Goal: Task Accomplishment & Management: Use online tool/utility

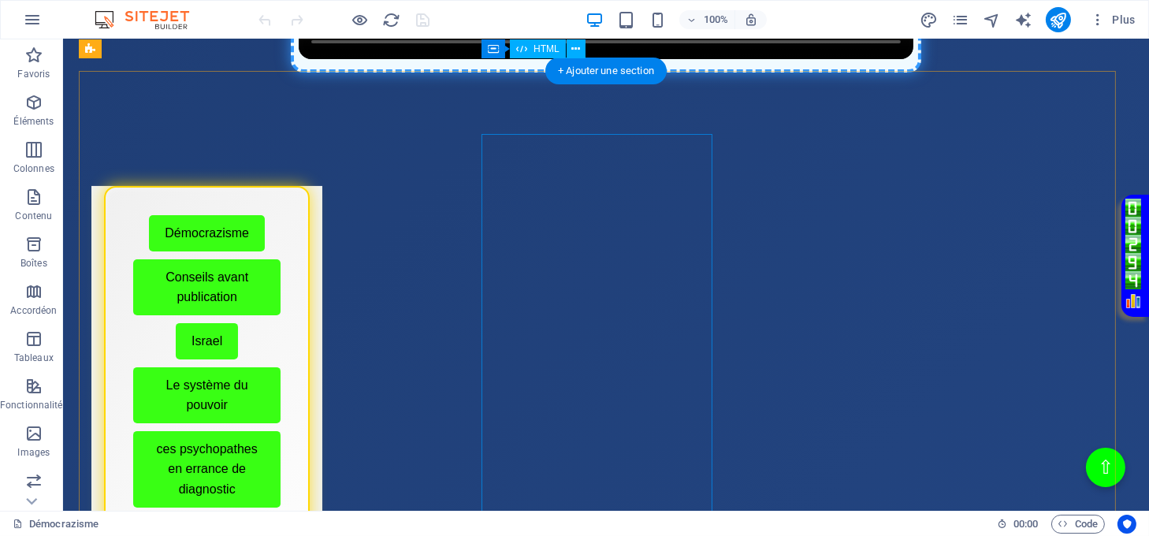
scroll to position [525, 0]
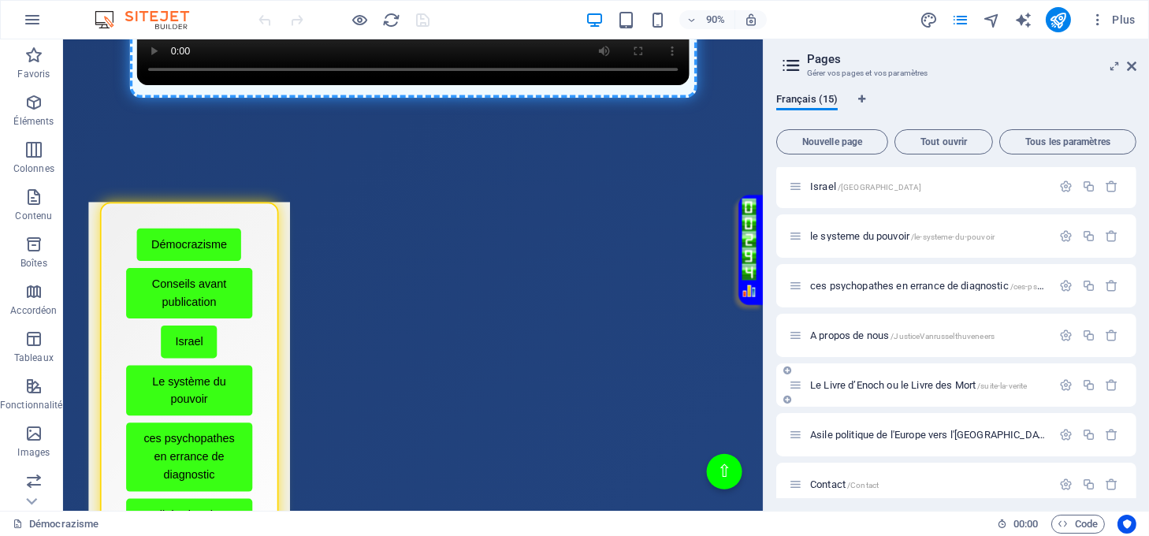
scroll to position [105, 0]
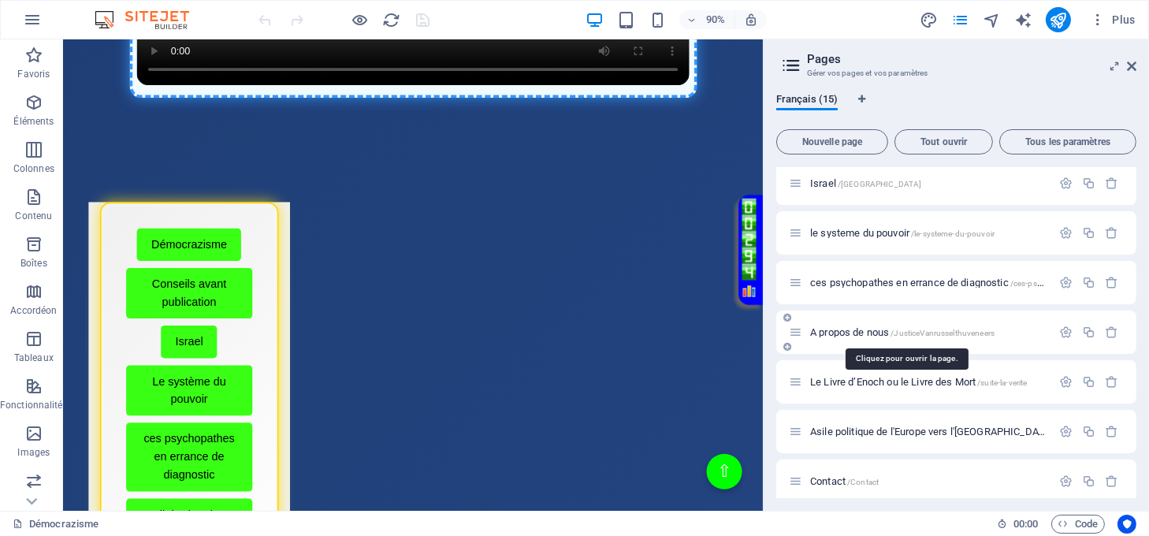
click at [847, 335] on span "A propos de nous /JusticeVanrusselthuveneers" at bounding box center [902, 332] width 184 height 12
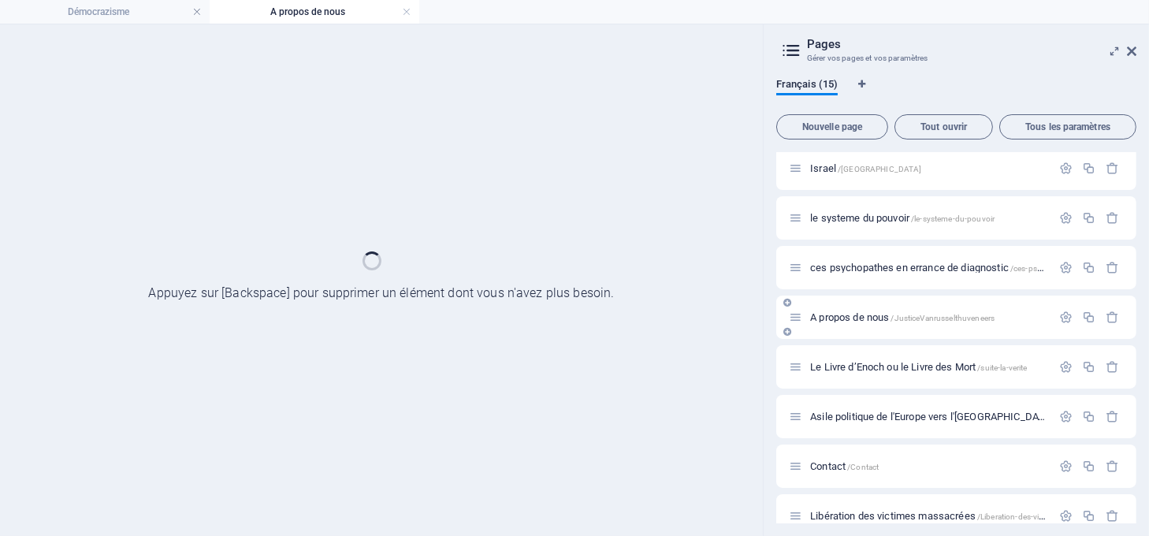
scroll to position [0, 0]
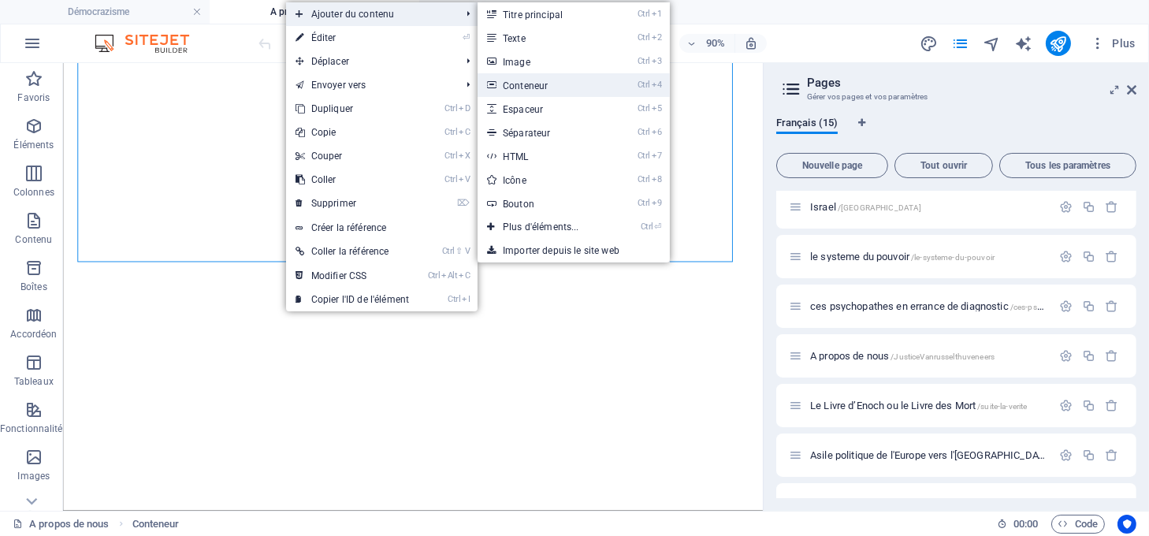
click at [541, 88] on link "Ctrl 4 Conteneur" at bounding box center [544, 85] width 133 height 24
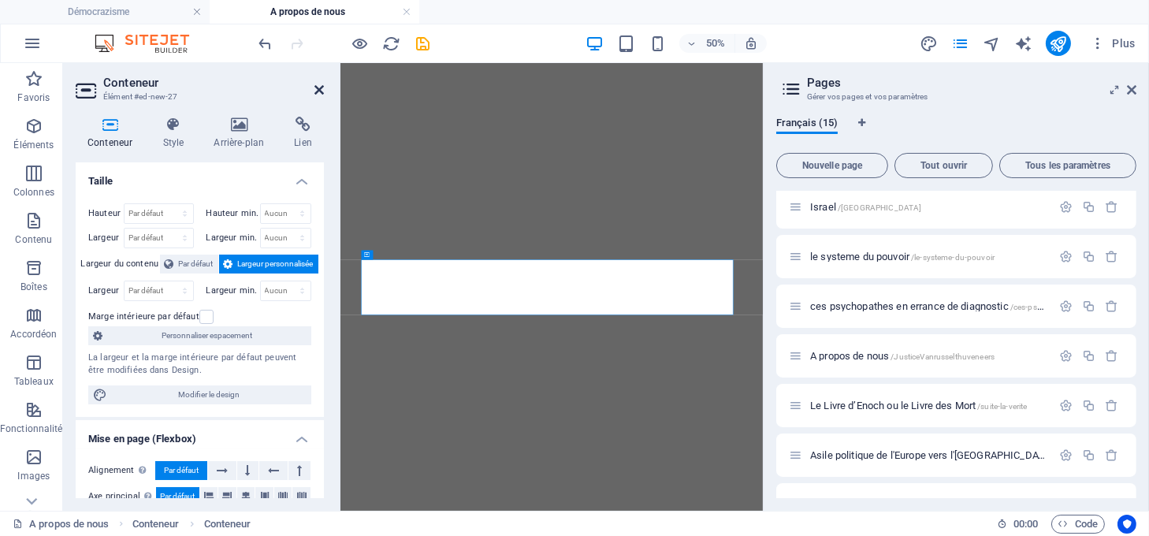
click at [322, 87] on icon at bounding box center [319, 90] width 9 height 13
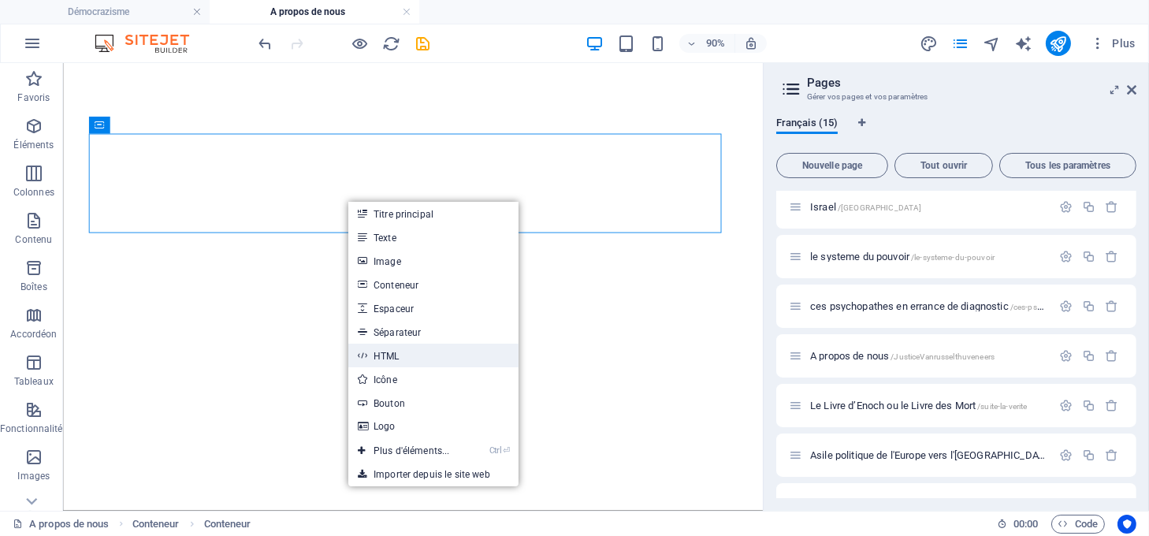
click at [392, 357] on link "HTML" at bounding box center [433, 356] width 170 height 24
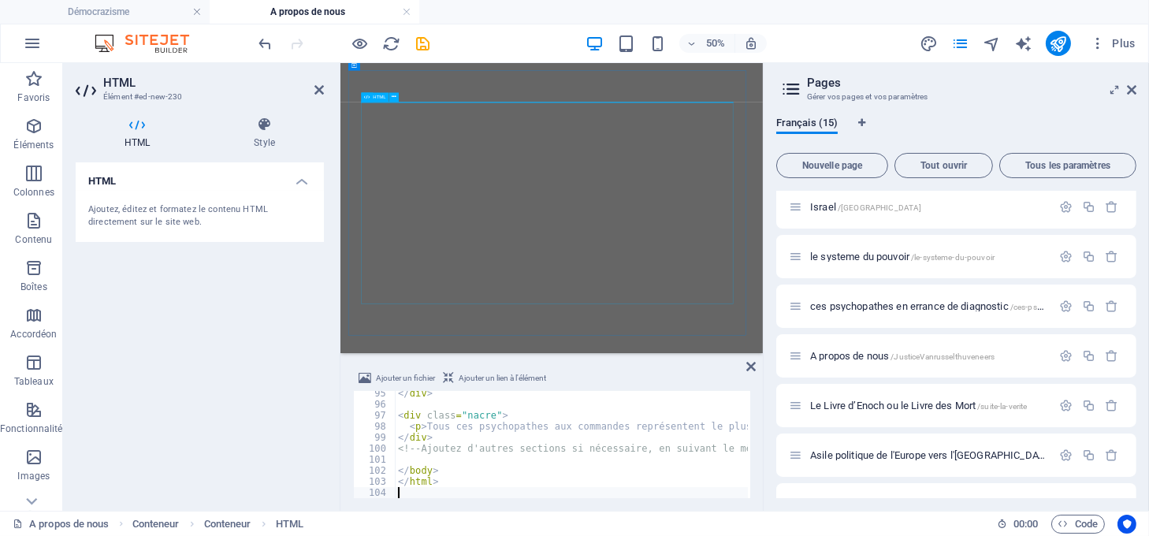
scroll to position [1040, 0]
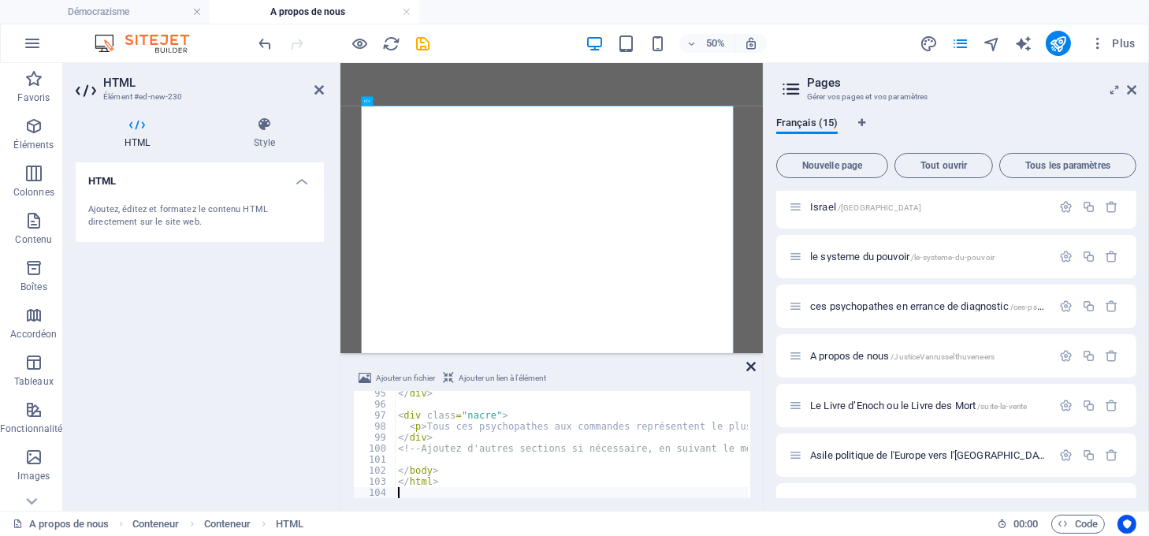
click at [753, 365] on icon at bounding box center [750, 366] width 9 height 13
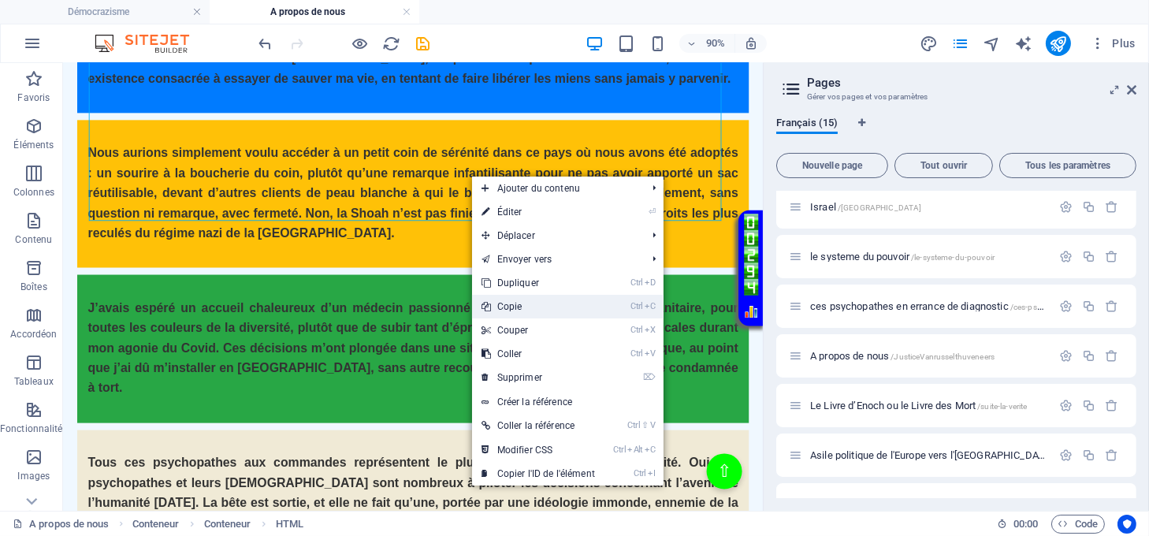
click at [522, 304] on link "Ctrl C Copie" at bounding box center [538, 307] width 132 height 24
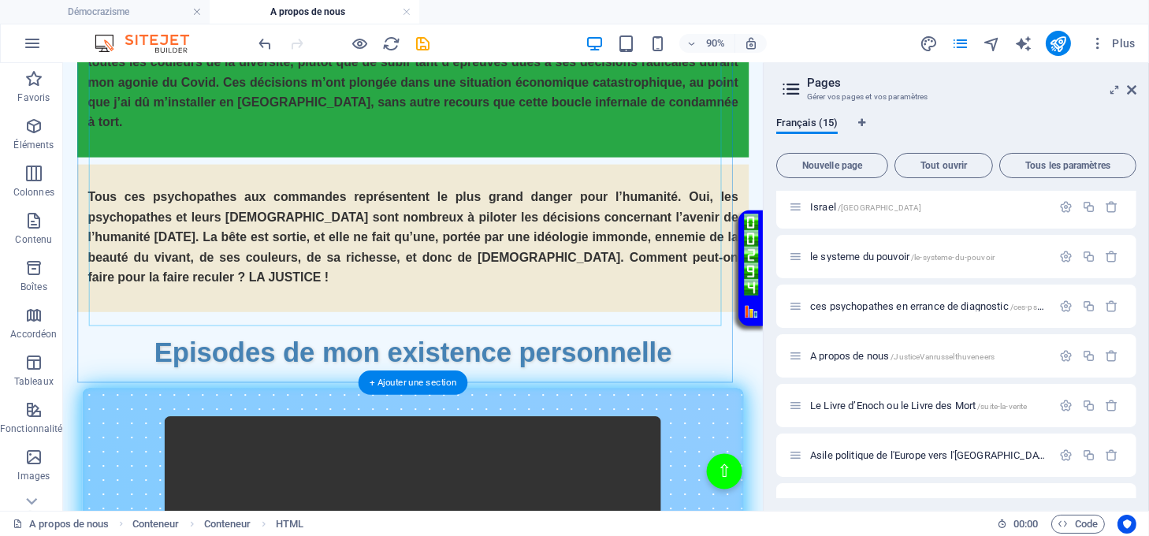
scroll to position [3670, 0]
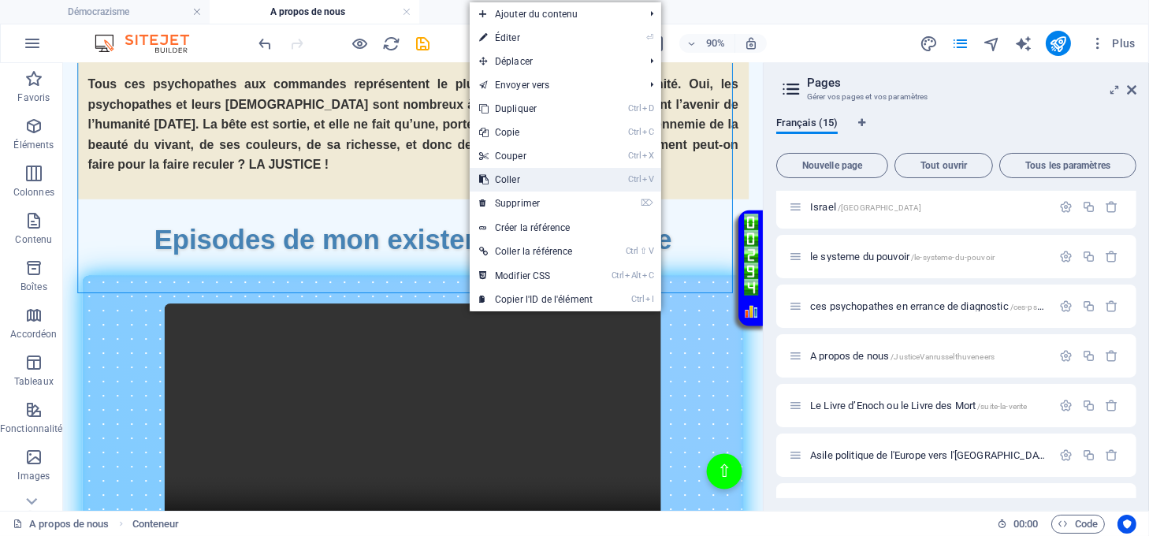
drag, startPoint x: 518, startPoint y: 184, endPoint x: 504, endPoint y: 138, distance: 47.9
click at [517, 184] on link "Ctrl V Coller" at bounding box center [536, 180] width 132 height 24
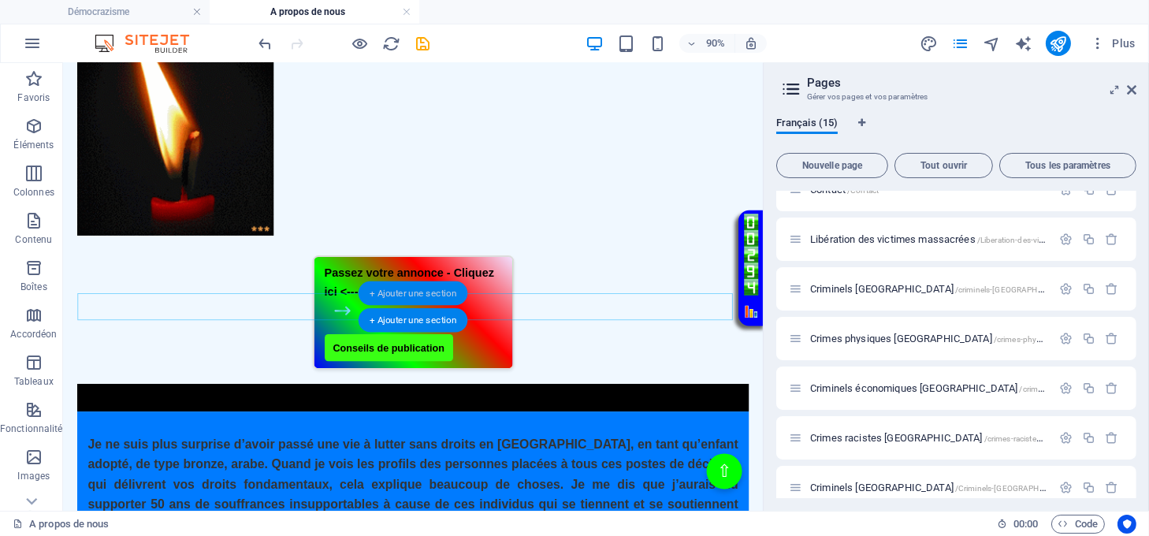
scroll to position [471, 0]
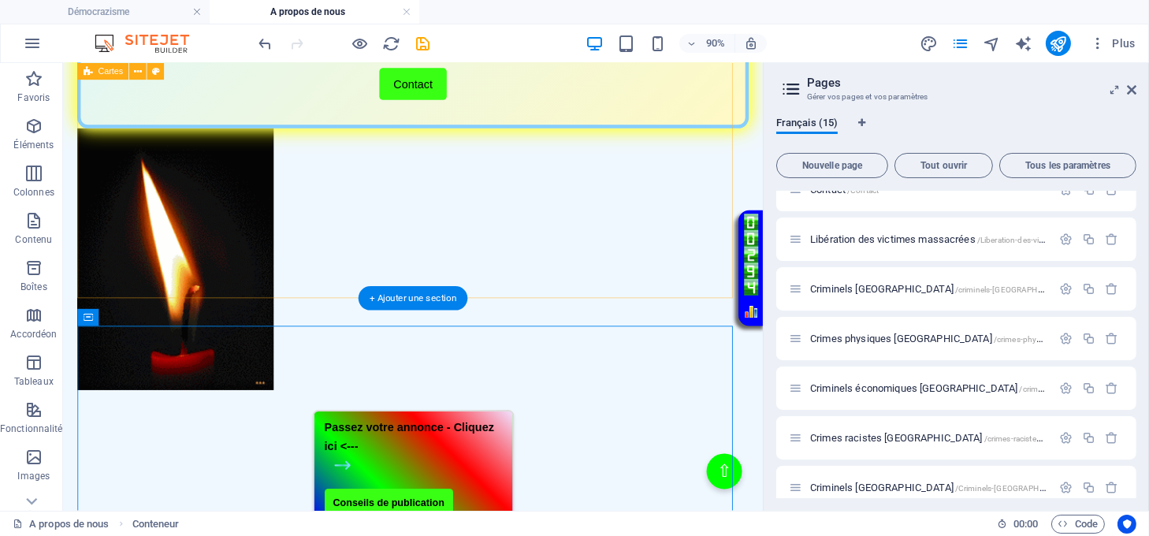
click at [306, 292] on div "Menu de boutons avec cadre scintillant Démocrazisme Conseils avant publication …" at bounding box center [452, 155] width 746 height 842
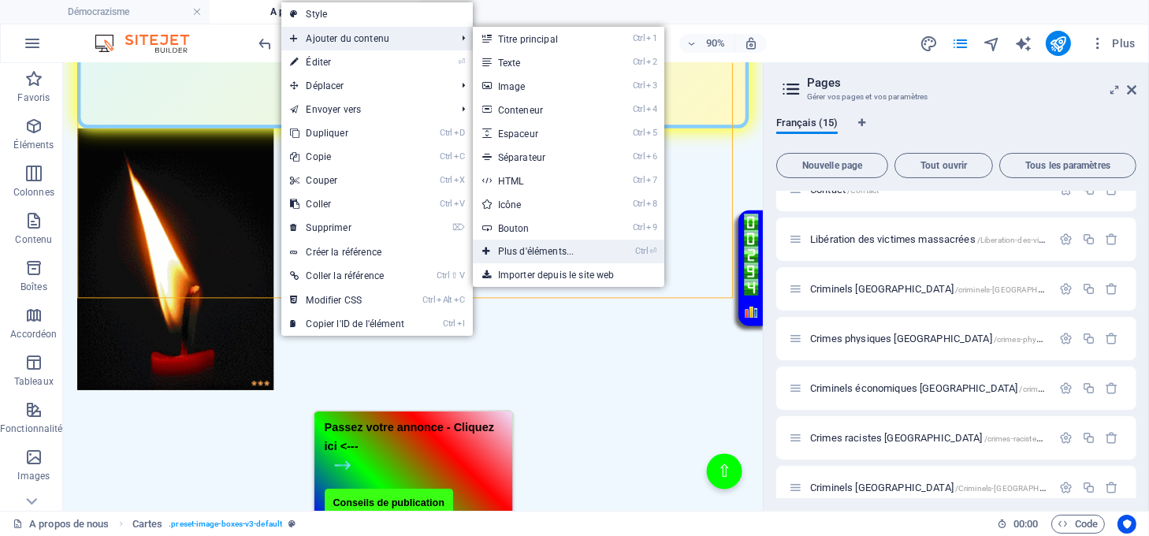
click at [521, 248] on link "Ctrl ⏎ Plus d'éléments..." at bounding box center [539, 252] width 133 height 24
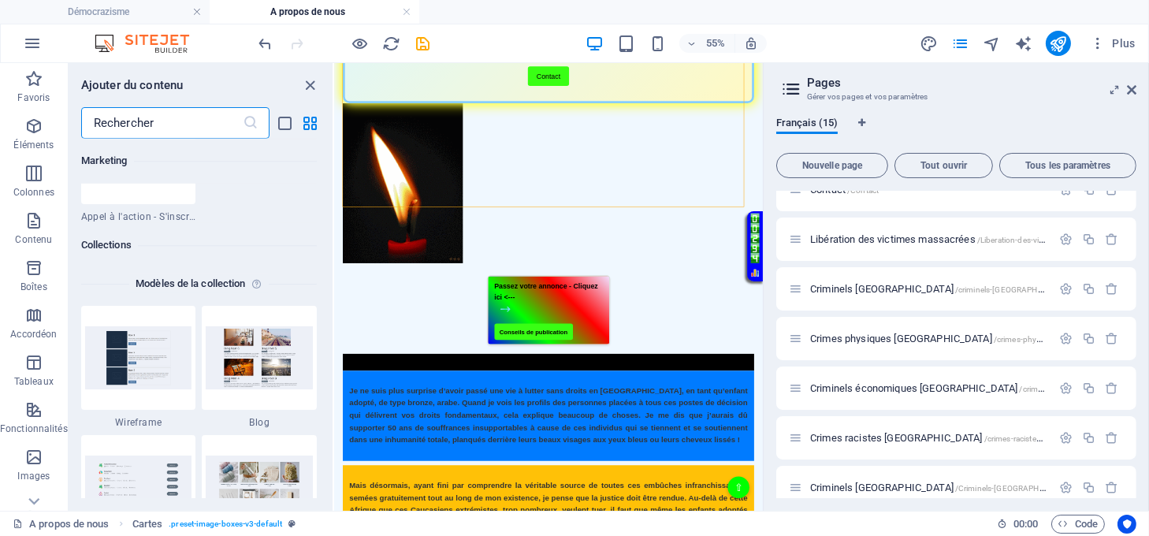
scroll to position [14461, 0]
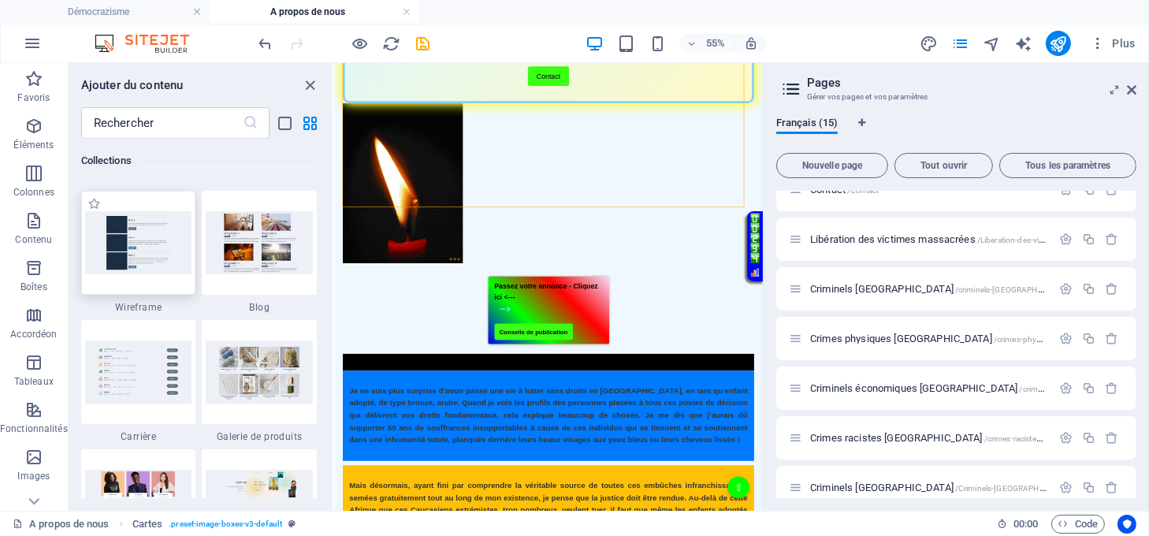
click at [167, 234] on img at bounding box center [138, 242] width 107 height 63
click at [143, 244] on img at bounding box center [138, 242] width 107 height 63
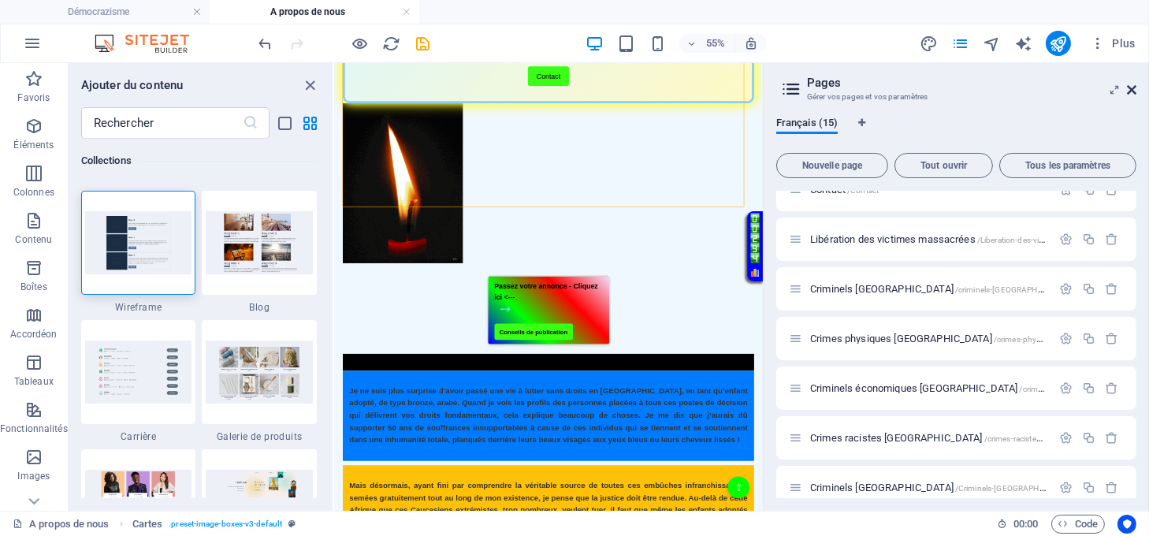
click at [1131, 91] on icon at bounding box center [1131, 90] width 9 height 13
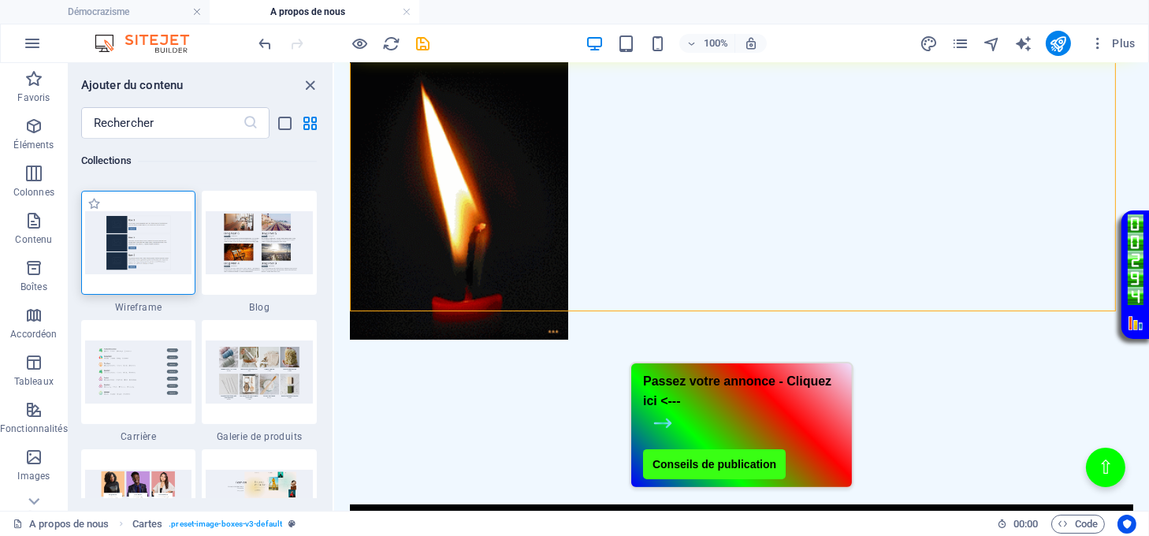
click at [154, 262] on img at bounding box center [138, 242] width 107 height 63
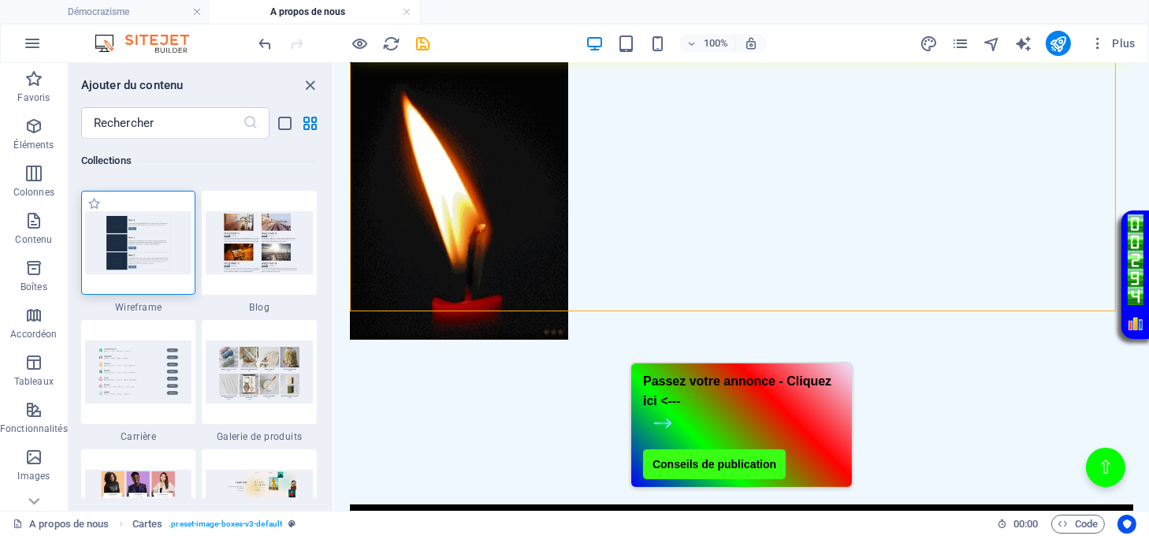
click at [154, 262] on img at bounding box center [138, 242] width 107 height 63
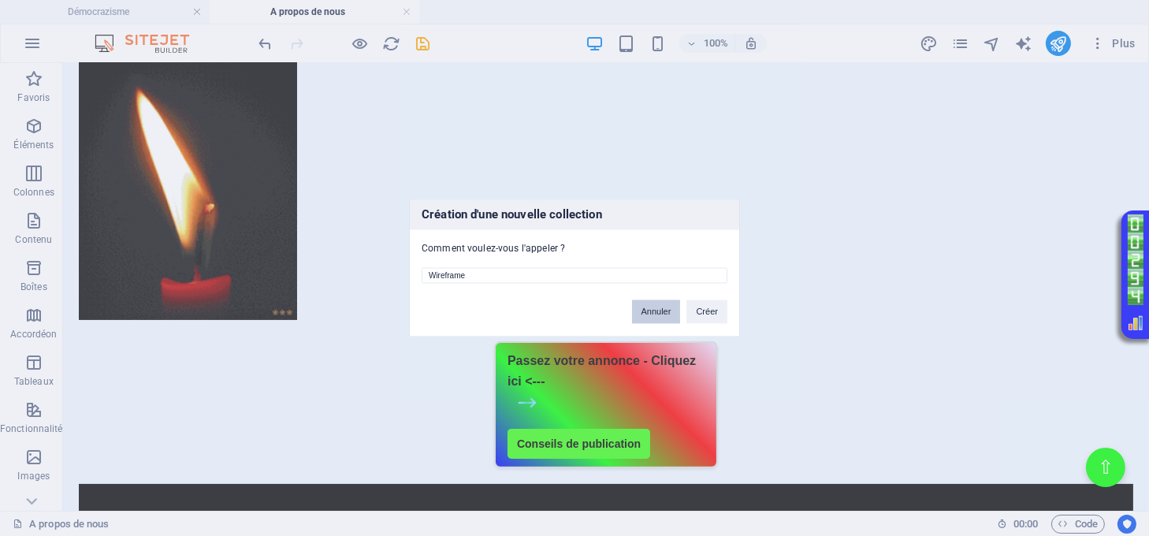
click at [658, 316] on button "Annuler" at bounding box center [656, 312] width 49 height 24
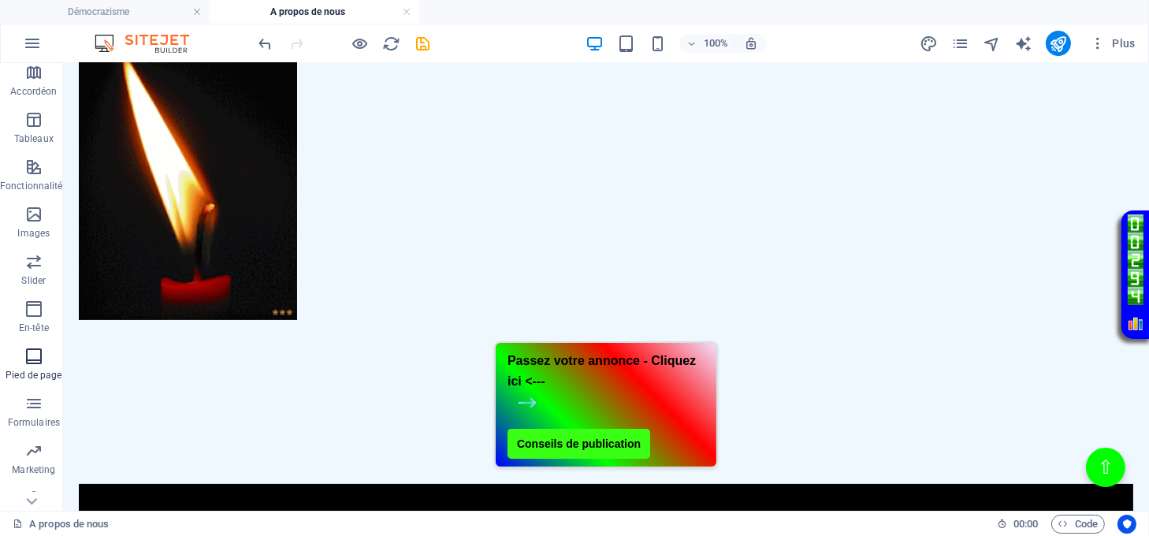
scroll to position [261, 0]
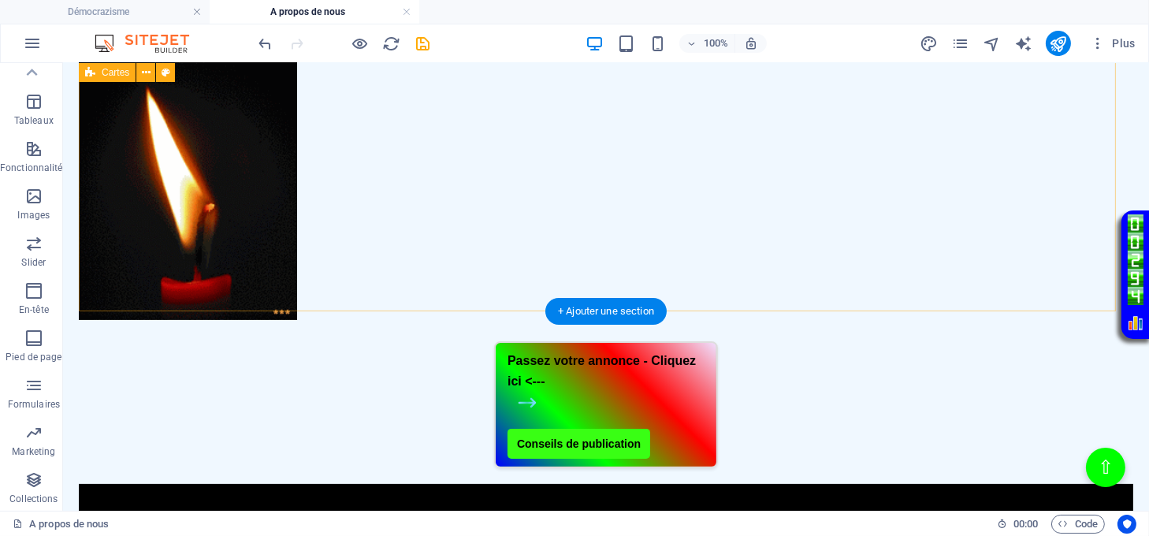
click at [533, 281] on div "Menu de boutons avec cadre scintillant Démocrazisme Conseils avant publication …" at bounding box center [606, 101] width 1055 height 735
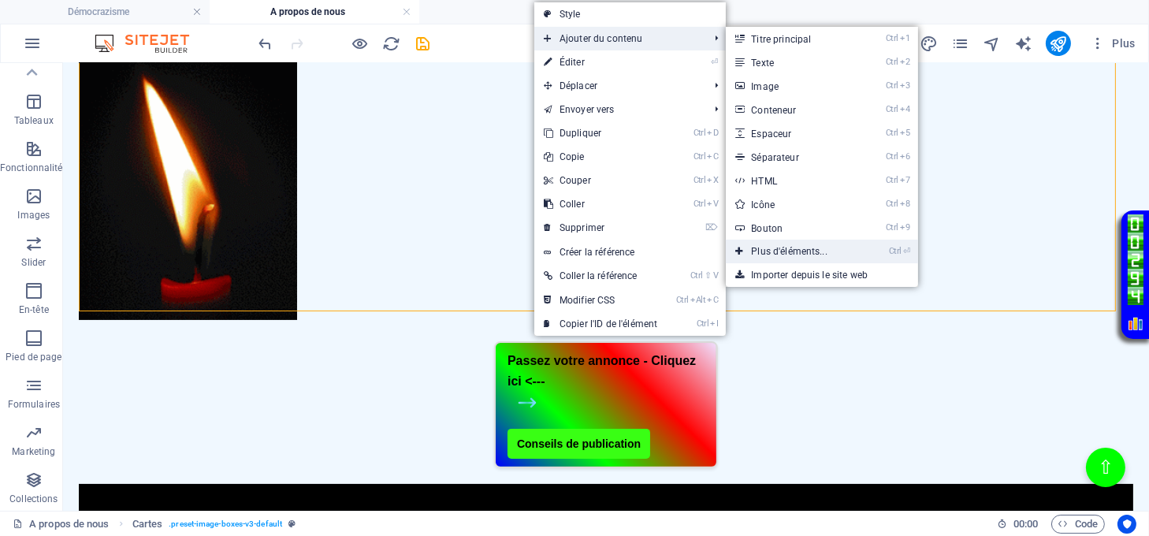
click at [767, 251] on link "Ctrl ⏎ Plus d'éléments..." at bounding box center [792, 252] width 133 height 24
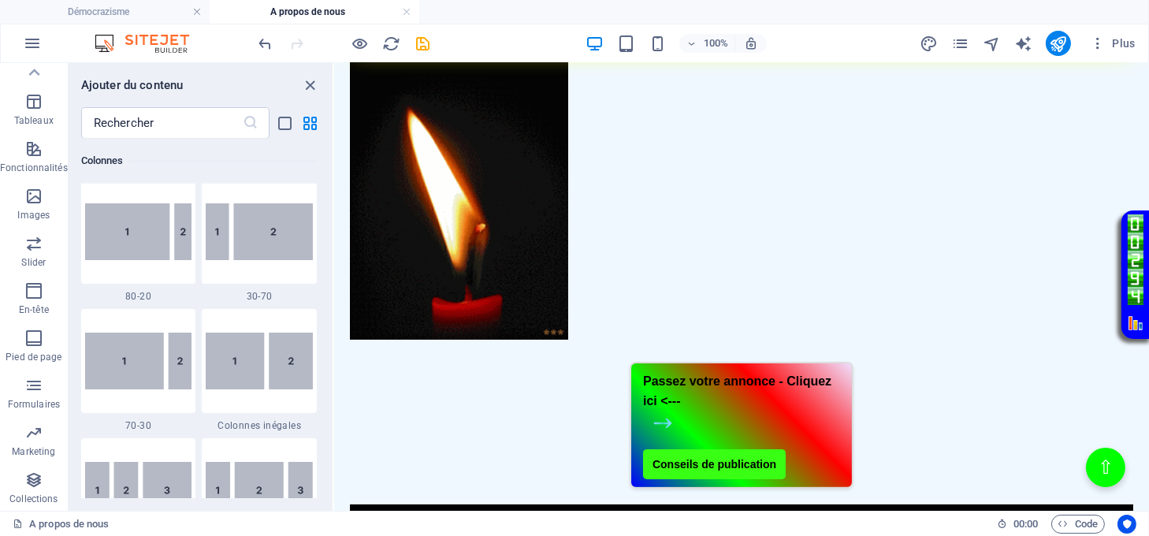
scroll to position [1638, 0]
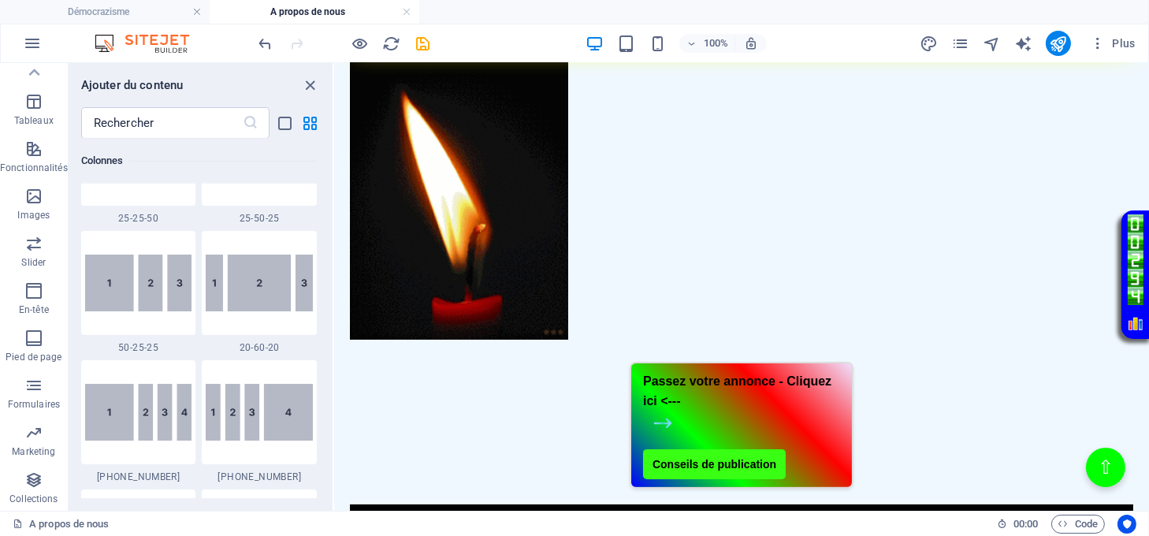
drag, startPoint x: 333, startPoint y: 196, endPoint x: 330, endPoint y: 237, distance: 41.1
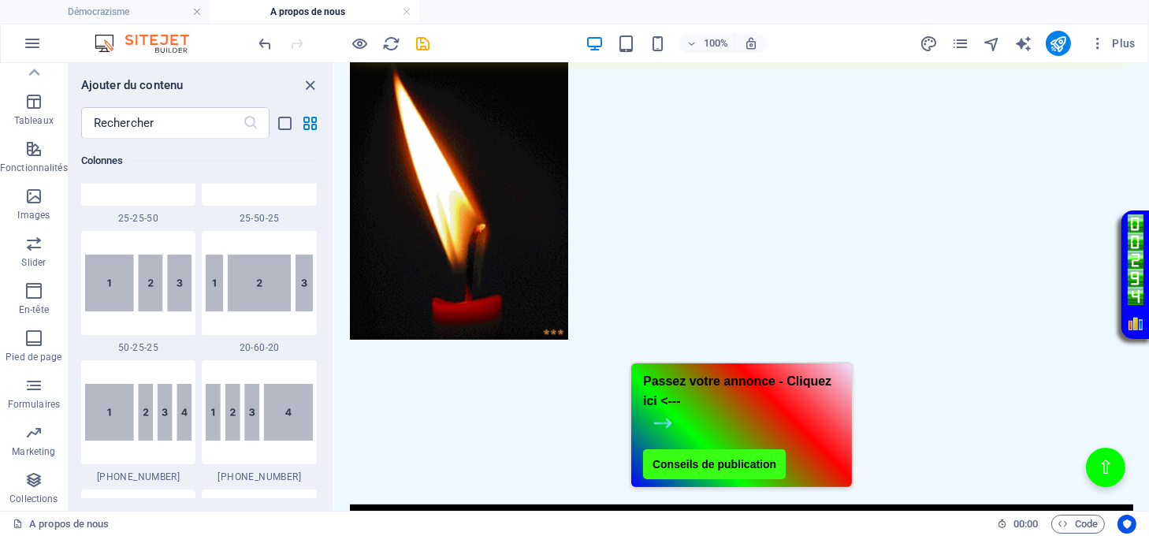
click at [330, 237] on section "Favoris Éléments Colonnes Contenu Boîtes Accordéon Tableaux Fonctionnalités Ima…" at bounding box center [574, 287] width 1149 height 448
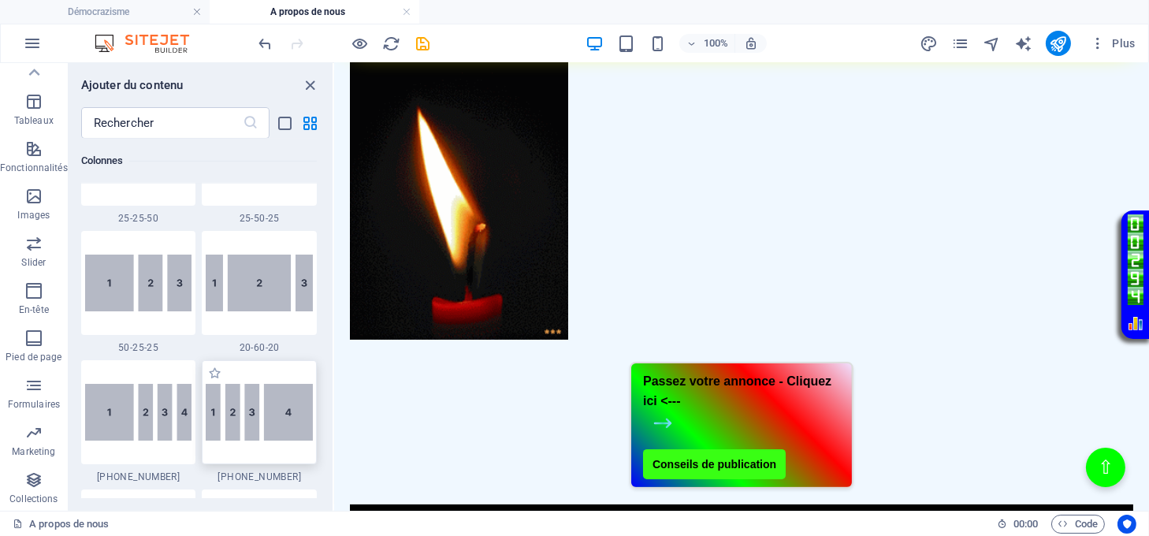
drag, startPoint x: 329, startPoint y: 186, endPoint x: 247, endPoint y: 352, distance: 185.8
click at [317, 264] on div "Favoris 1 Star Titre principal 1 Star Conteneur Éléments 1 Star Titre principal…" at bounding box center [201, 318] width 264 height 359
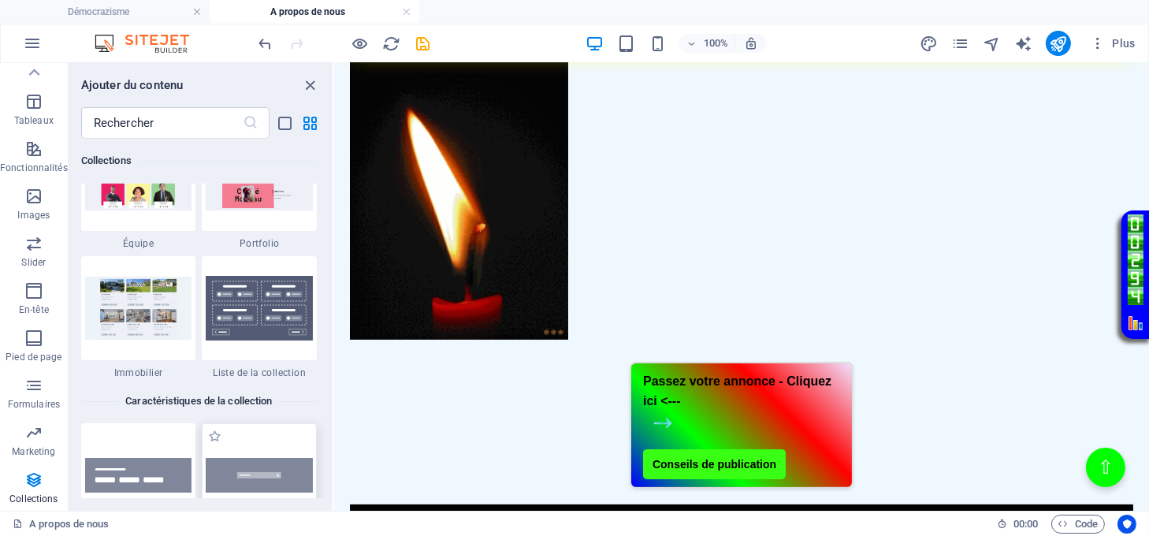
scroll to position [14776, 0]
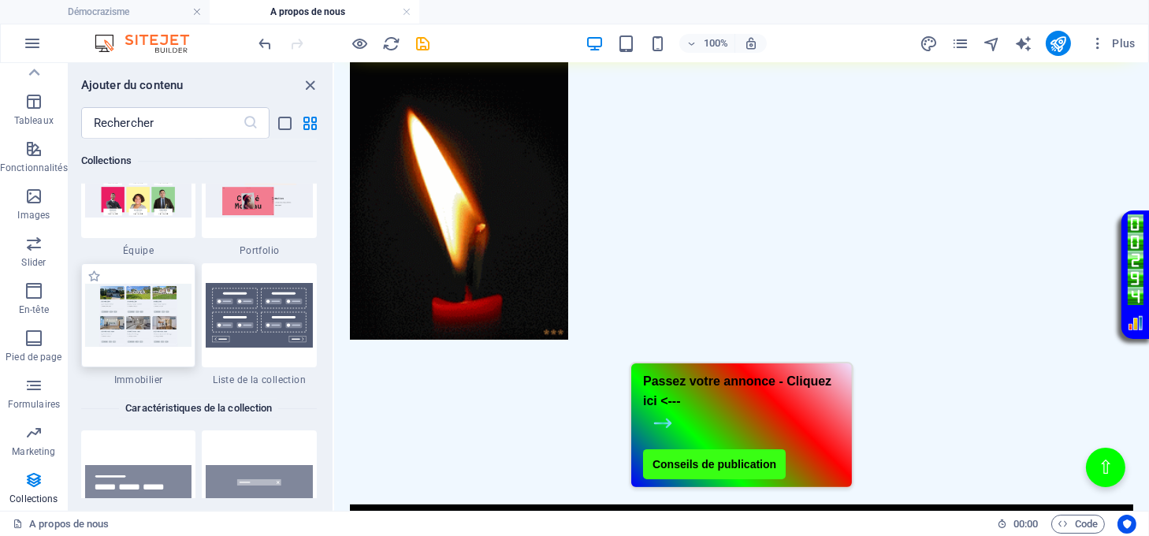
click at [140, 319] on img at bounding box center [138, 315] width 107 height 63
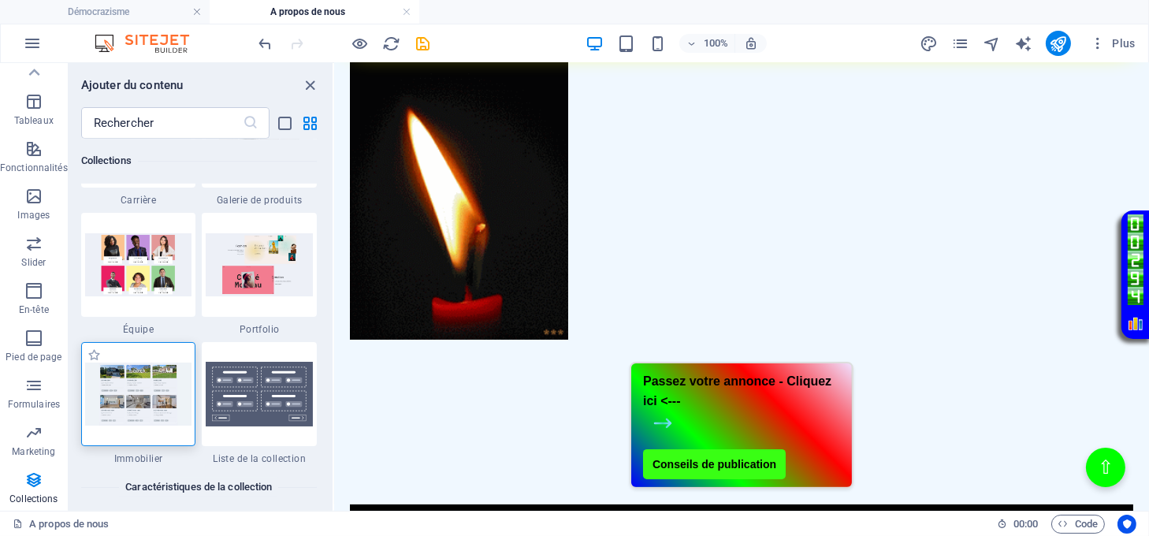
scroll to position [14671, 0]
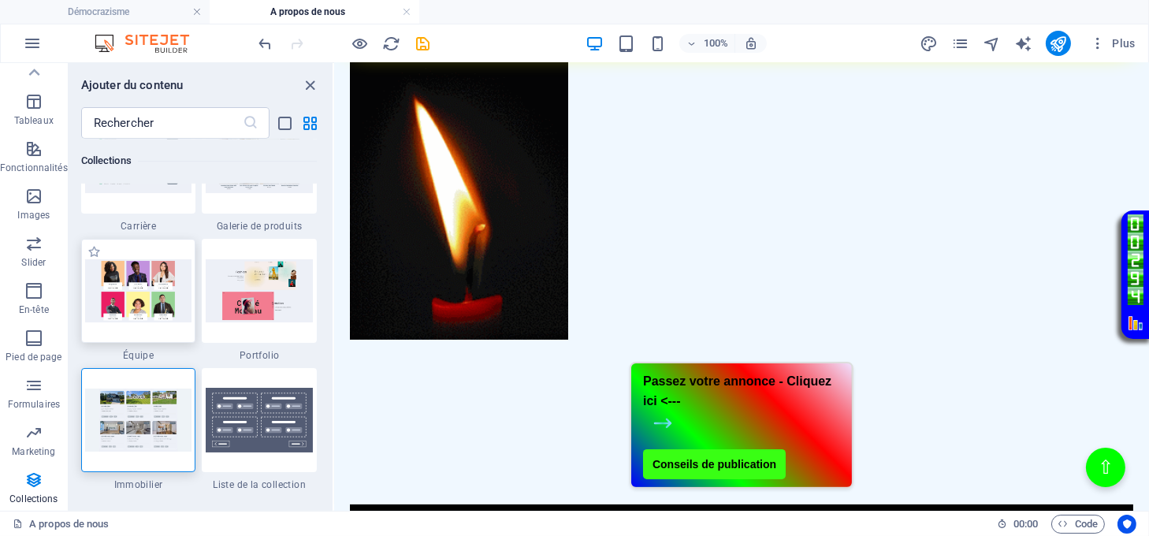
click at [136, 288] on img at bounding box center [138, 290] width 107 height 63
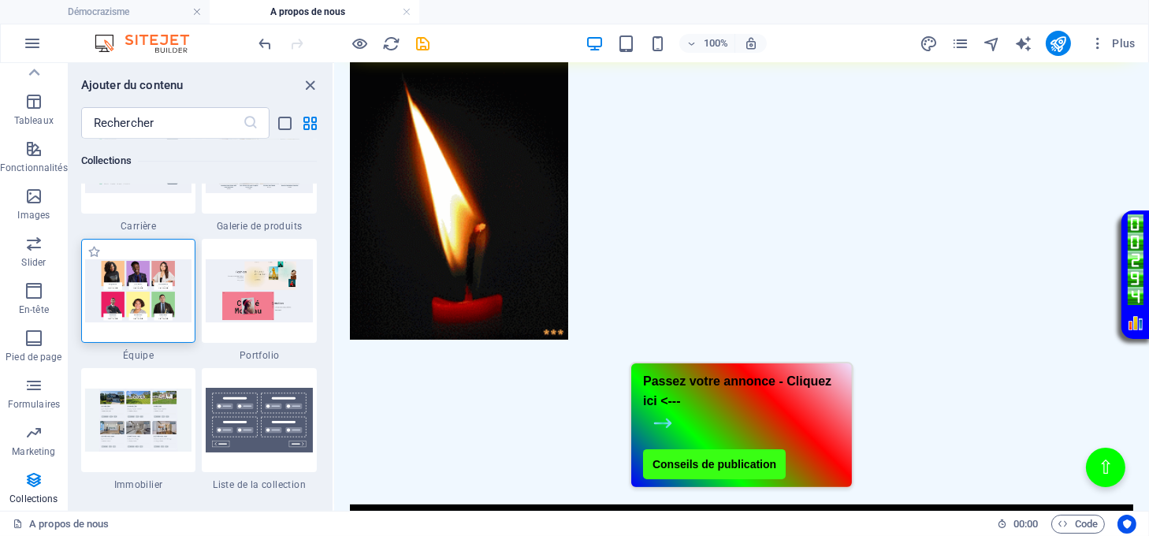
click at [136, 295] on img at bounding box center [138, 290] width 107 height 63
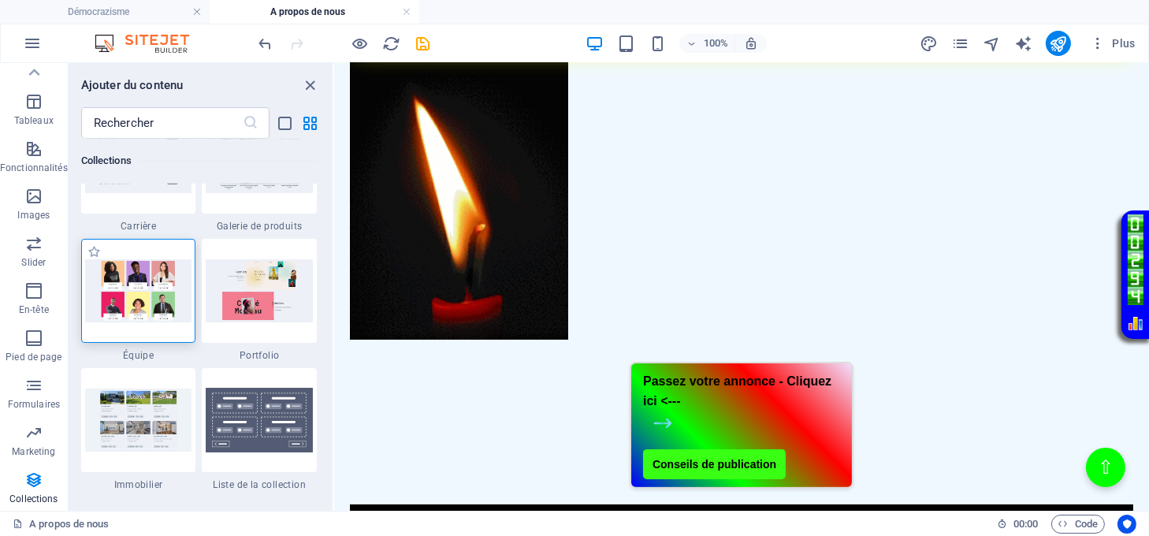
click at [136, 295] on img at bounding box center [138, 290] width 107 height 63
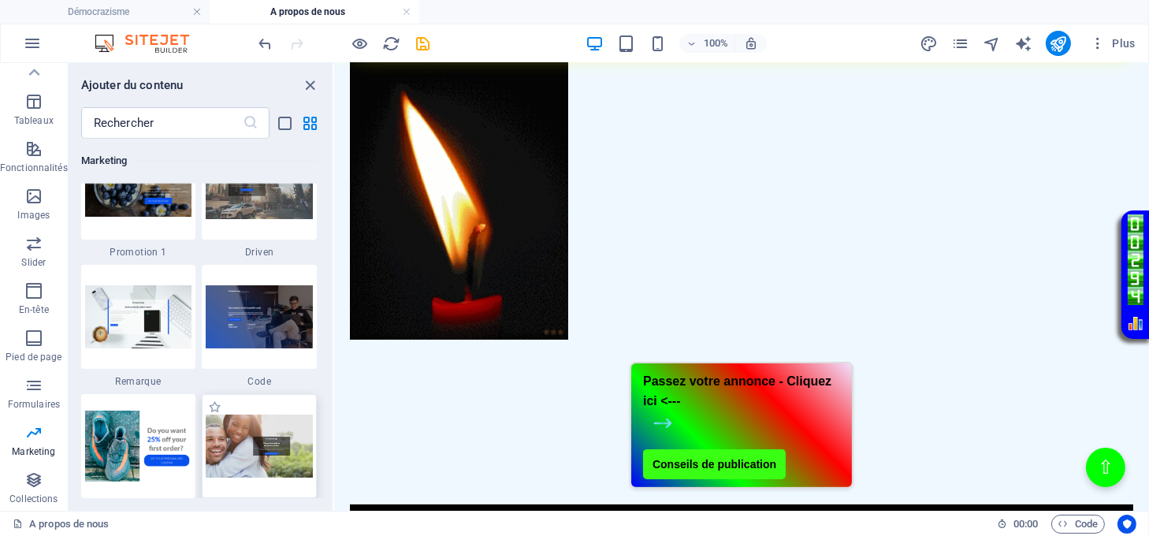
scroll to position [13725, 0]
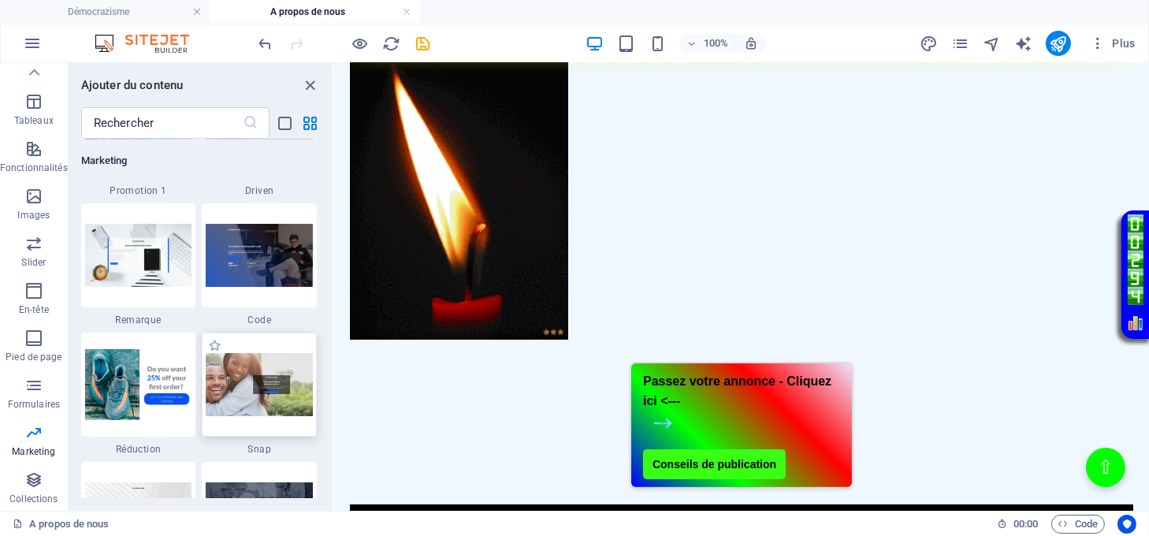
click at [257, 383] on img at bounding box center [259, 384] width 107 height 63
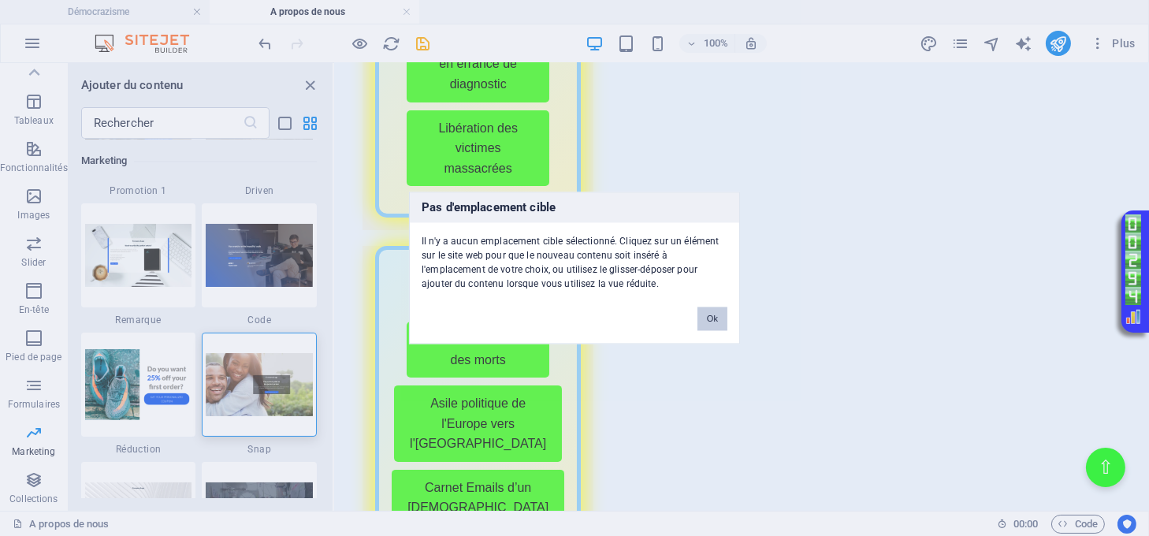
click at [714, 317] on button "Ok" at bounding box center [713, 319] width 30 height 24
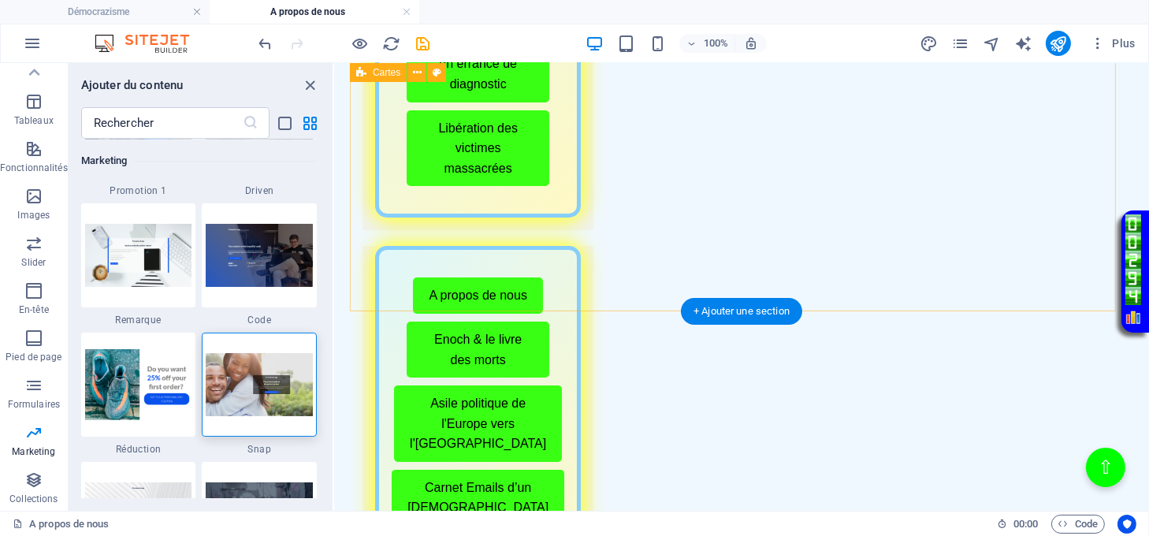
click at [740, 262] on div "Menu de boutons avec cadre scintillant Démocrazisme Conseils avant publication …" at bounding box center [741, 438] width 784 height 1452
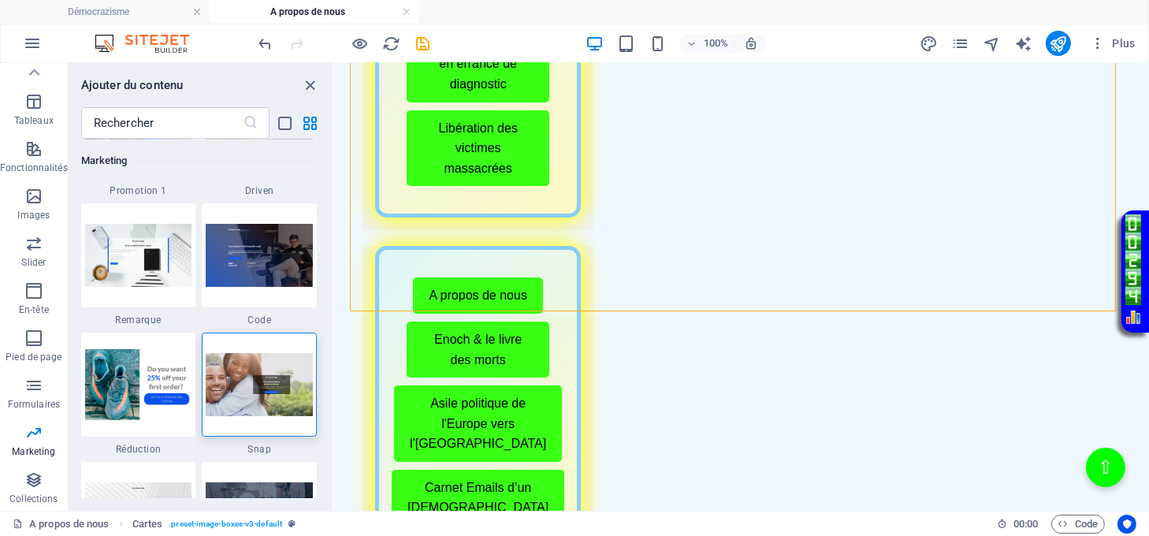
drag, startPoint x: 288, startPoint y: 383, endPoint x: 314, endPoint y: 393, distance: 27.7
click at [288, 385] on img at bounding box center [259, 384] width 107 height 63
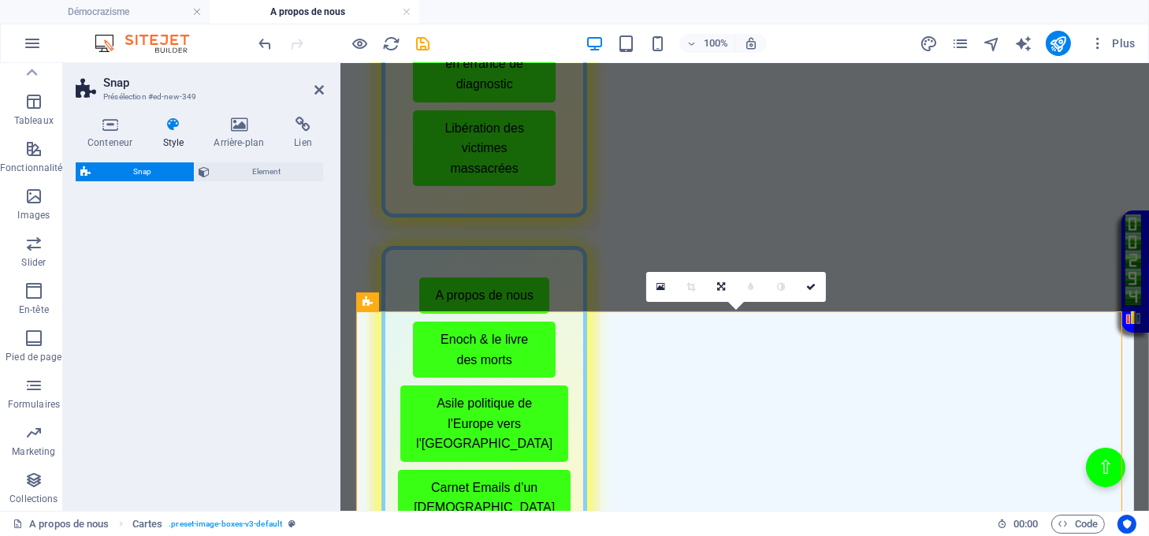
select select "%"
select select "rem"
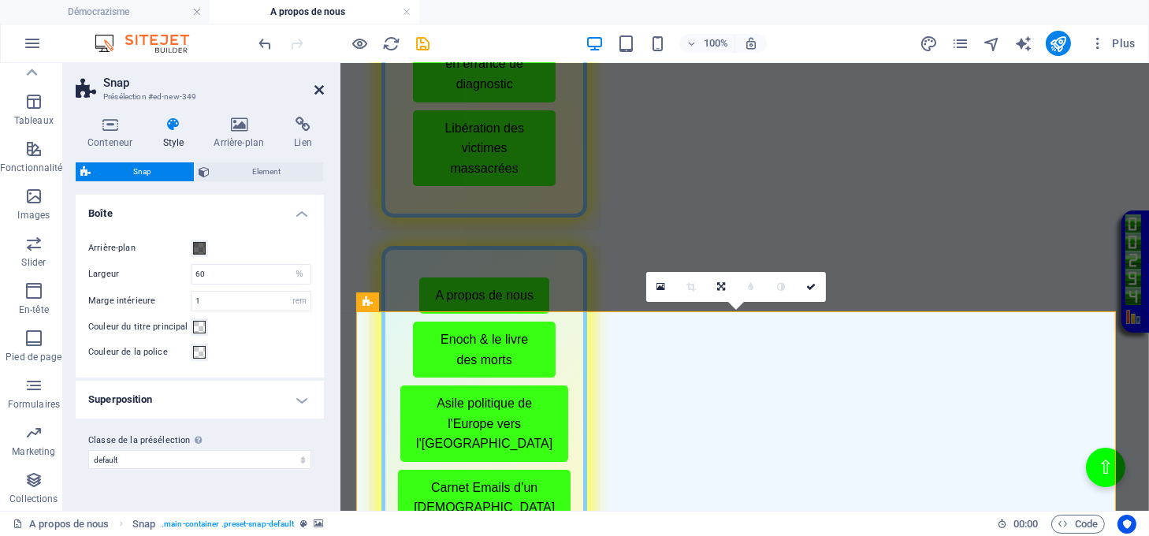
click at [318, 90] on icon at bounding box center [319, 90] width 9 height 13
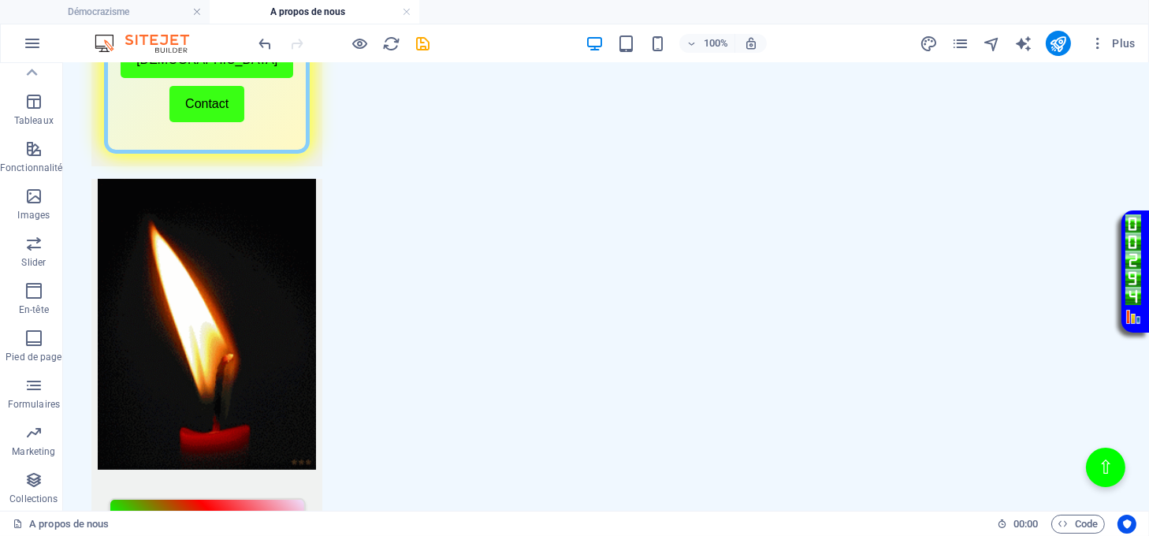
scroll to position [787, 0]
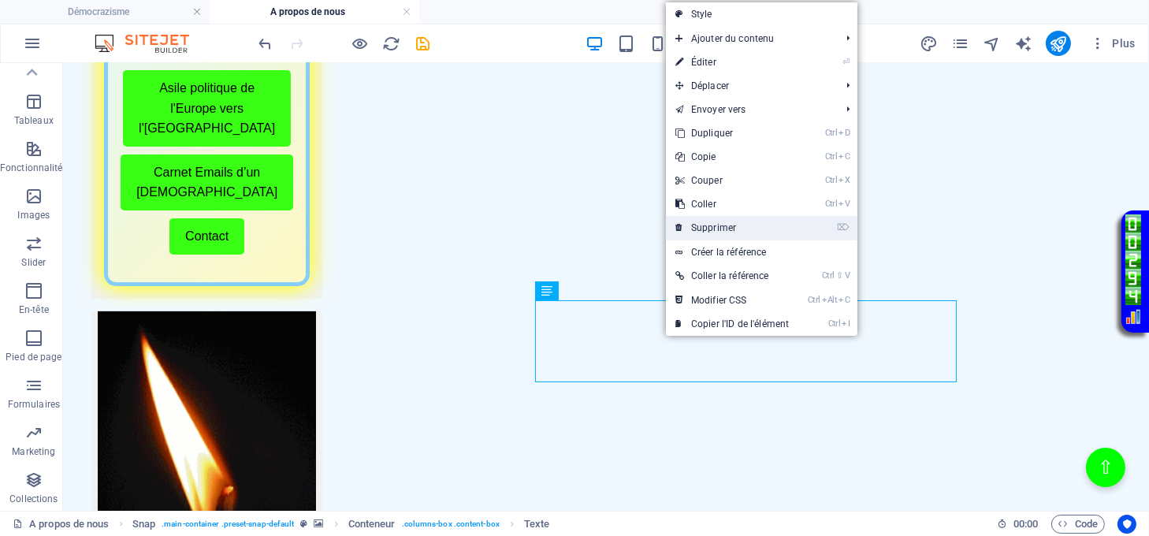
click at [717, 222] on link "⌦ Supprimer" at bounding box center [732, 228] width 132 height 24
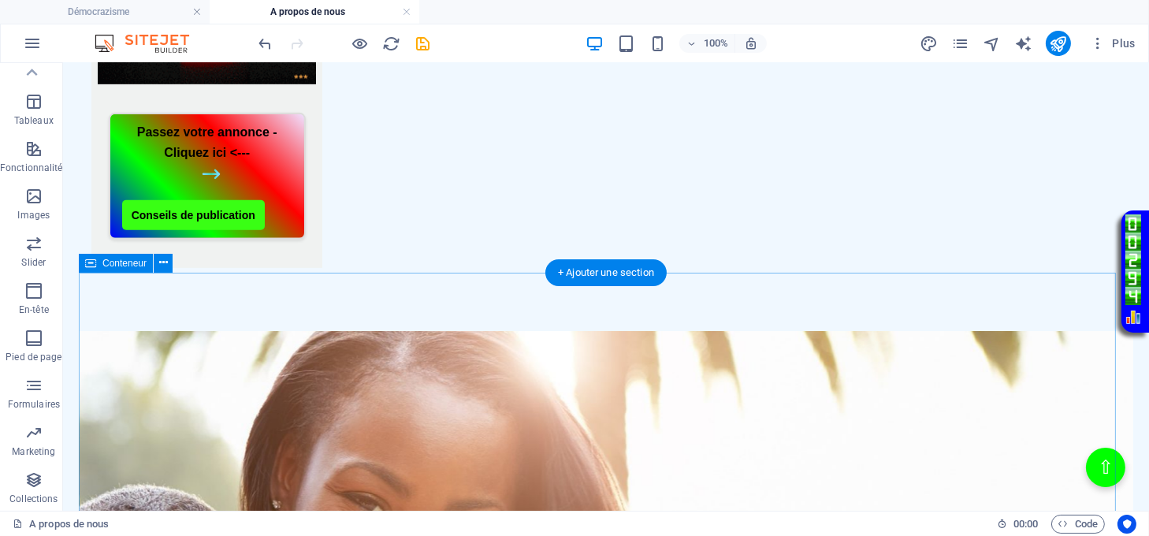
scroll to position [1102, 0]
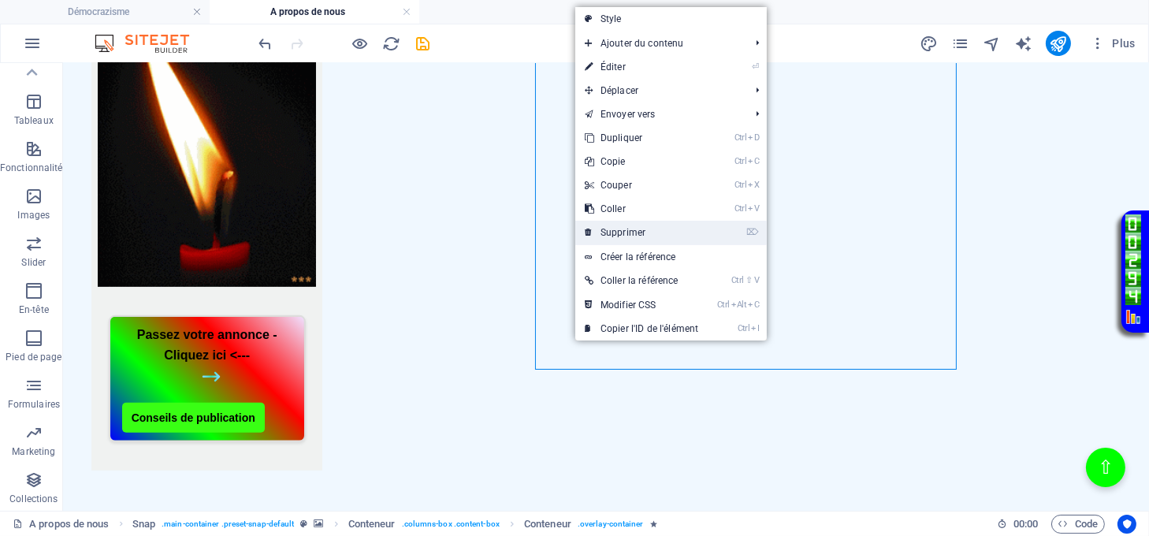
click at [622, 232] on link "⌦ Supprimer" at bounding box center [641, 233] width 132 height 24
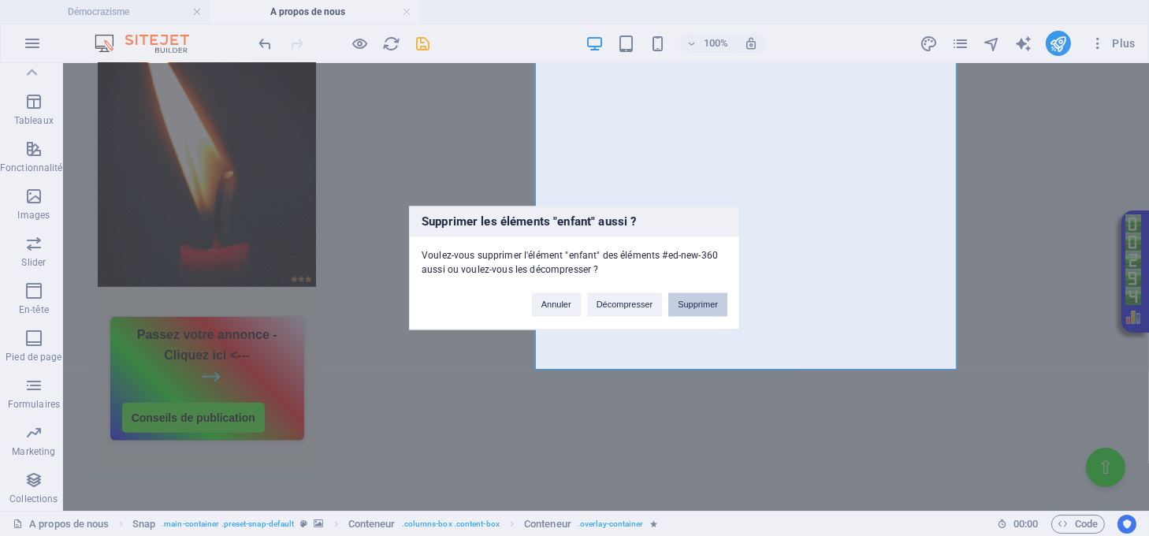
click at [709, 305] on button "Supprimer" at bounding box center [697, 305] width 59 height 24
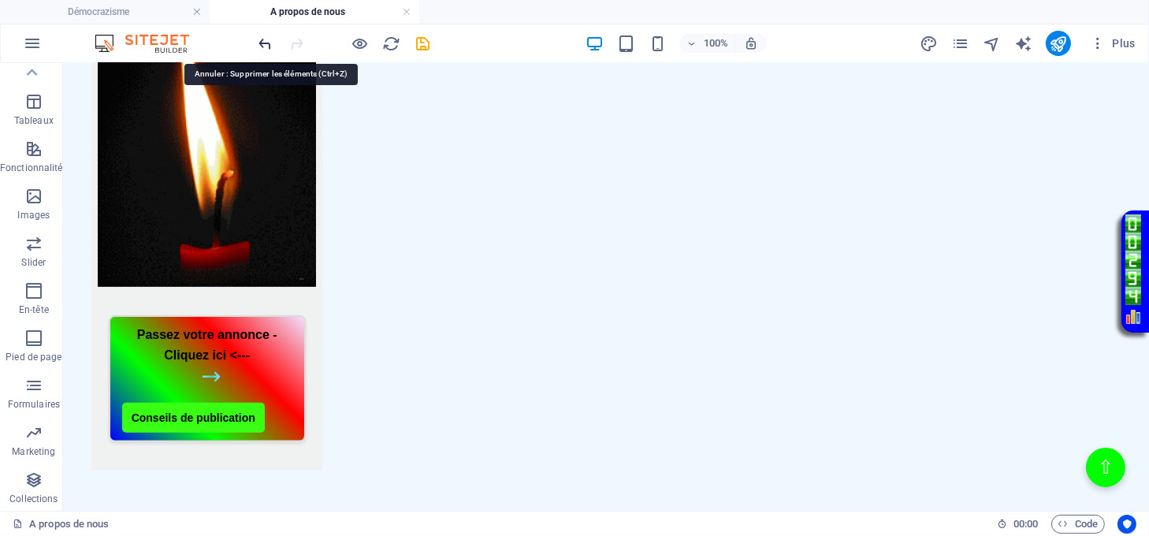
click at [263, 39] on icon "undo" at bounding box center [266, 44] width 18 height 18
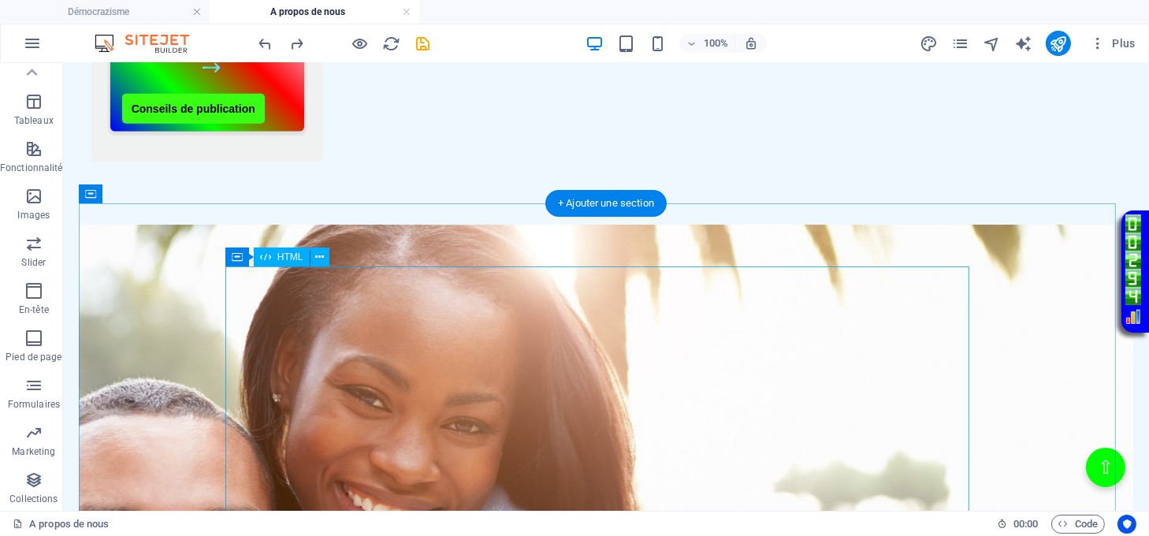
scroll to position [1417, 0]
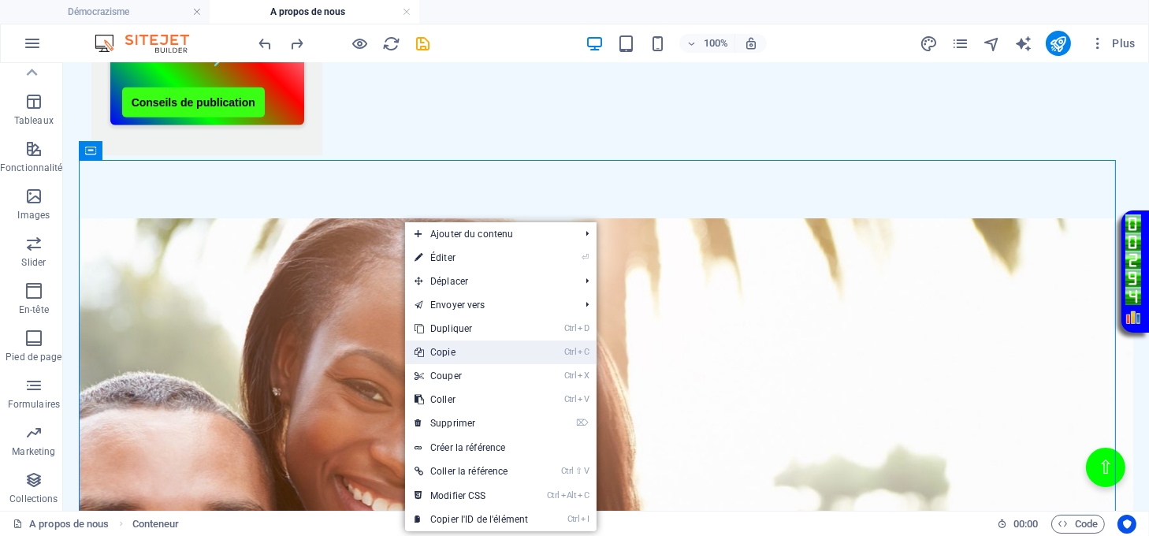
drag, startPoint x: 445, startPoint y: 352, endPoint x: 385, endPoint y: 285, distance: 89.8
click at [445, 352] on link "Ctrl C Copie" at bounding box center [471, 353] width 132 height 24
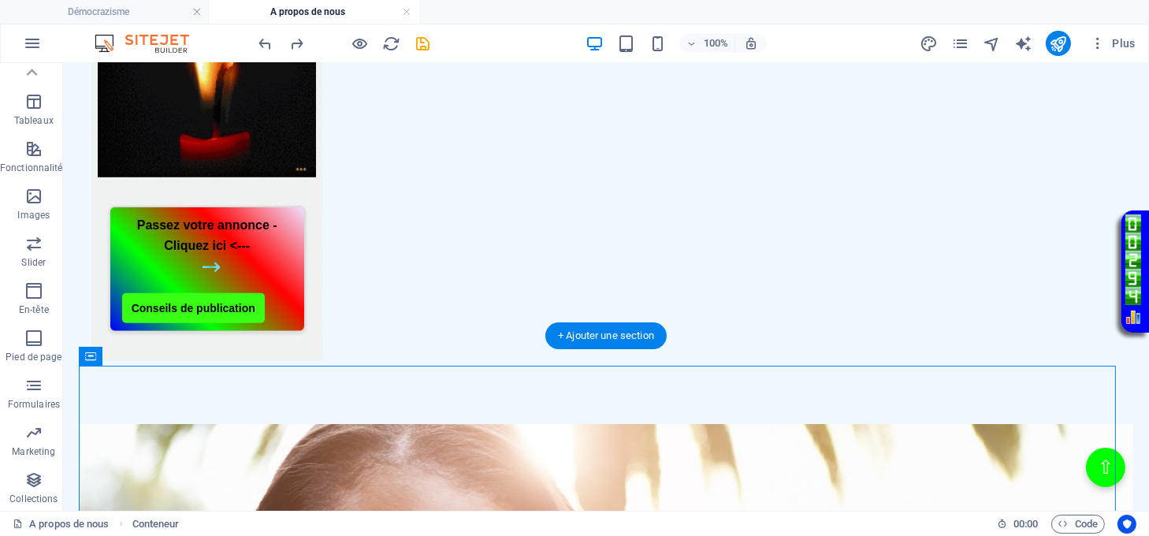
scroll to position [1102, 0]
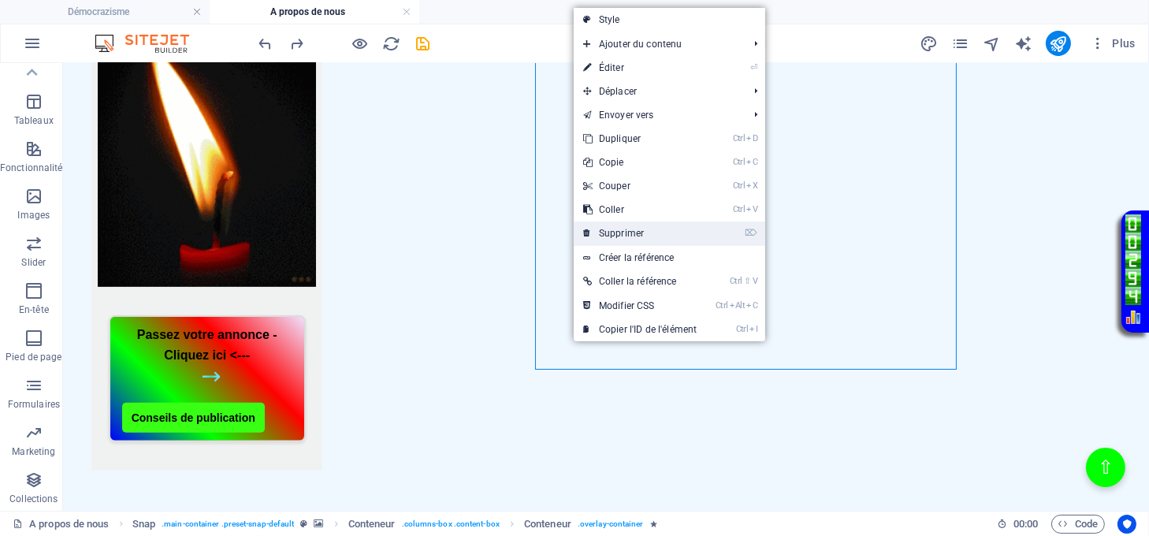
click at [624, 228] on link "⌦ Supprimer" at bounding box center [640, 234] width 132 height 24
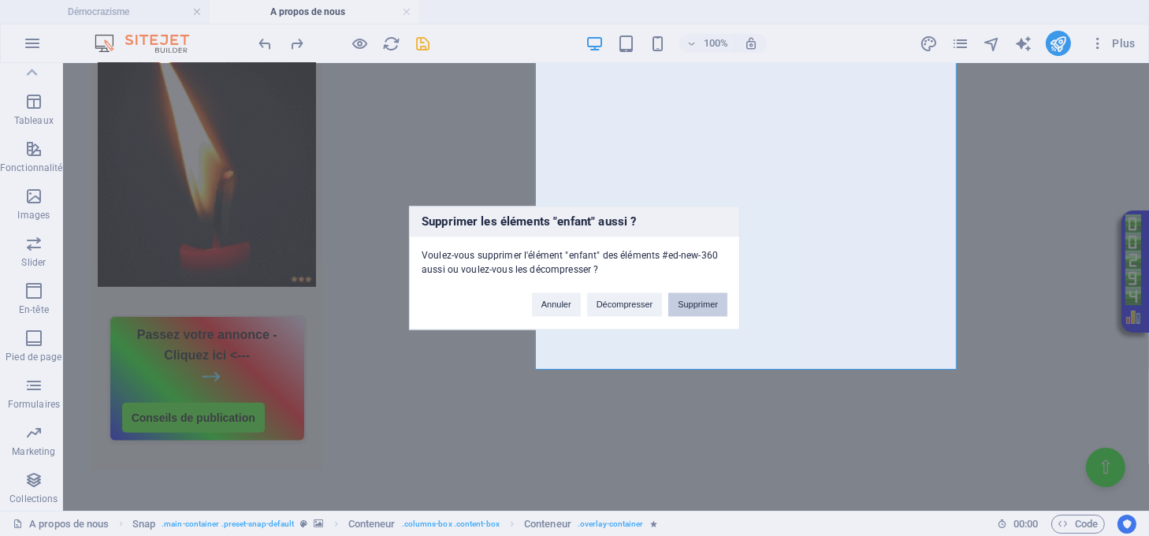
click at [689, 300] on button "Supprimer" at bounding box center [697, 305] width 59 height 24
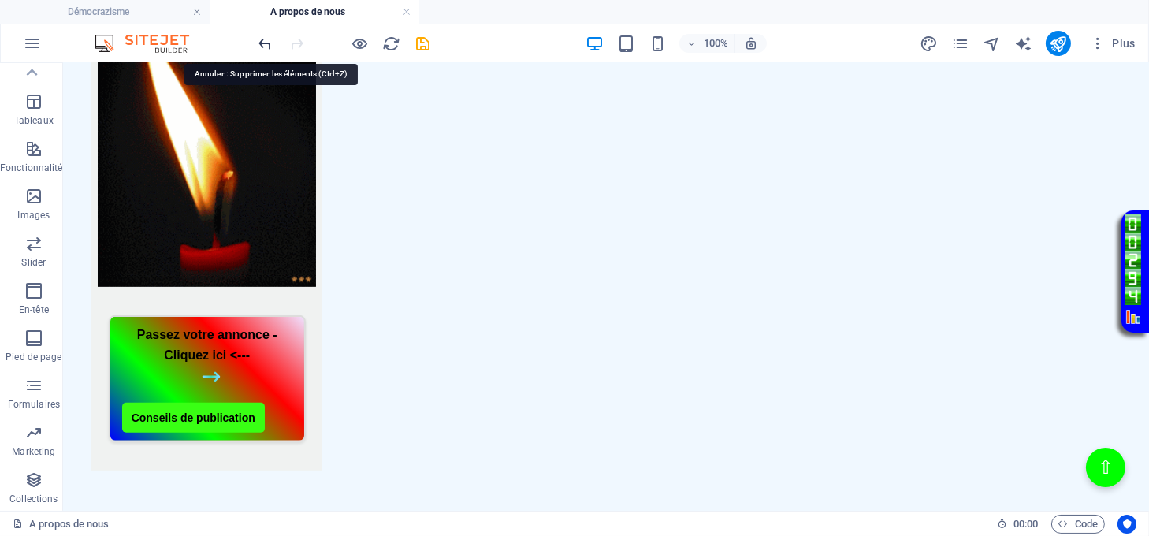
click at [266, 45] on icon "undo" at bounding box center [266, 44] width 18 height 18
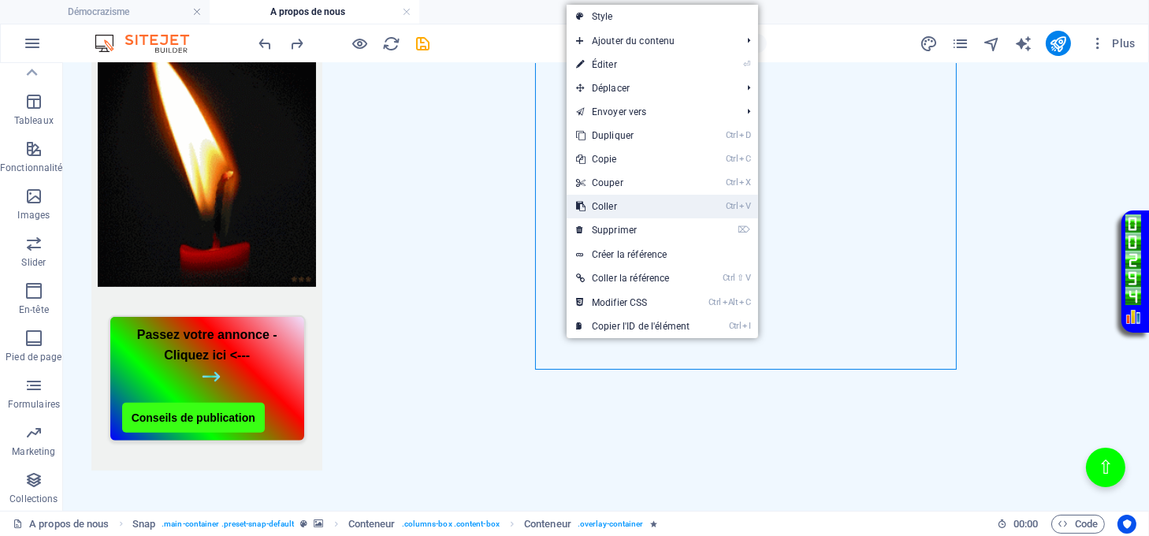
drag, startPoint x: 607, startPoint y: 201, endPoint x: 542, endPoint y: 139, distance: 89.8
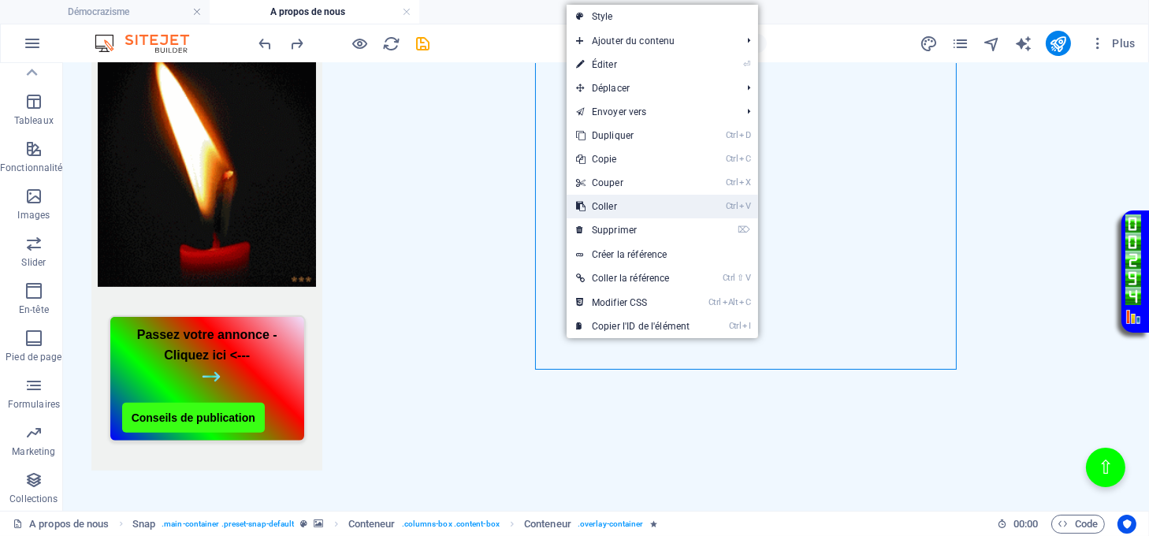
click at [607, 201] on link "Ctrl V Coller" at bounding box center [633, 207] width 132 height 24
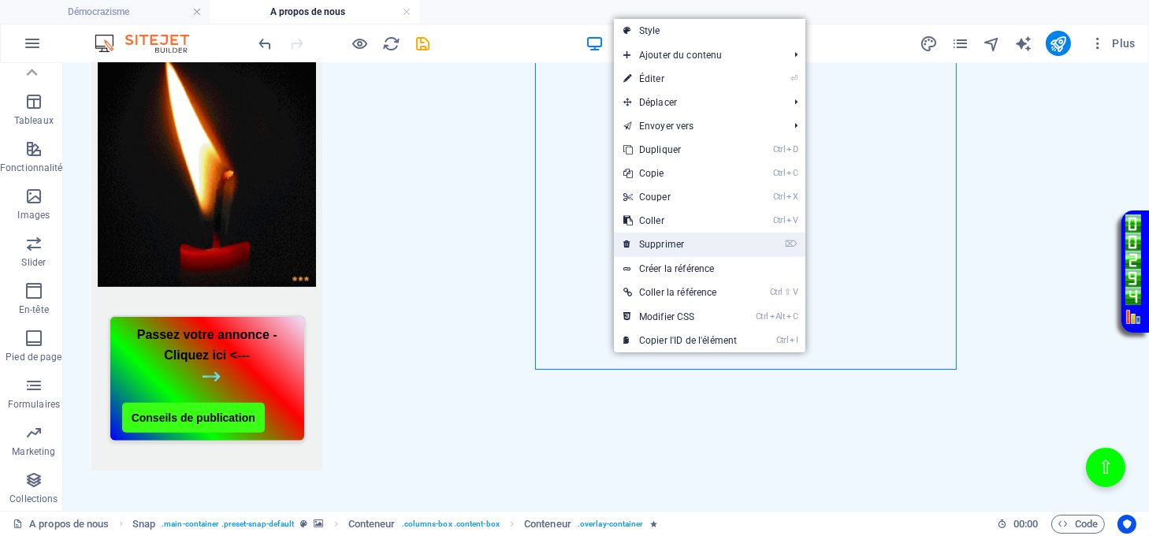
click at [669, 244] on link "⌦ Supprimer" at bounding box center [680, 245] width 132 height 24
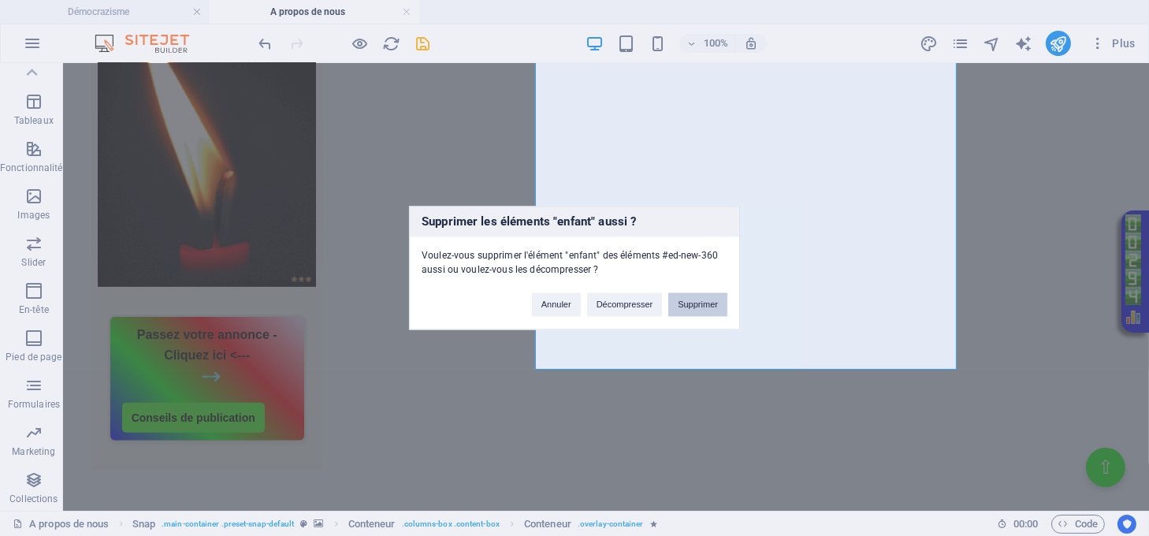
click at [698, 305] on button "Supprimer" at bounding box center [697, 305] width 59 height 24
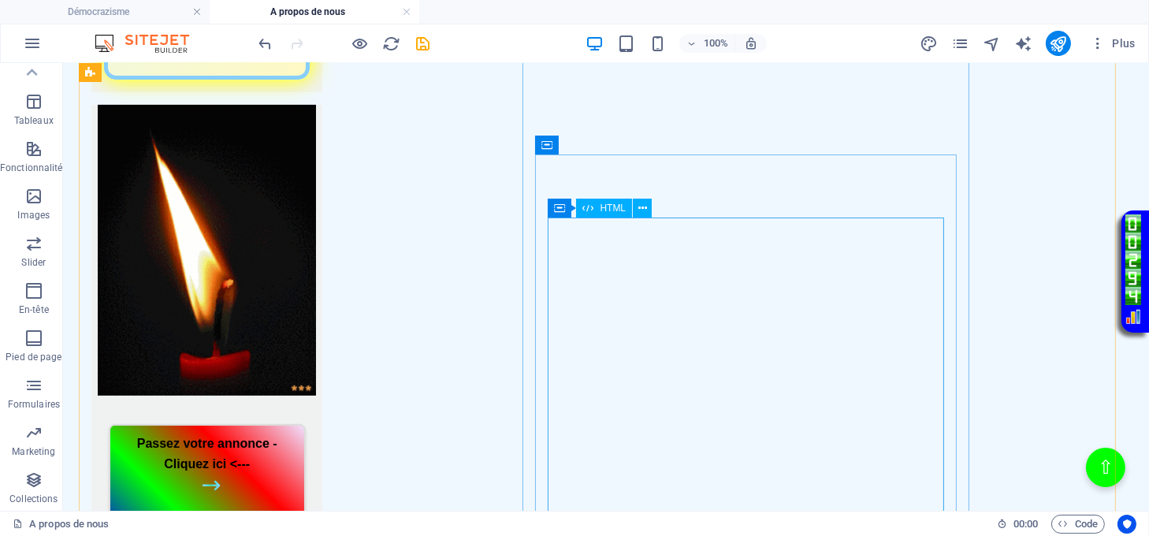
scroll to position [997, 0]
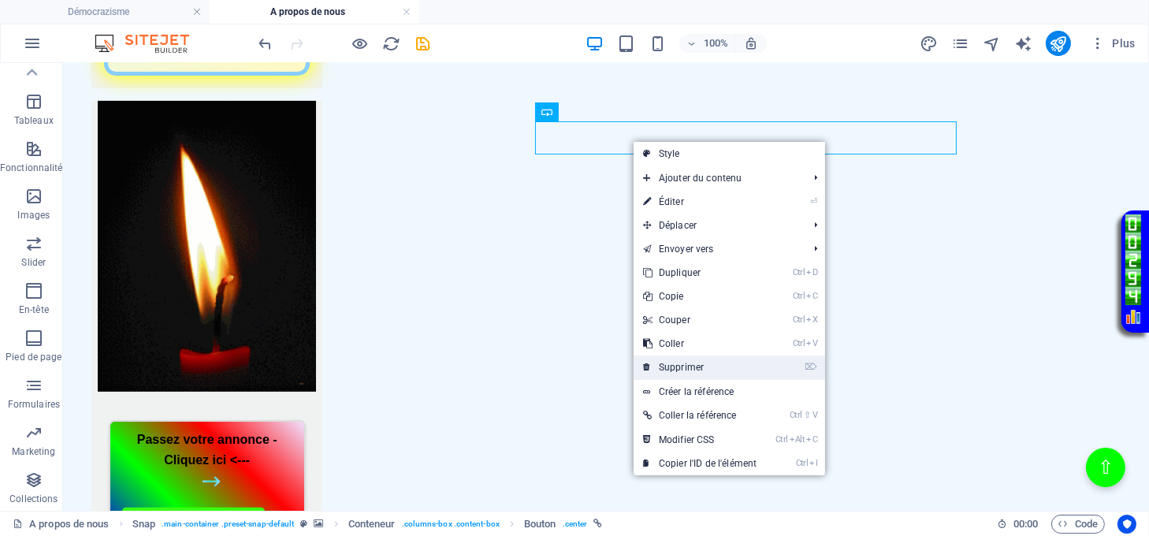
click at [688, 356] on link "⌦ Supprimer" at bounding box center [700, 368] width 132 height 24
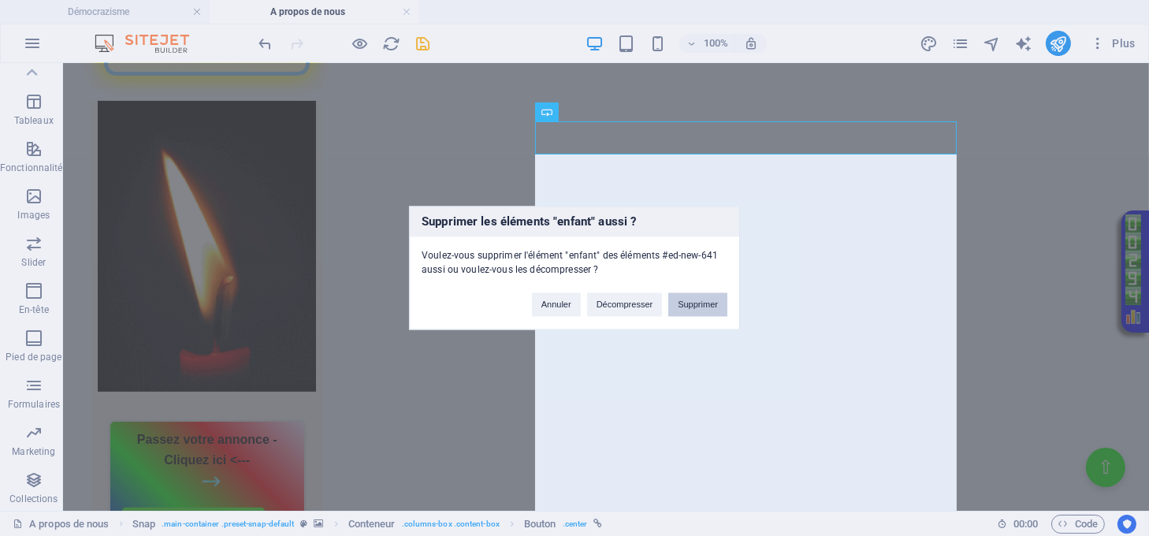
click at [694, 307] on button "Supprimer" at bounding box center [697, 305] width 59 height 24
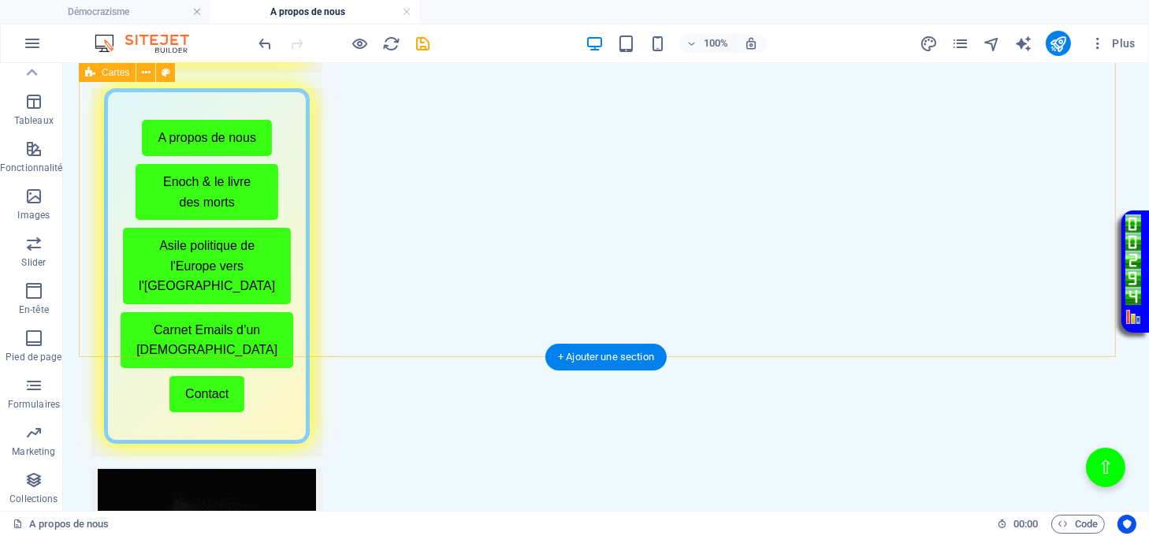
scroll to position [682, 0]
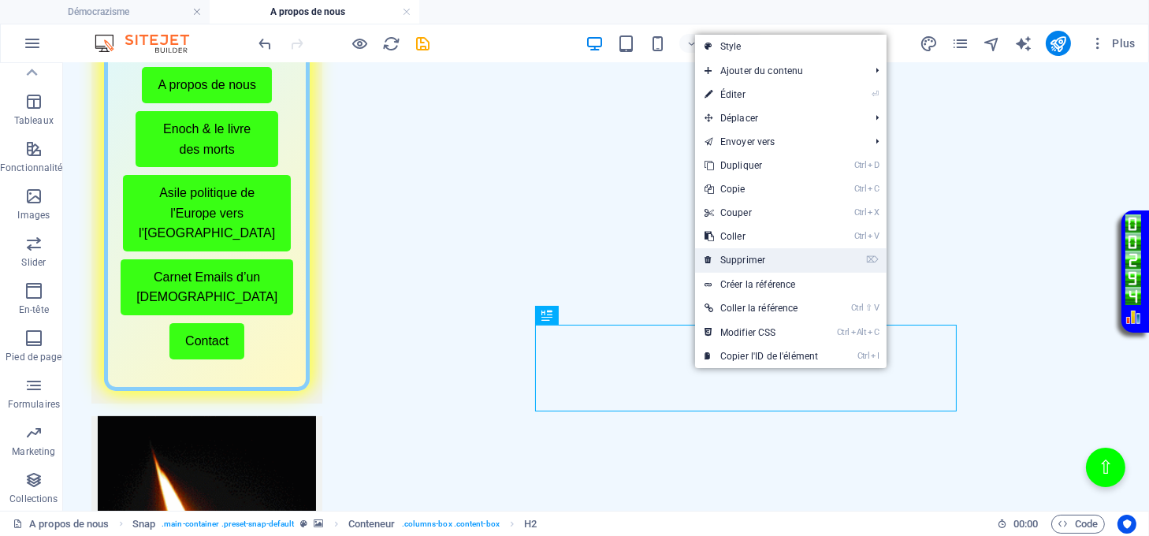
click at [745, 264] on link "⌦ Supprimer" at bounding box center [761, 260] width 132 height 24
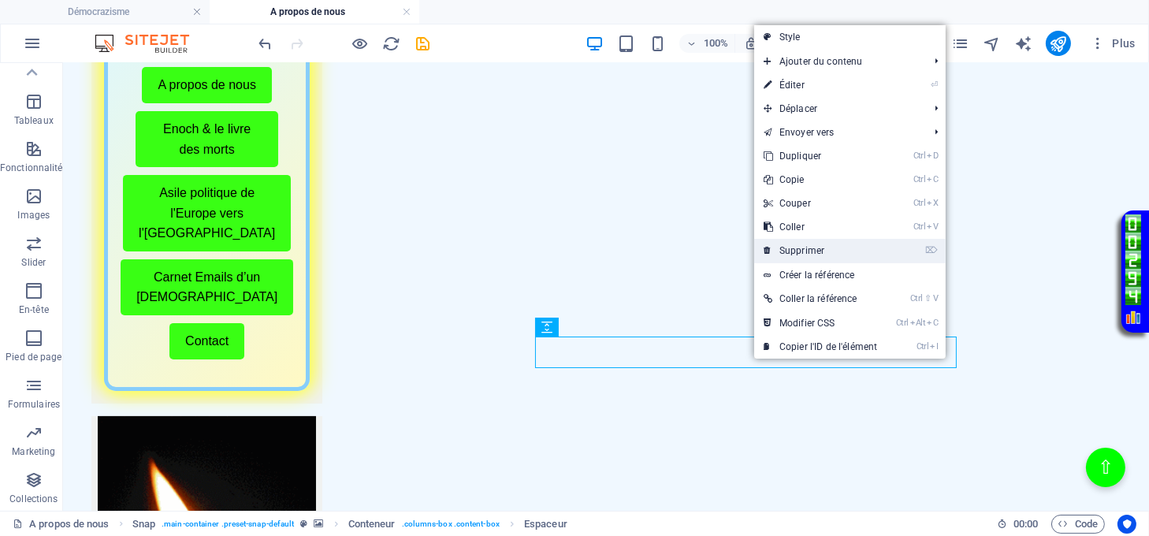
click at [787, 244] on link "⌦ Supprimer" at bounding box center [820, 251] width 132 height 24
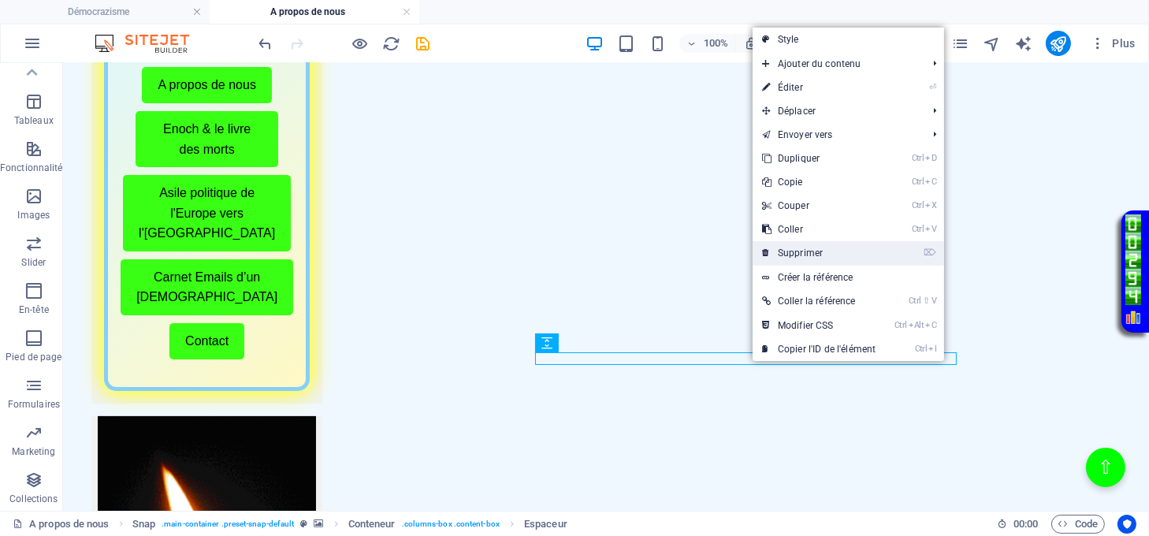
click at [786, 252] on link "⌦ Supprimer" at bounding box center [819, 253] width 132 height 24
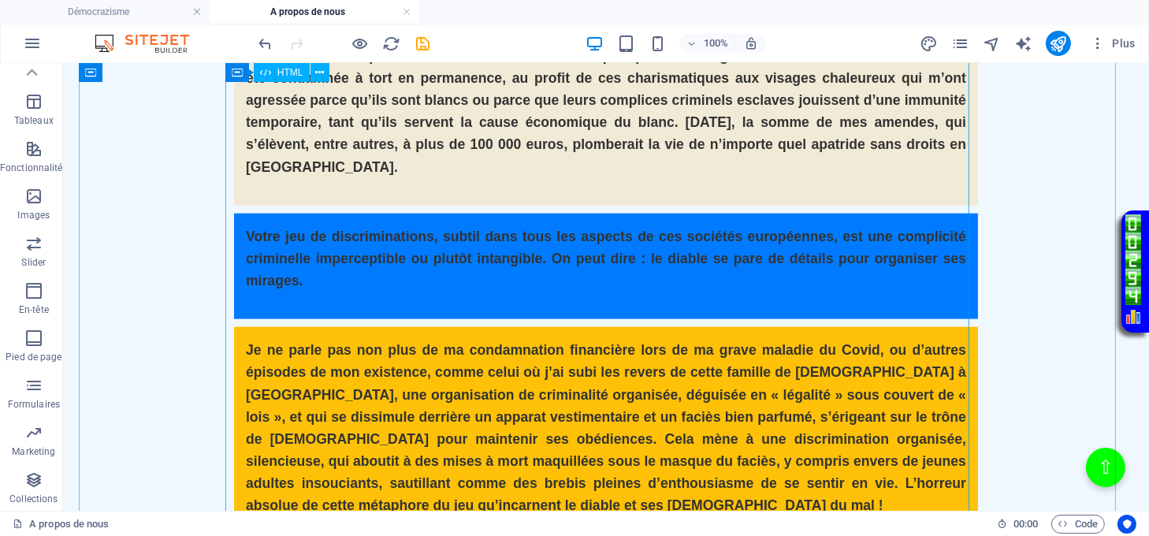
scroll to position [3204, 0]
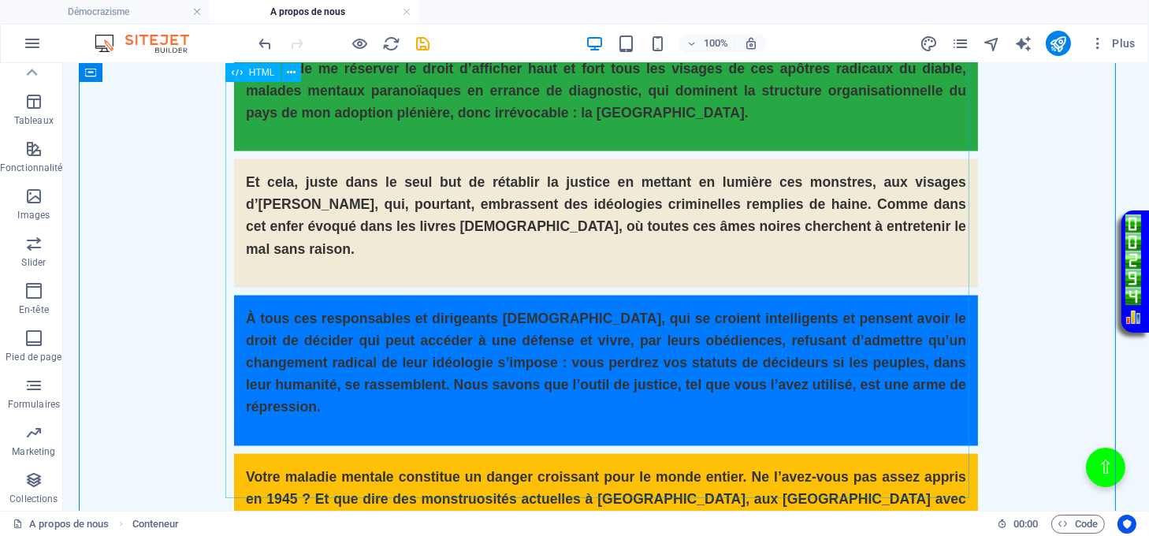
click at [160, 222] on div "Texte divisé par couleurs Je ne suis plus surprise d’avoir passé une vie à lutt…" at bounding box center [606, 397] width 1055 height 3129
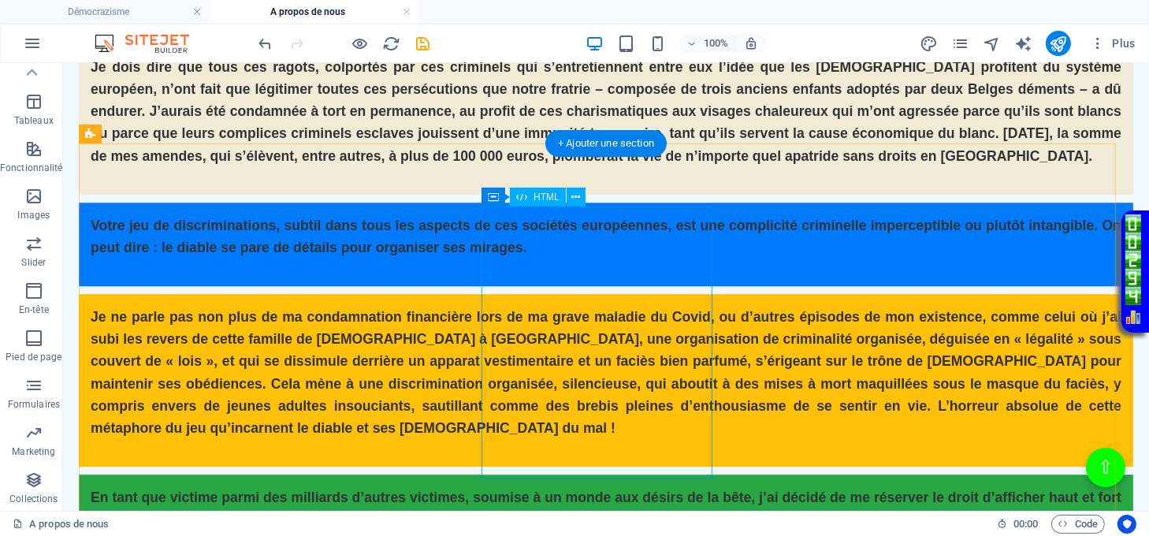
scroll to position [6147, 0]
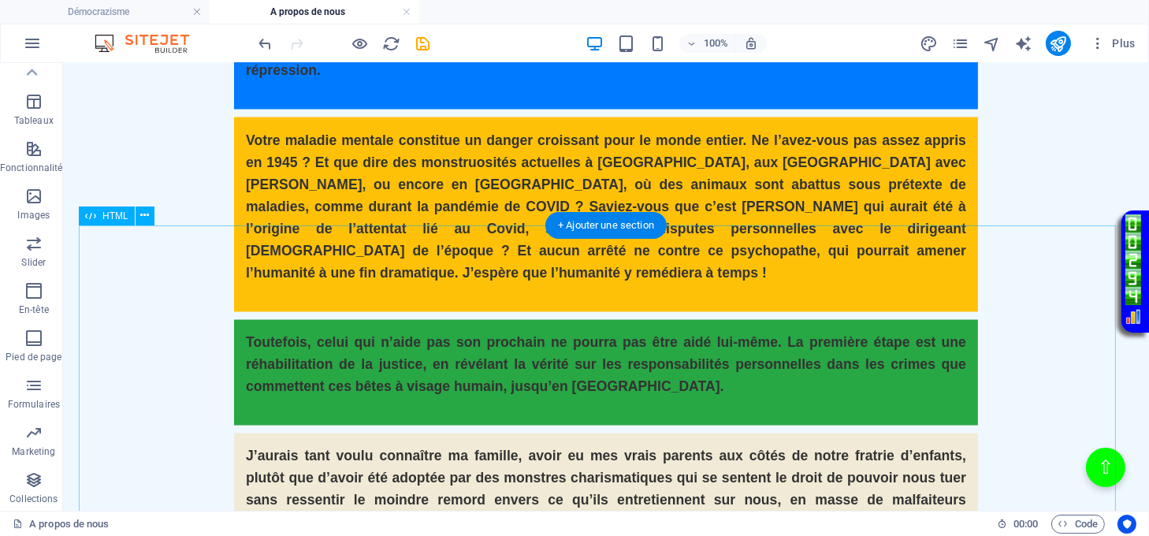
scroll to position [4045, 0]
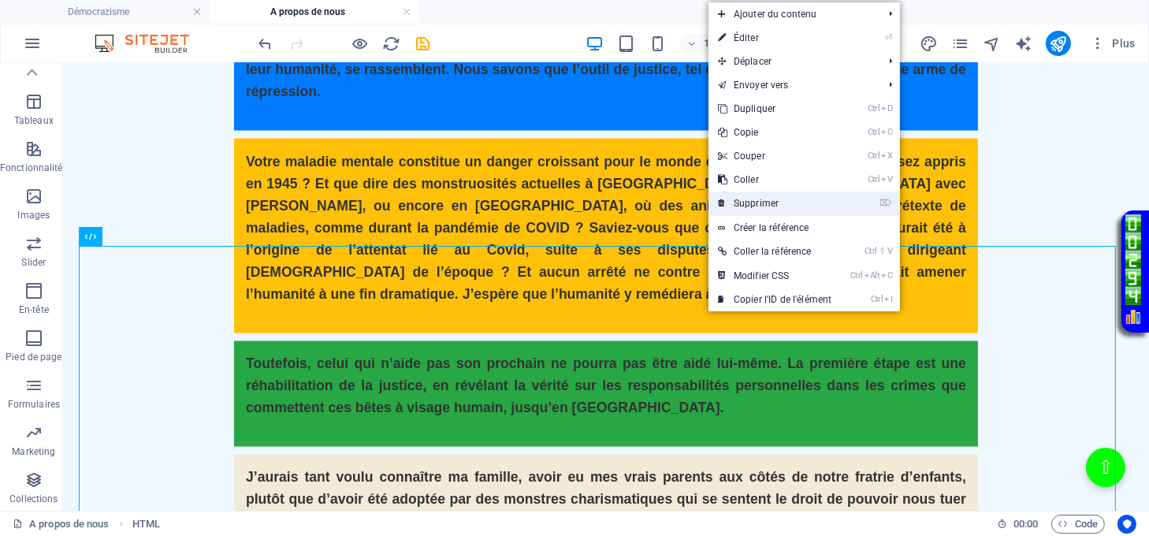
click at [766, 205] on link "⌦ Supprimer" at bounding box center [775, 204] width 132 height 24
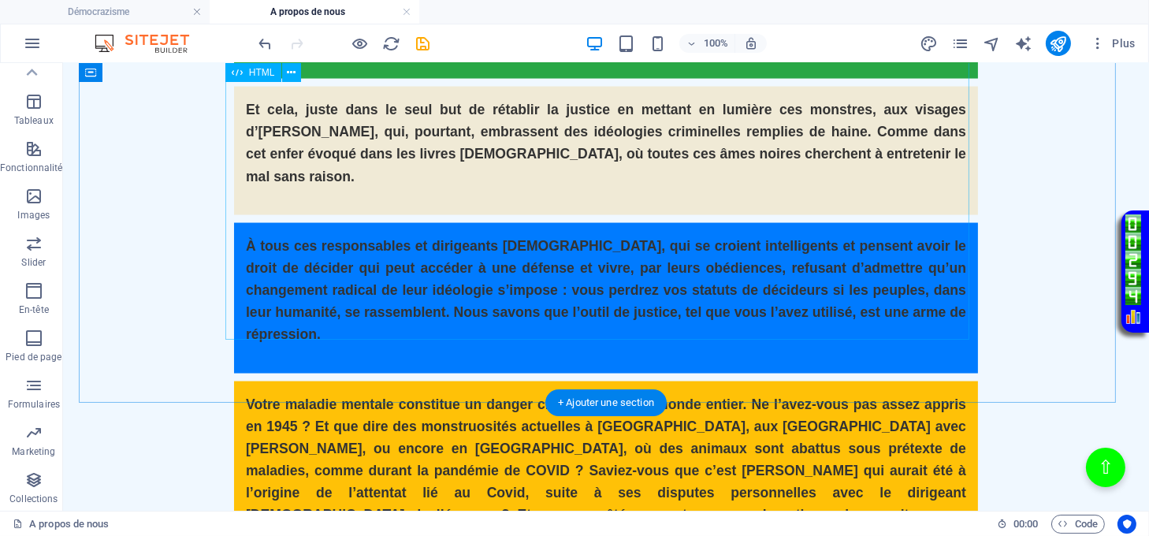
scroll to position [3729, 0]
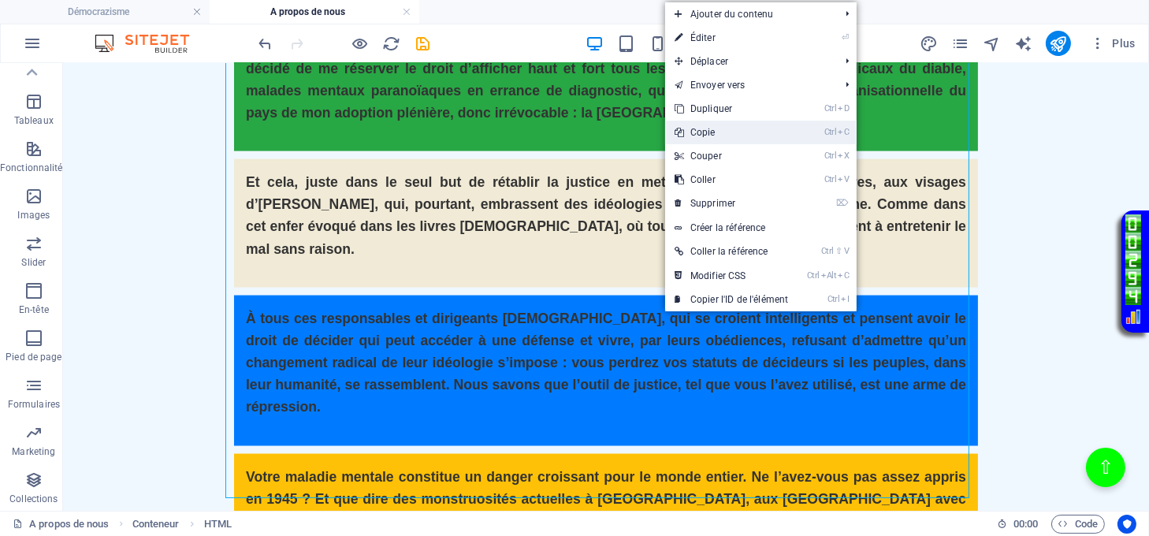
click at [707, 138] on link "Ctrl C Copie" at bounding box center [731, 133] width 132 height 24
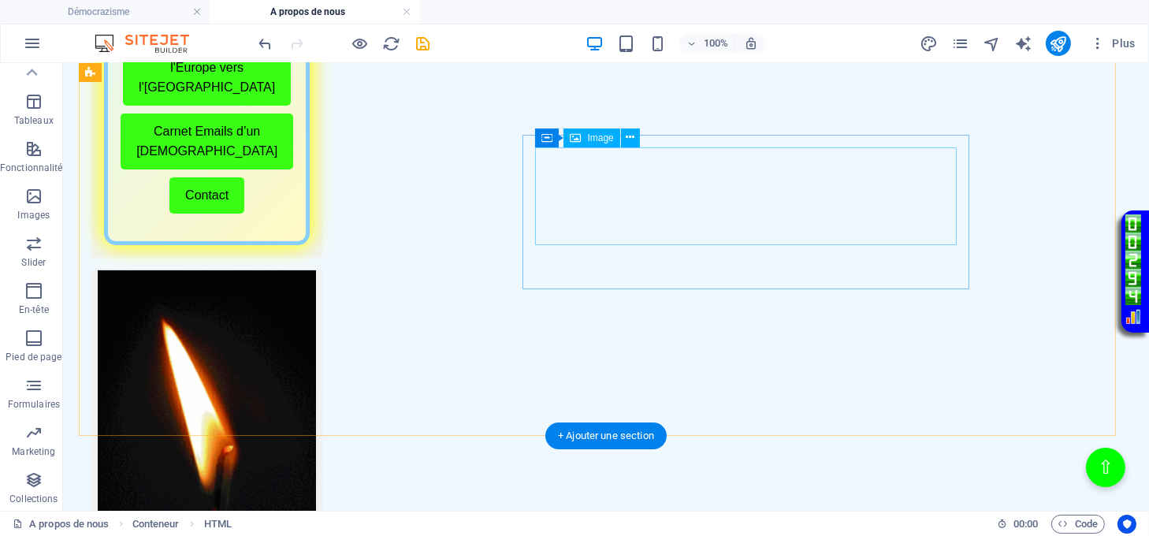
scroll to position [787, 0]
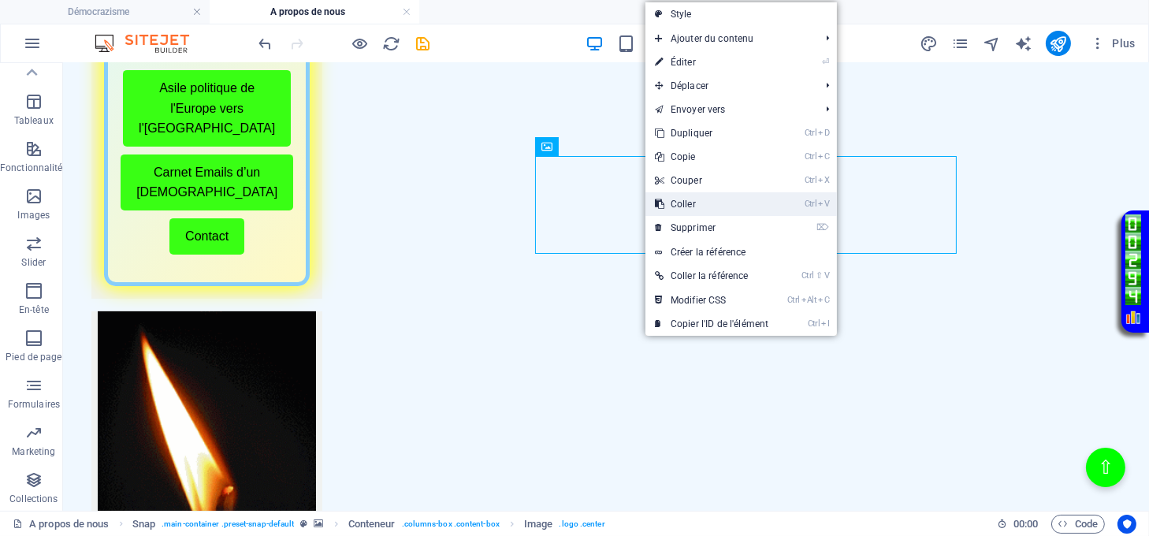
click at [690, 207] on link "Ctrl V Coller" at bounding box center [712, 204] width 132 height 24
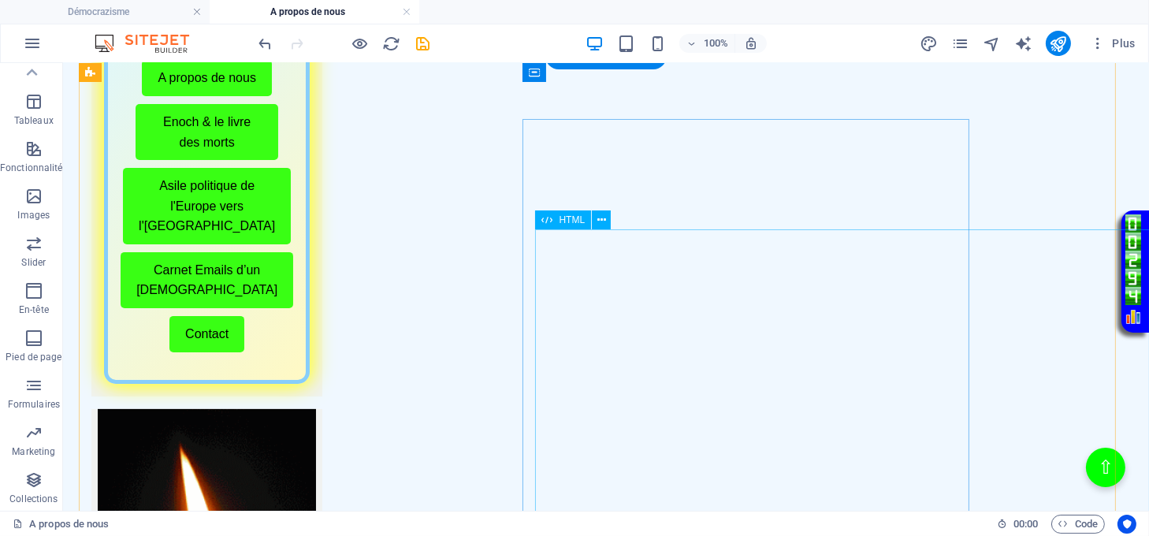
scroll to position [682, 0]
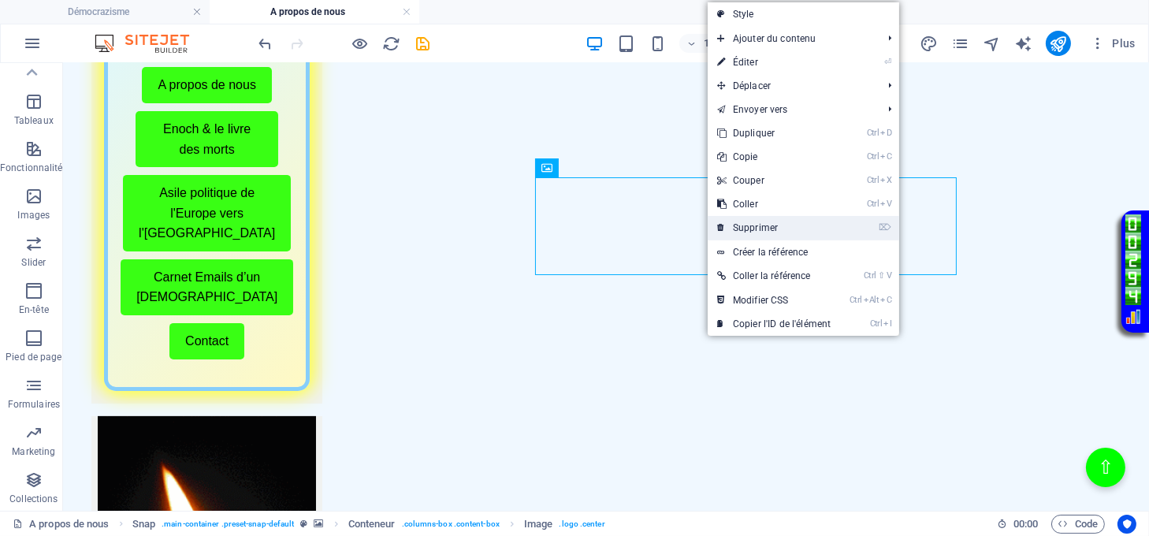
click at [762, 224] on link "⌦ Supprimer" at bounding box center [774, 228] width 132 height 24
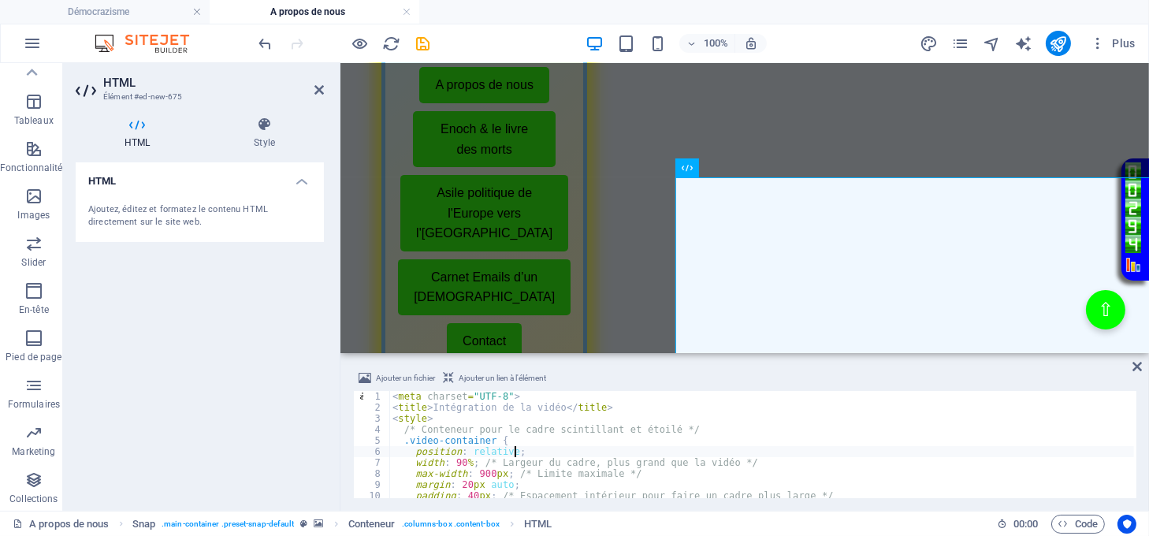
drag, startPoint x: 593, startPoint y: 451, endPoint x: 490, endPoint y: 457, distance: 103.5
click at [490, 457] on div "< meta charset = "UTF-8" > < title > Intégration de la vidéo </ title > < style…" at bounding box center [761, 455] width 745 height 129
drag, startPoint x: 484, startPoint y: 474, endPoint x: 472, endPoint y: 477, distance: 12.2
click at [472, 477] on div "< meta charset = "UTF-8" > < title > Intégration de la vidéo </ title > < style…" at bounding box center [761, 455] width 745 height 129
click at [480, 467] on div "< meta charset = "UTF-8" > < title > Intégration de la vidéo </ title > < style…" at bounding box center [761, 455] width 745 height 129
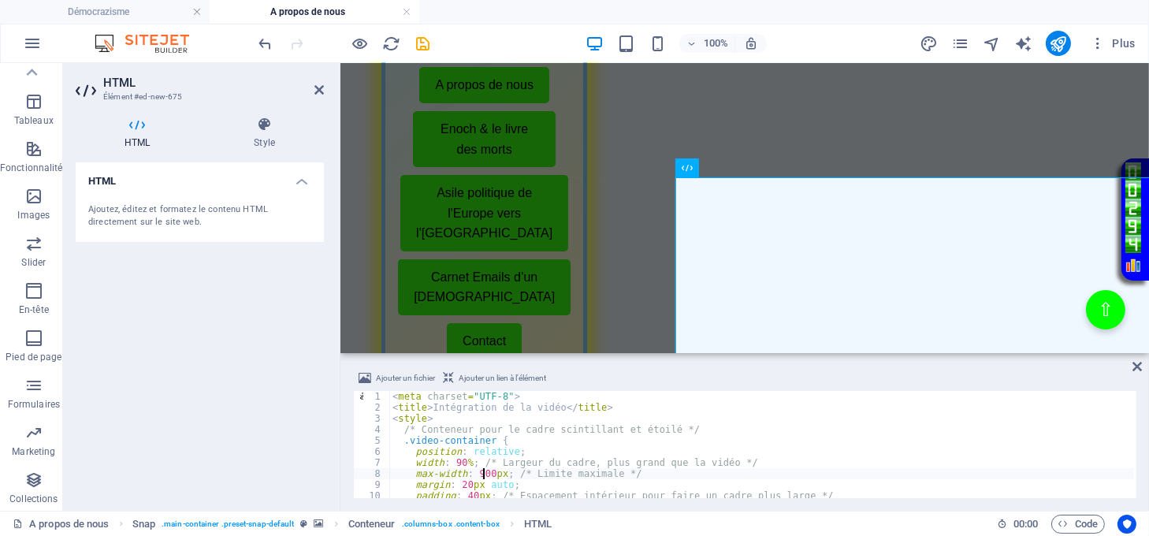
click at [482, 475] on div "< meta charset = "UTF-8" > < title > Intégration de la vidéo </ title > < style…" at bounding box center [761, 455] width 745 height 129
click at [470, 494] on div "< meta charset = "UTF-8" > < title > Intégration de la vidéo </ title > < style…" at bounding box center [761, 452] width 745 height 129
type textarea "padding: 40px; /* Espacement intérieur pour faire un cadre plus large */"
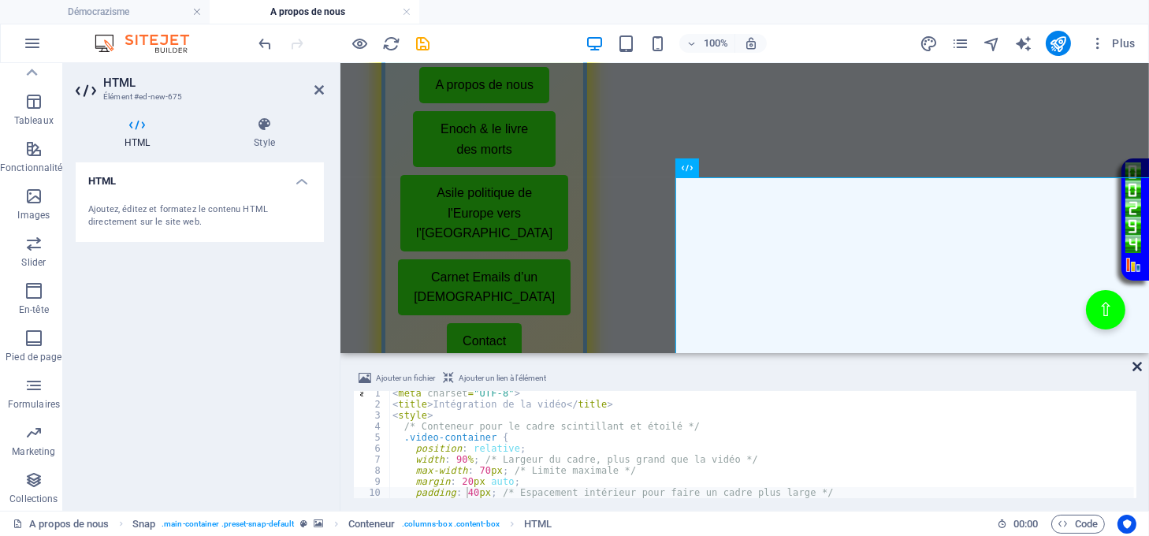
click at [1137, 367] on icon at bounding box center [1137, 366] width 9 height 13
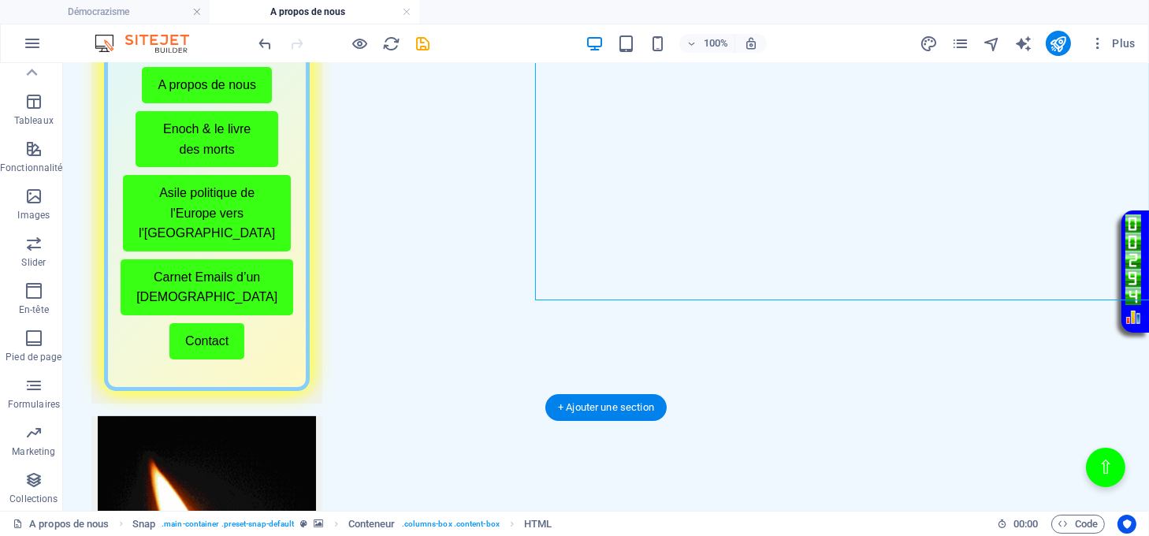
scroll to position [997, 0]
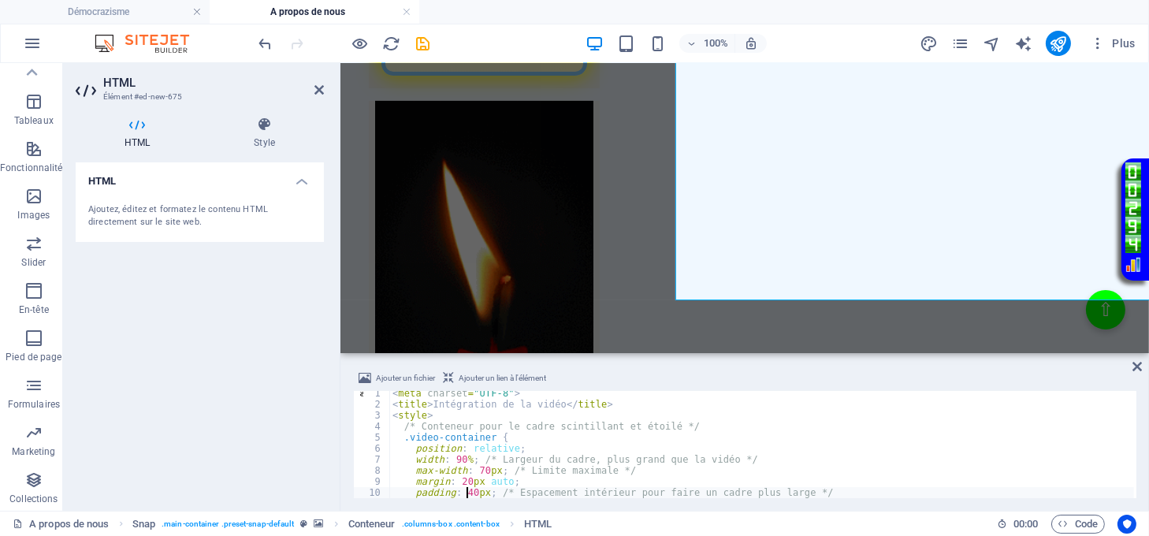
click at [478, 468] on div "< meta charset = "UTF-8" > < title > Intégration de la vidéo </ title > < style…" at bounding box center [761, 452] width 745 height 129
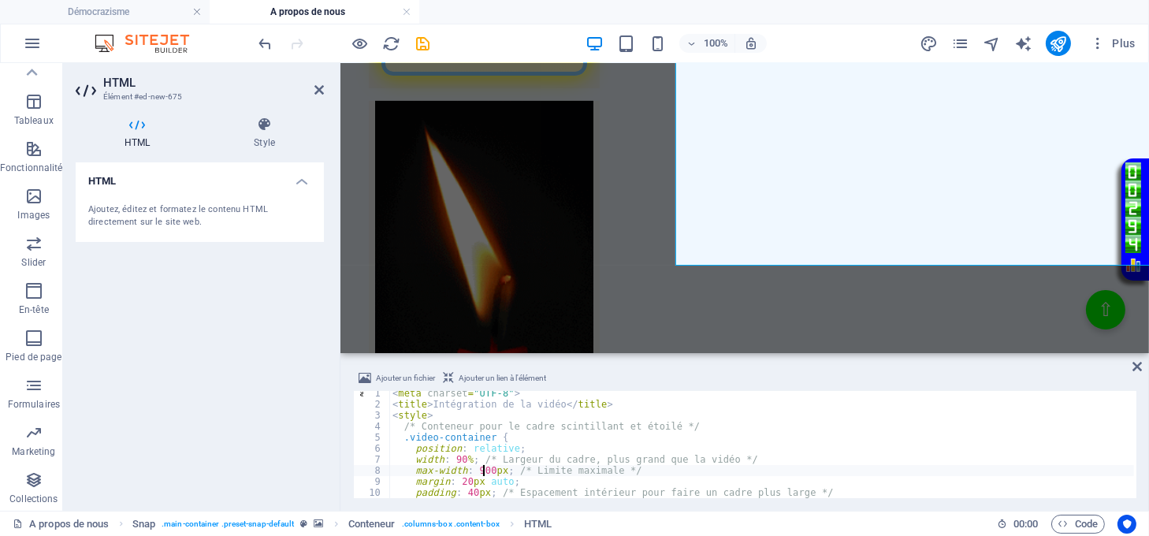
scroll to position [0, 7]
click at [459, 455] on div "< meta charset = "UTF-8" > < title > Intégration de la vidéo </ title > < style…" at bounding box center [761, 452] width 745 height 129
type textarea "width: 0%; /* Largeur du cadre, plus grand que la vidéo */"
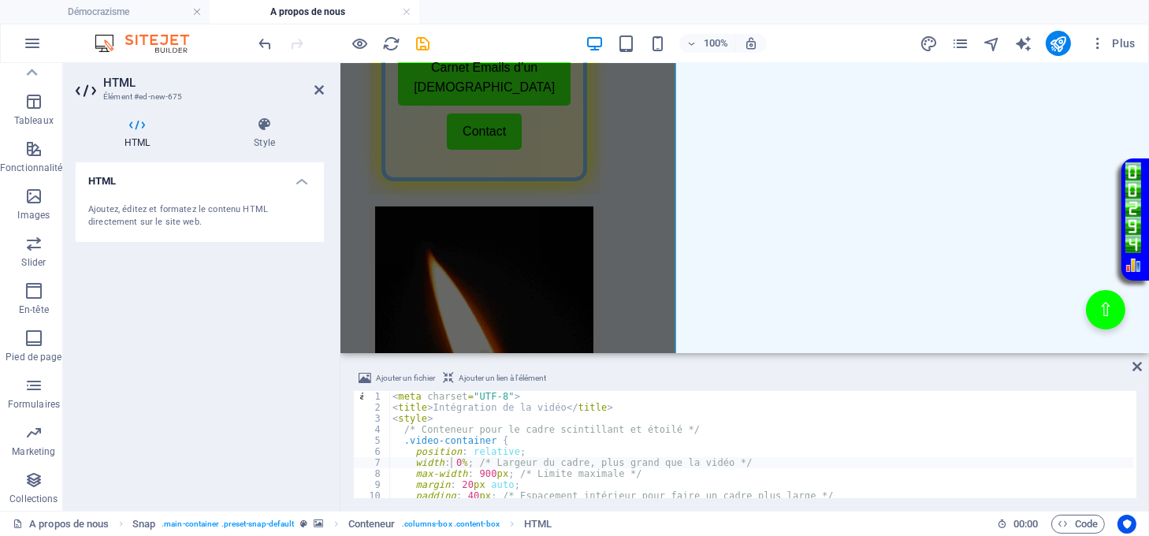
scroll to position [117, 0]
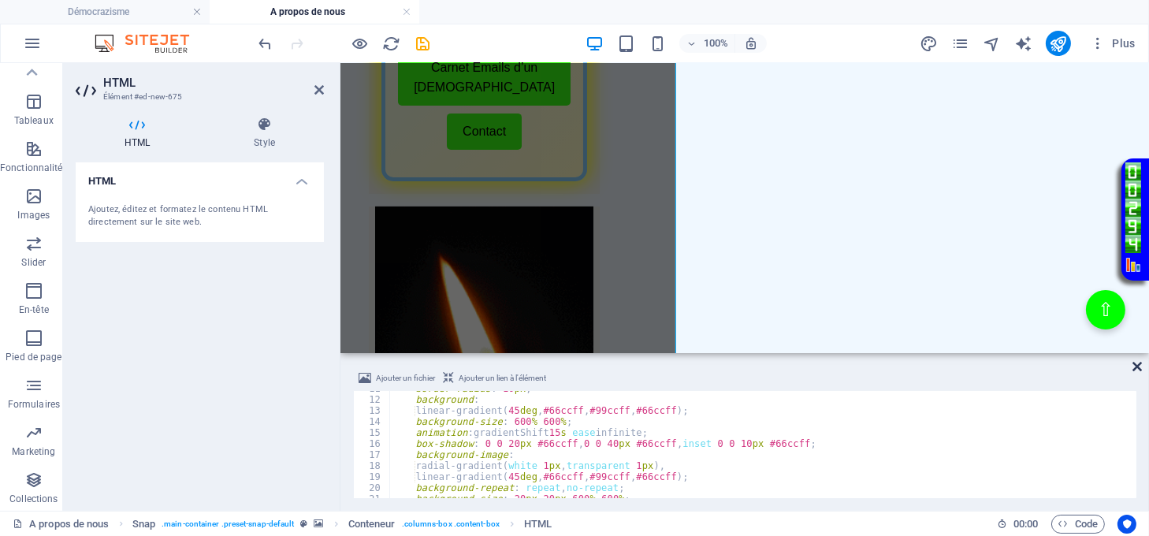
click at [1134, 361] on icon at bounding box center [1137, 366] width 9 height 13
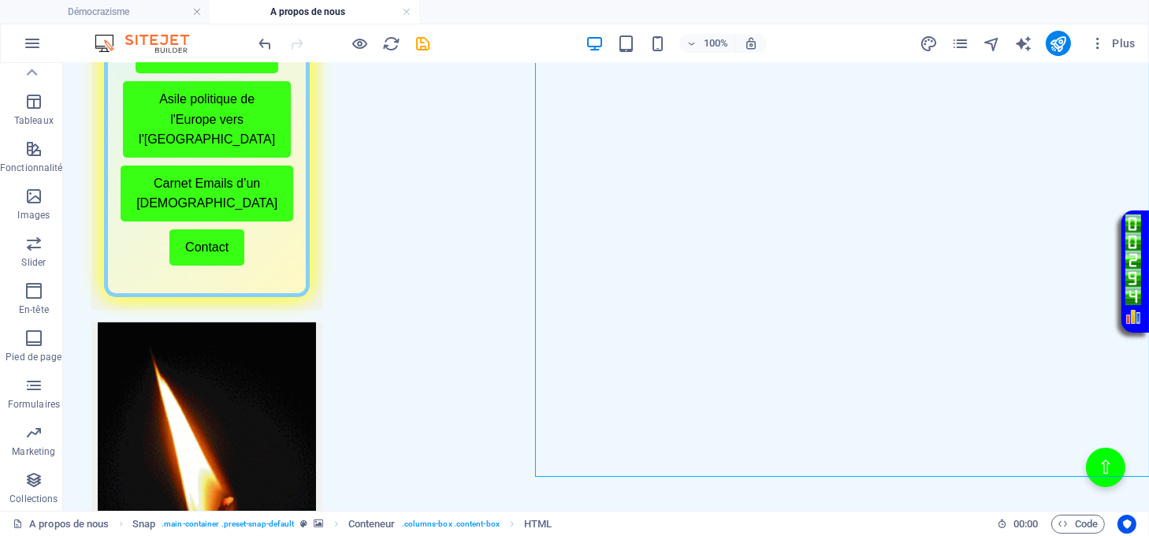
scroll to position [682, 0]
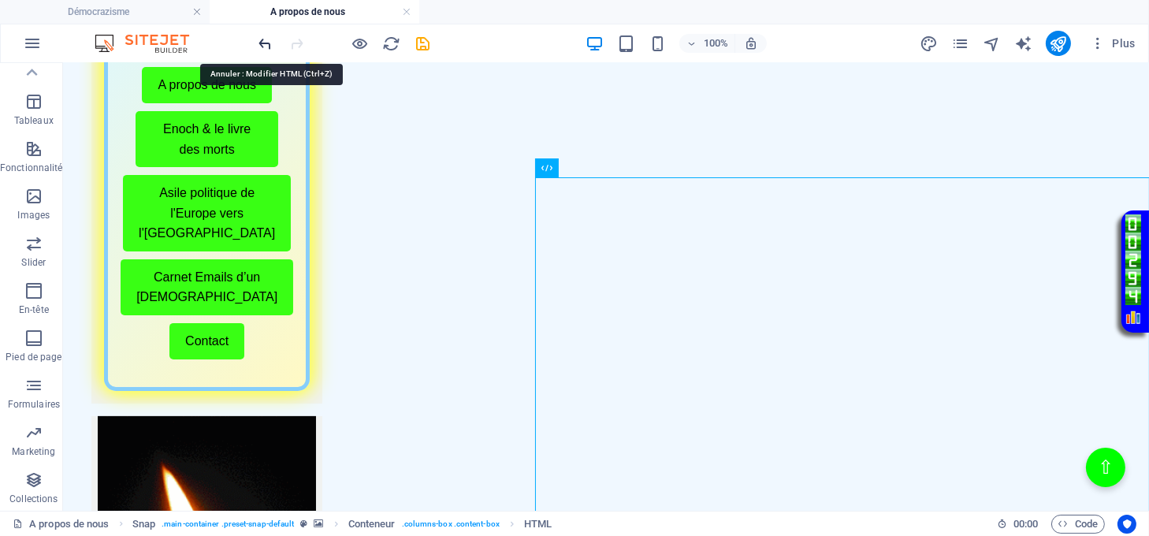
click at [266, 39] on icon "undo" at bounding box center [266, 44] width 18 height 18
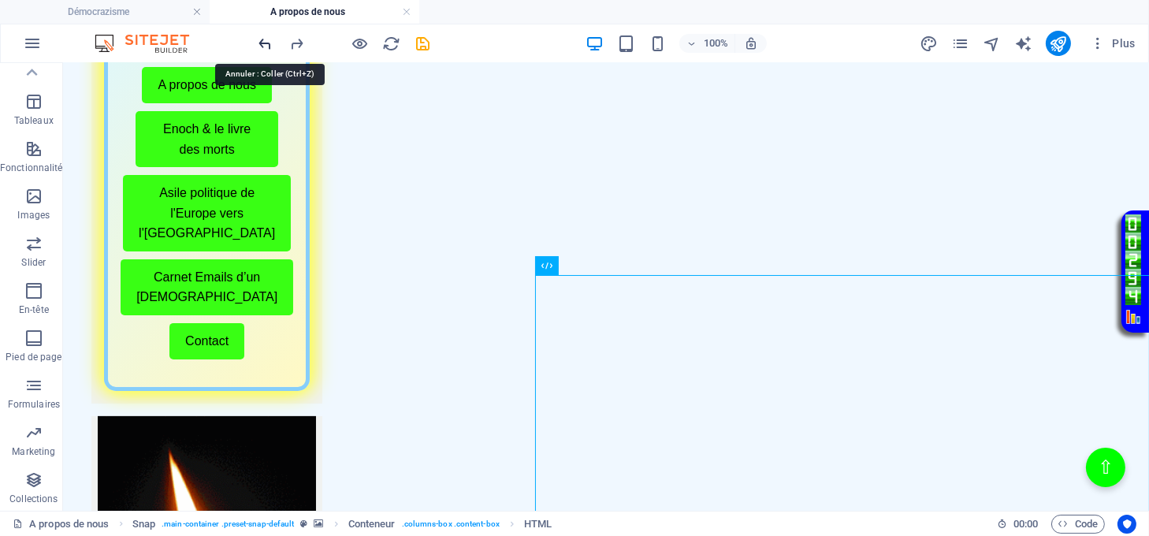
click at [266, 39] on icon "undo" at bounding box center [266, 44] width 18 height 18
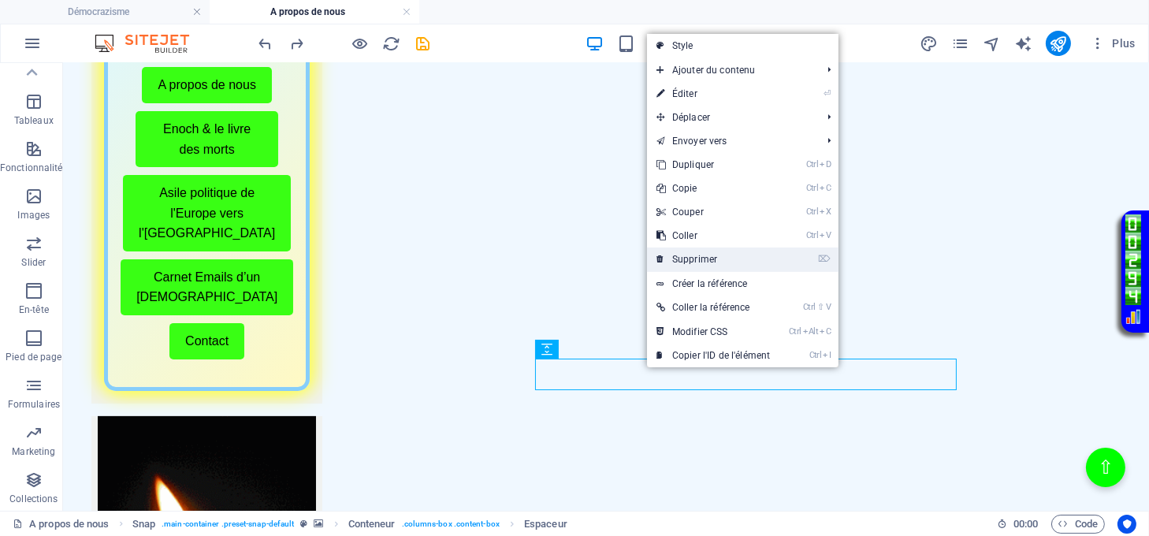
drag, startPoint x: 688, startPoint y: 255, endPoint x: 626, endPoint y: 199, distance: 84.3
click at [688, 255] on link "⌦ Supprimer" at bounding box center [713, 260] width 132 height 24
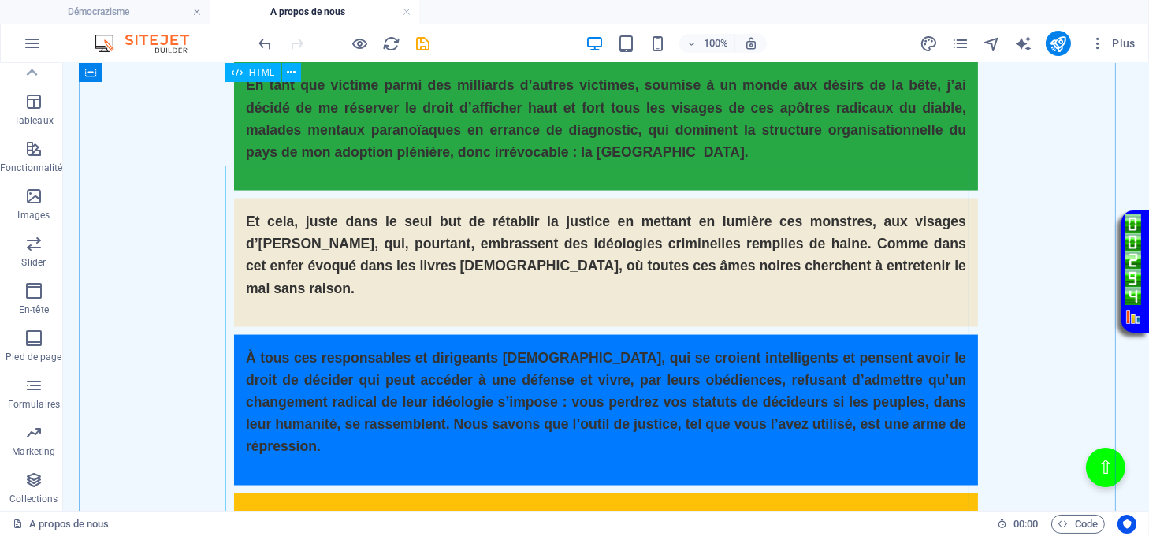
scroll to position [3624, 0]
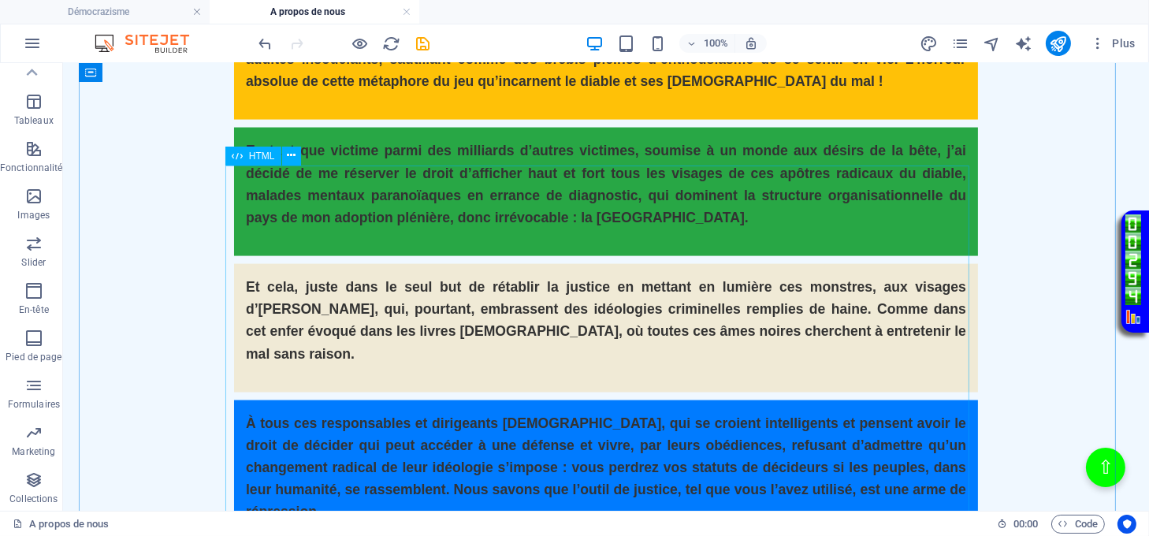
click at [538, 363] on div "Cartes HTML Conteneur HTML Conteneur HTML Conteneur 3 colonnes Conteneur HTML C…" at bounding box center [606, 287] width 1086 height 448
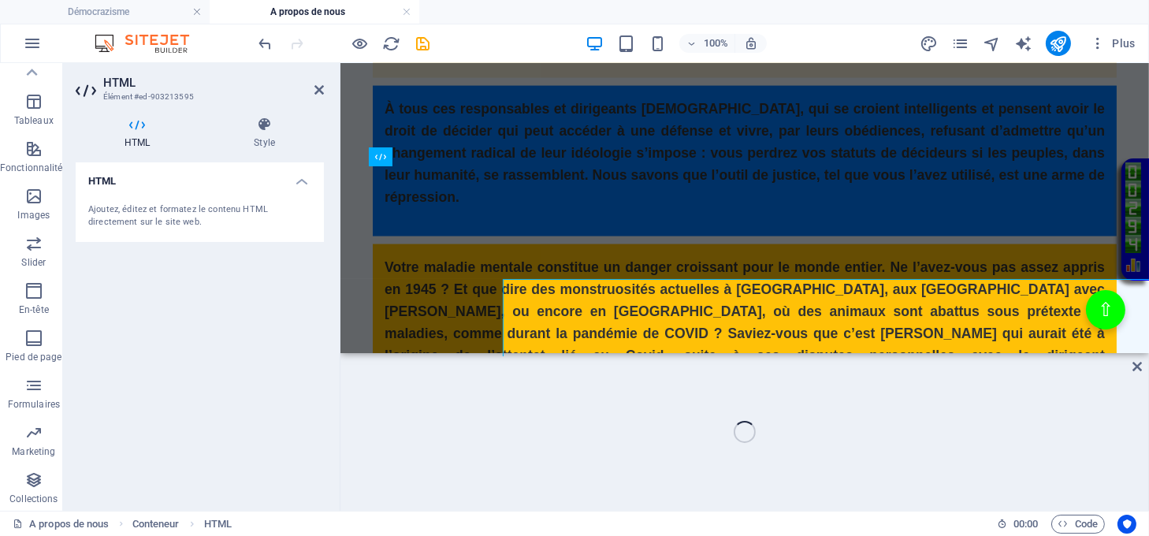
scroll to position [3511, 0]
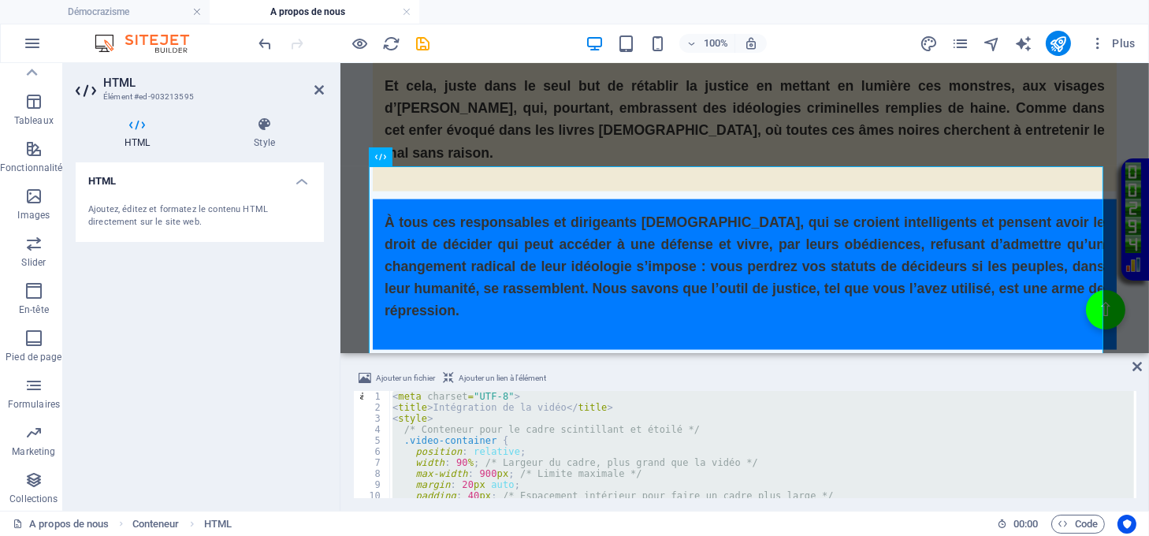
paste textarea "Résumé des"
type textarea "Résumé des"
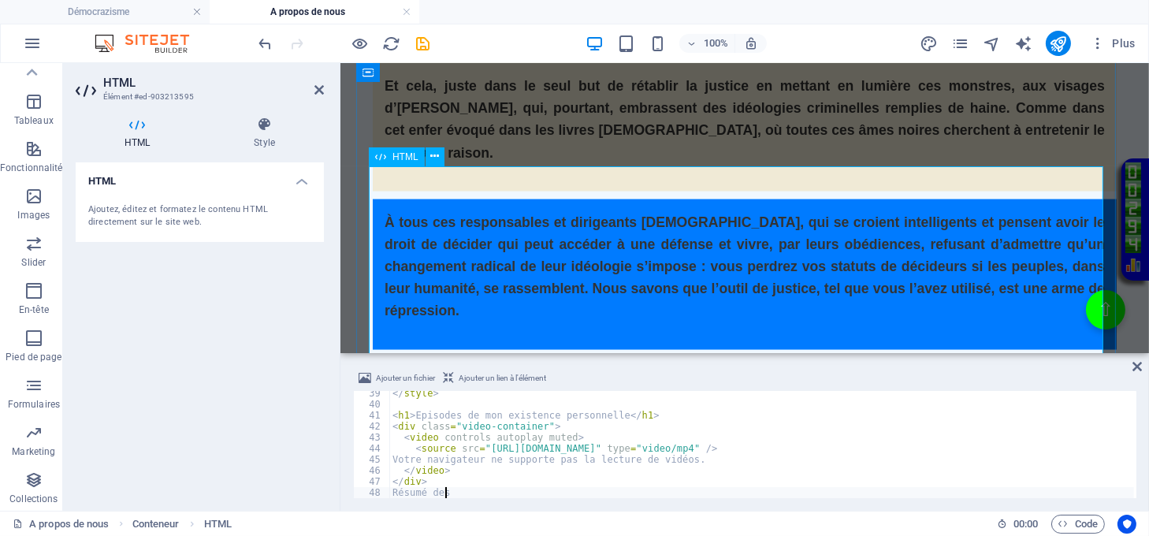
scroll to position [422, 0]
click at [1138, 365] on icon at bounding box center [1137, 366] width 9 height 13
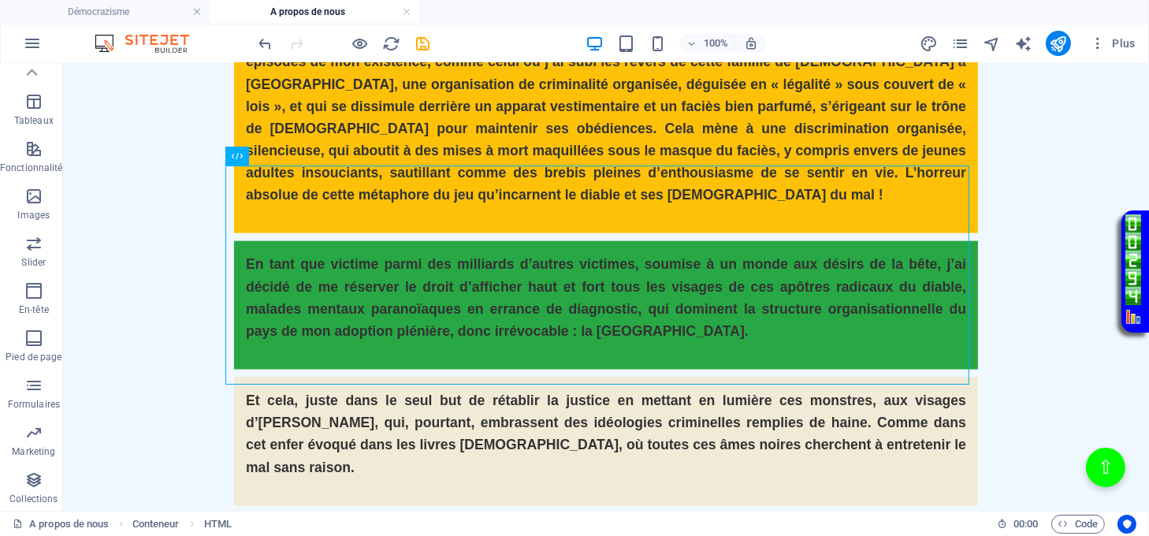
scroll to position [3624, 0]
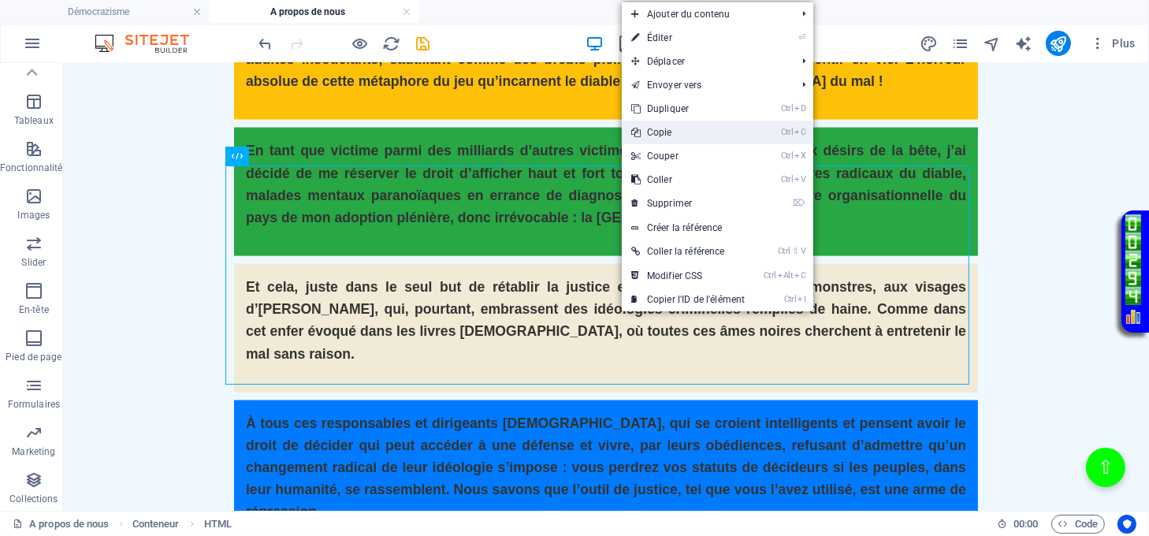
click at [672, 136] on link "Ctrl C Copie" at bounding box center [688, 133] width 132 height 24
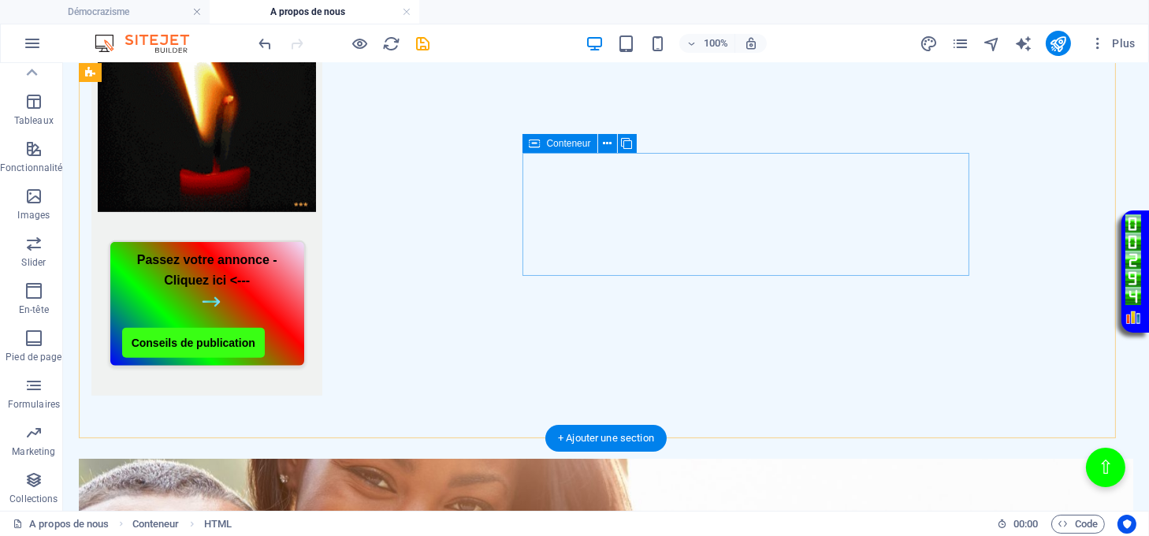
scroll to position [787, 0]
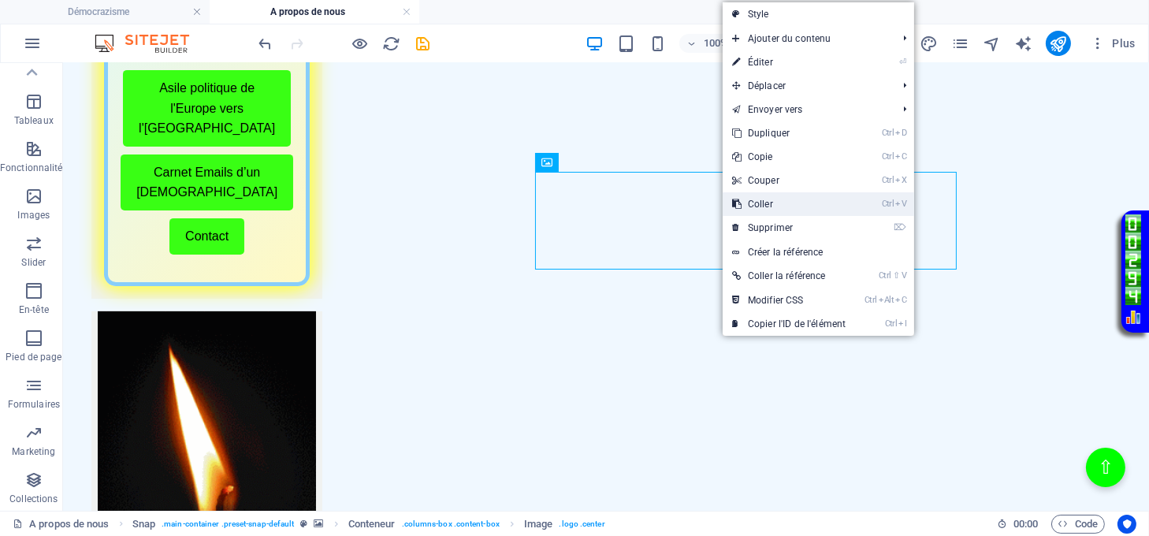
click at [761, 203] on link "Ctrl V Coller" at bounding box center [789, 204] width 132 height 24
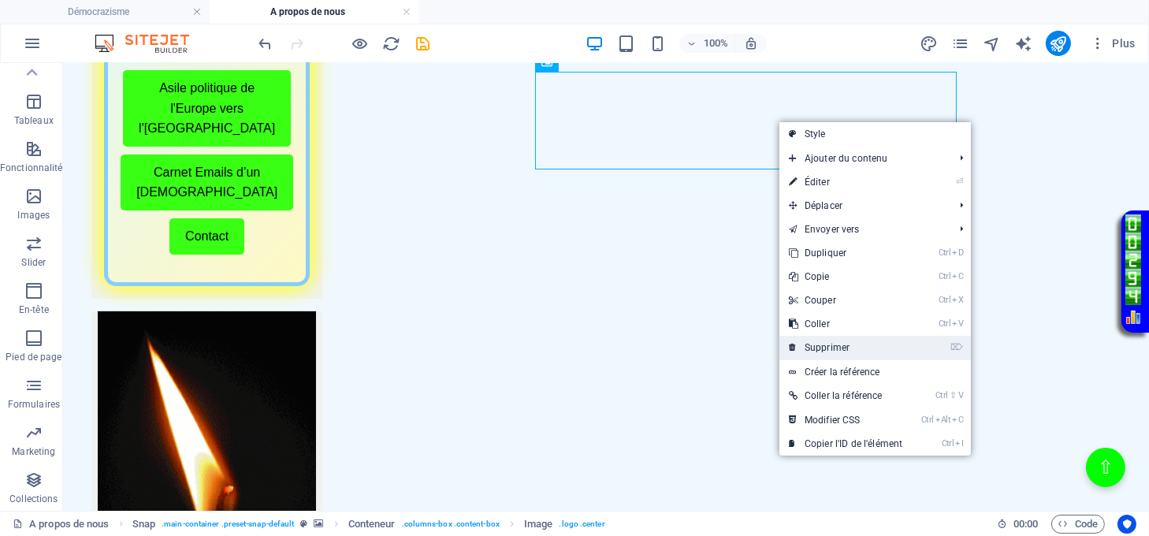
click at [830, 343] on link "⌦ Supprimer" at bounding box center [846, 348] width 132 height 24
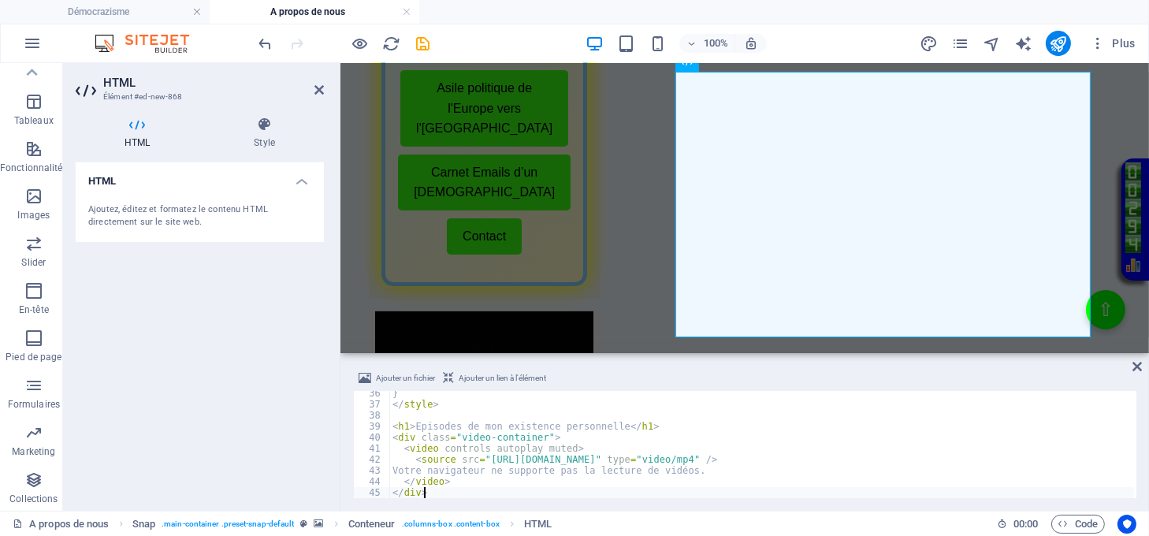
type textarea "</div>"
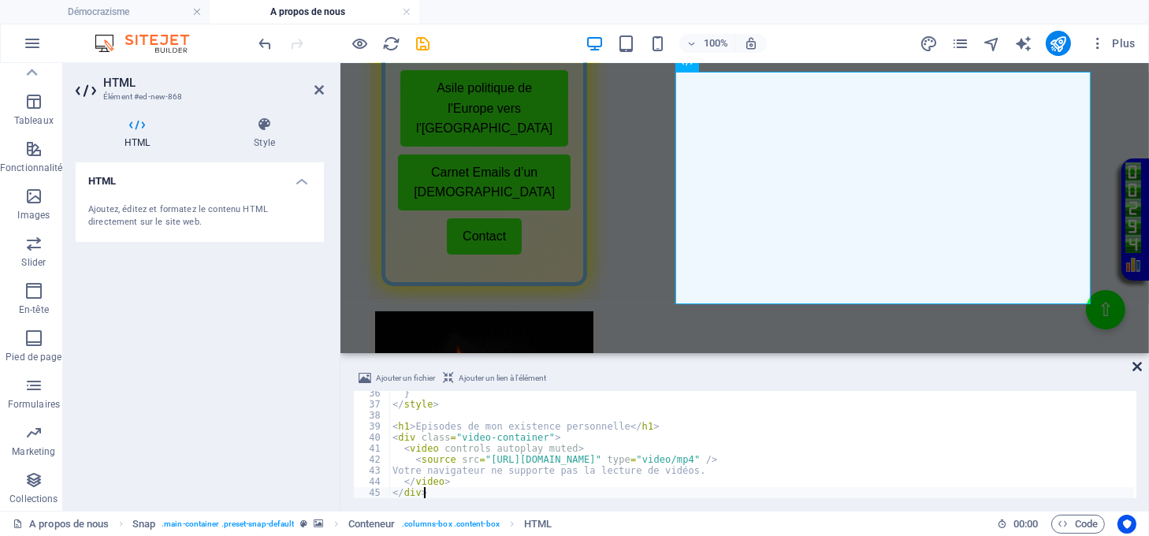
click at [1134, 367] on icon at bounding box center [1137, 366] width 9 height 13
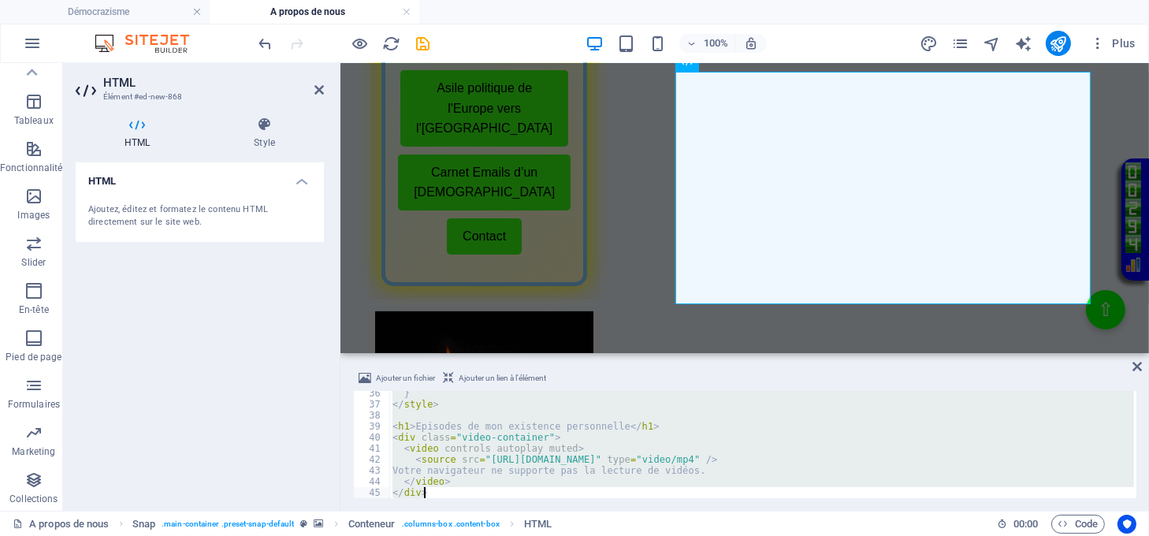
paste textarea
type textarea "</div>"
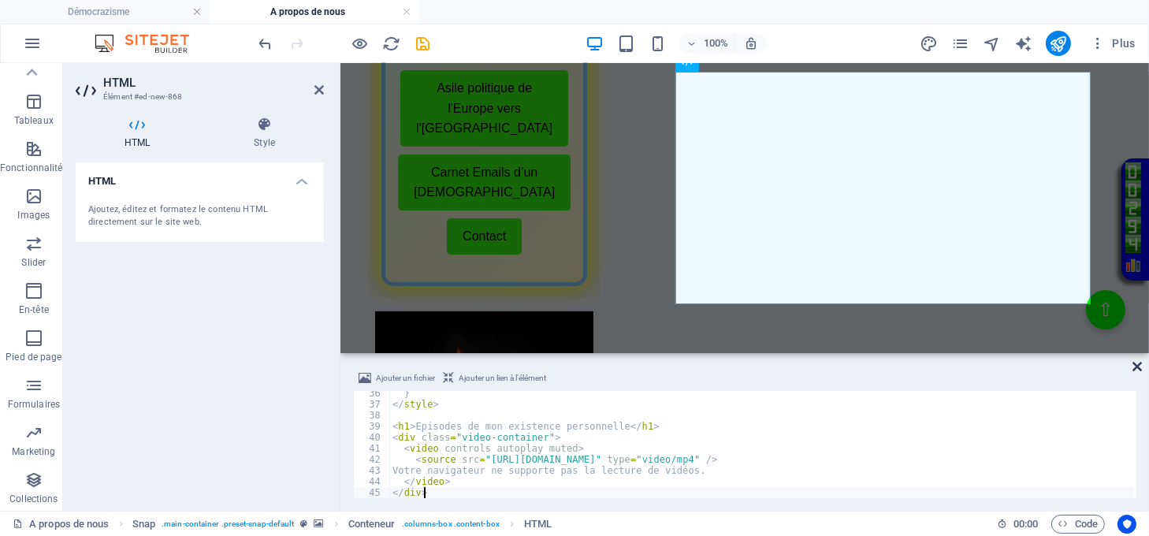
click at [1135, 363] on icon at bounding box center [1137, 366] width 9 height 13
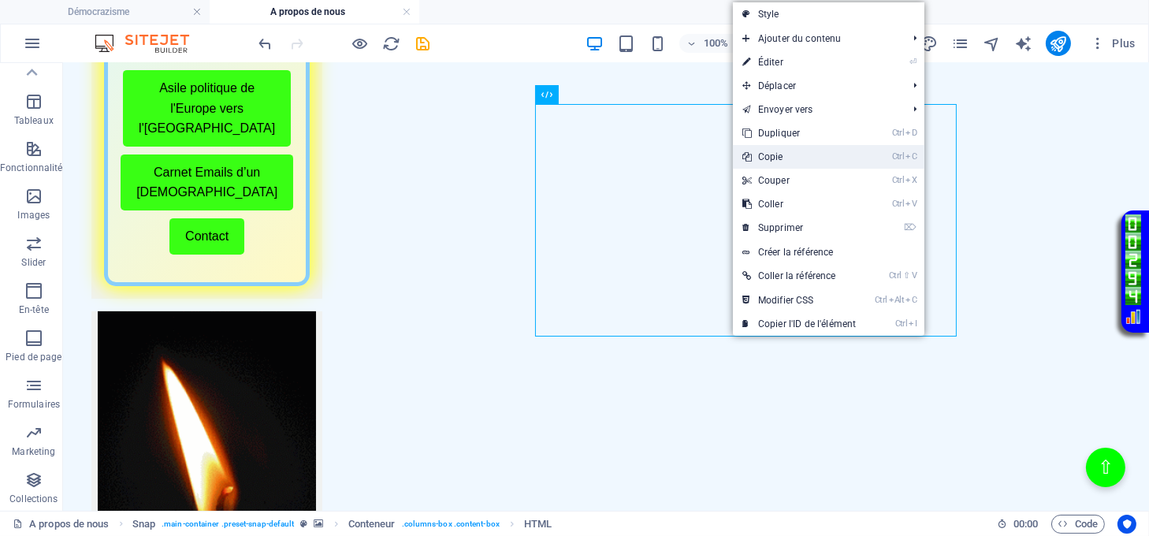
click at [762, 161] on link "Ctrl C Copie" at bounding box center [799, 157] width 132 height 24
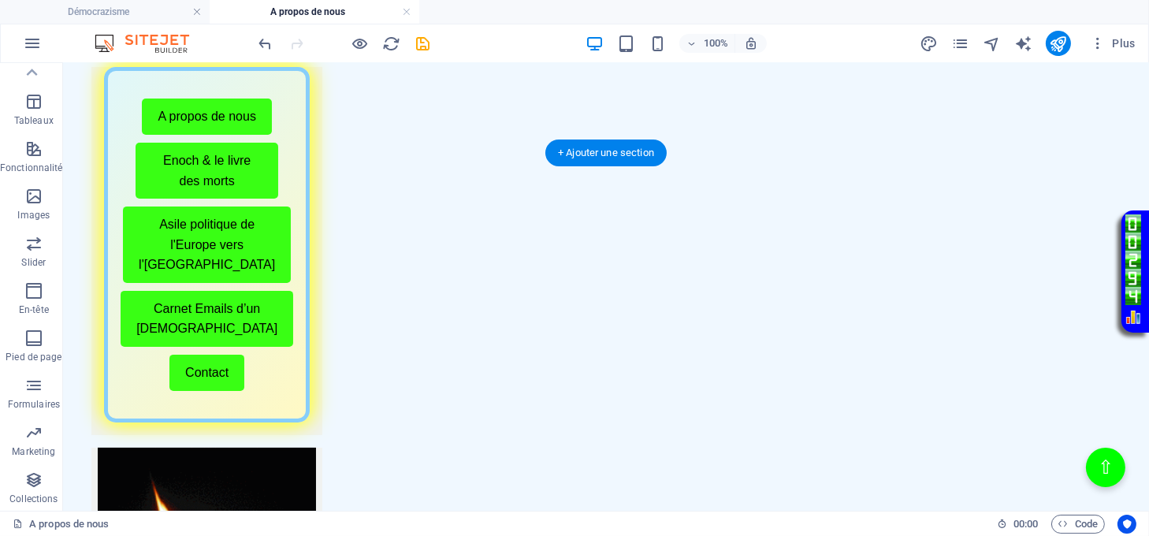
scroll to position [631, 0]
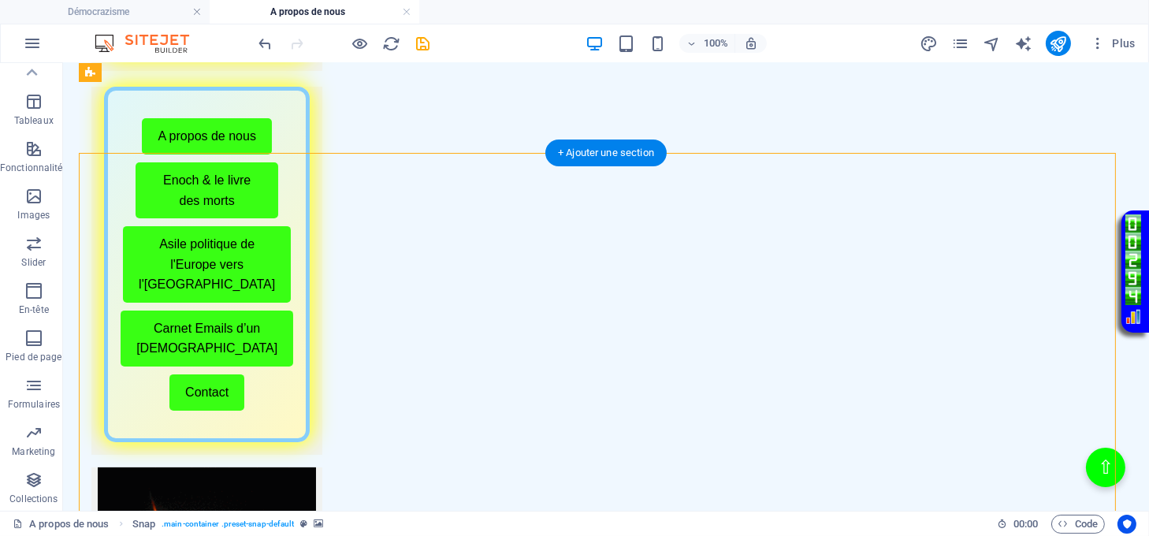
select select "%"
select select "rem"
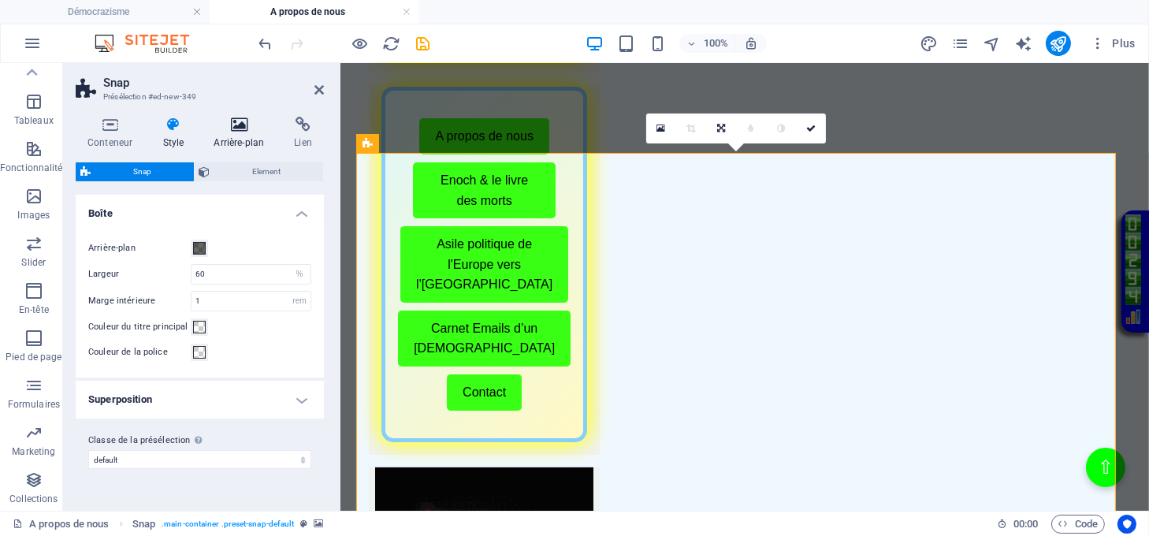
click at [241, 121] on icon at bounding box center [239, 125] width 74 height 16
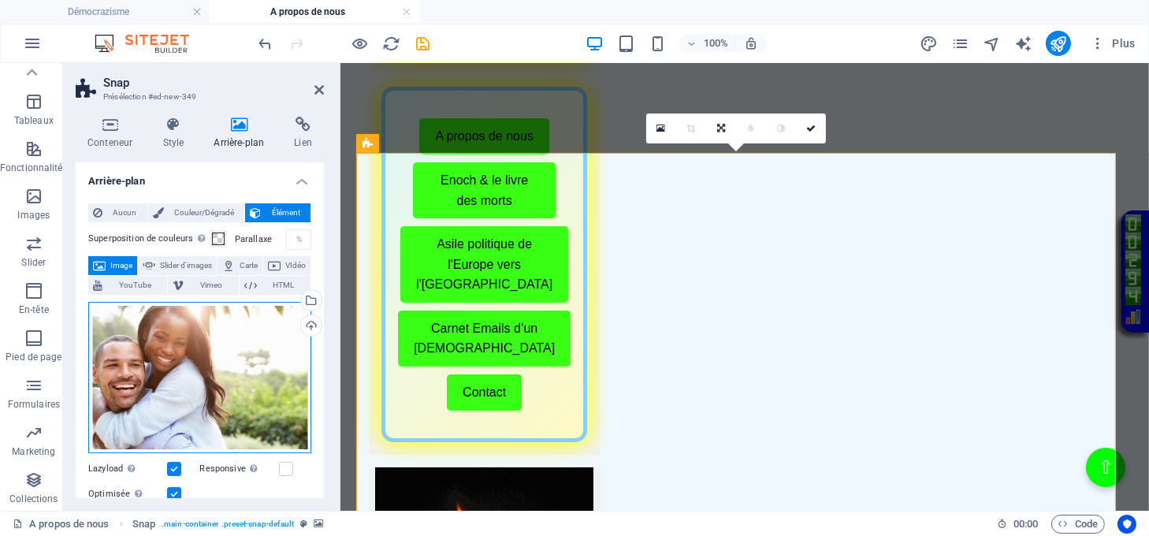
click at [236, 356] on div "Glissez les fichiers ici, cliquez pour choisir les fichiers ou sélectionnez les…" at bounding box center [199, 377] width 223 height 151
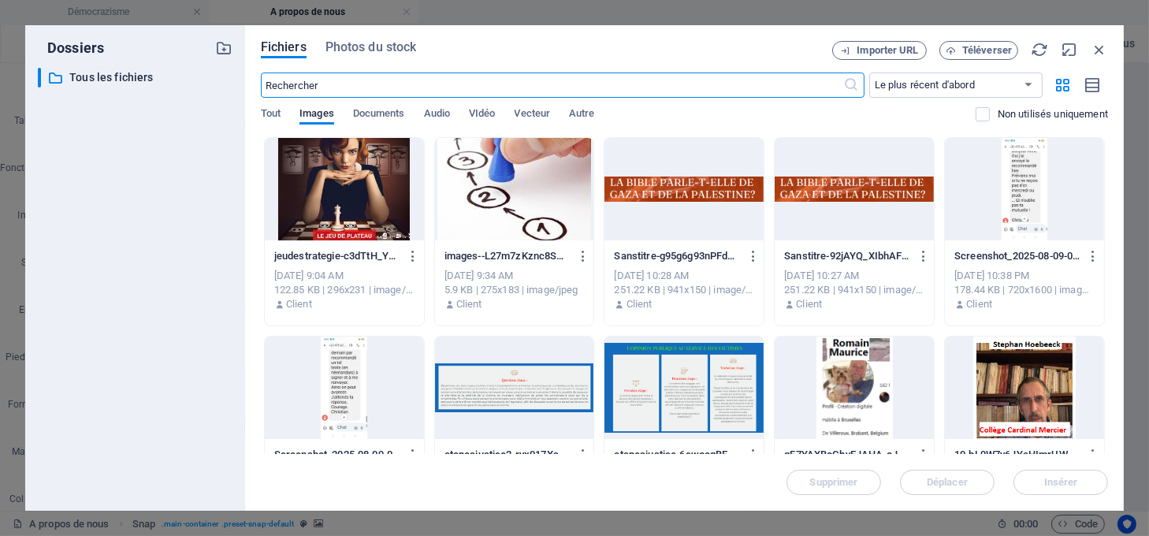
click at [518, 179] on div at bounding box center [514, 189] width 159 height 102
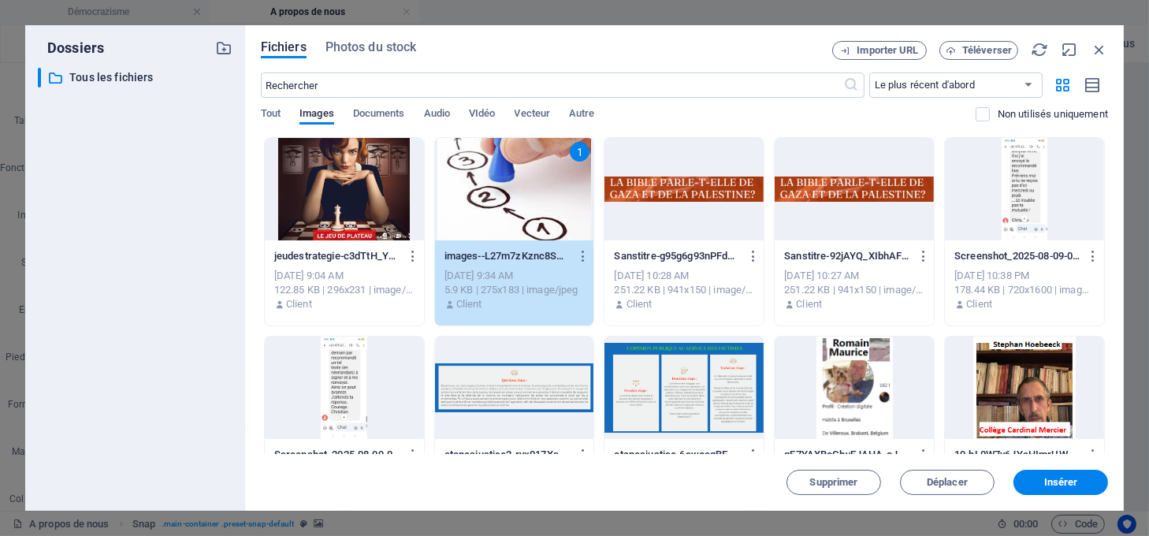
click at [516, 180] on div "1" at bounding box center [514, 189] width 159 height 102
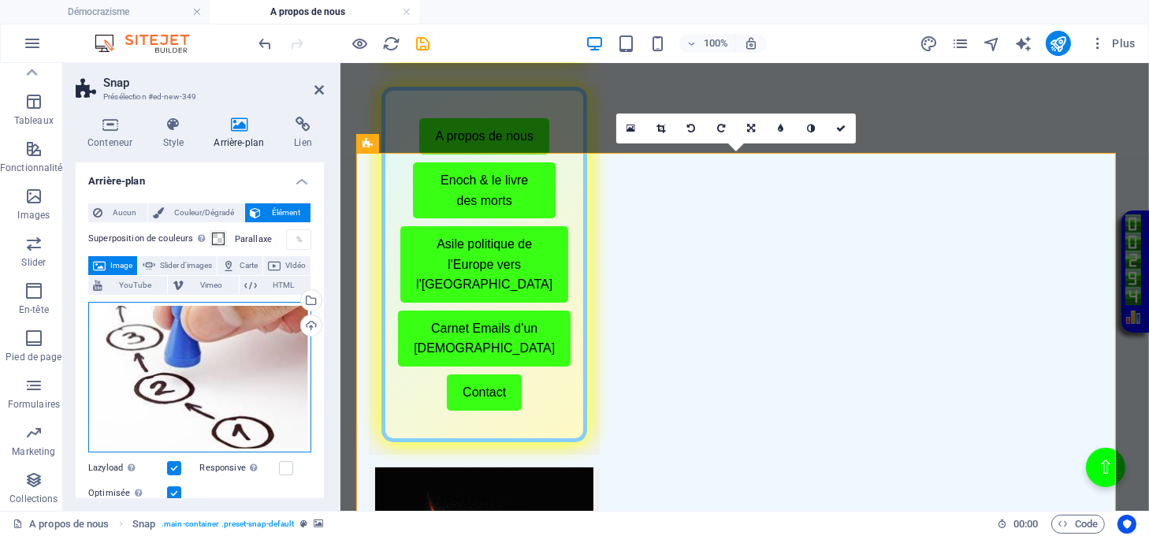
click at [227, 361] on div "Glissez les fichiers ici, cliquez pour choisir les fichiers ou sélectionnez les…" at bounding box center [199, 377] width 223 height 151
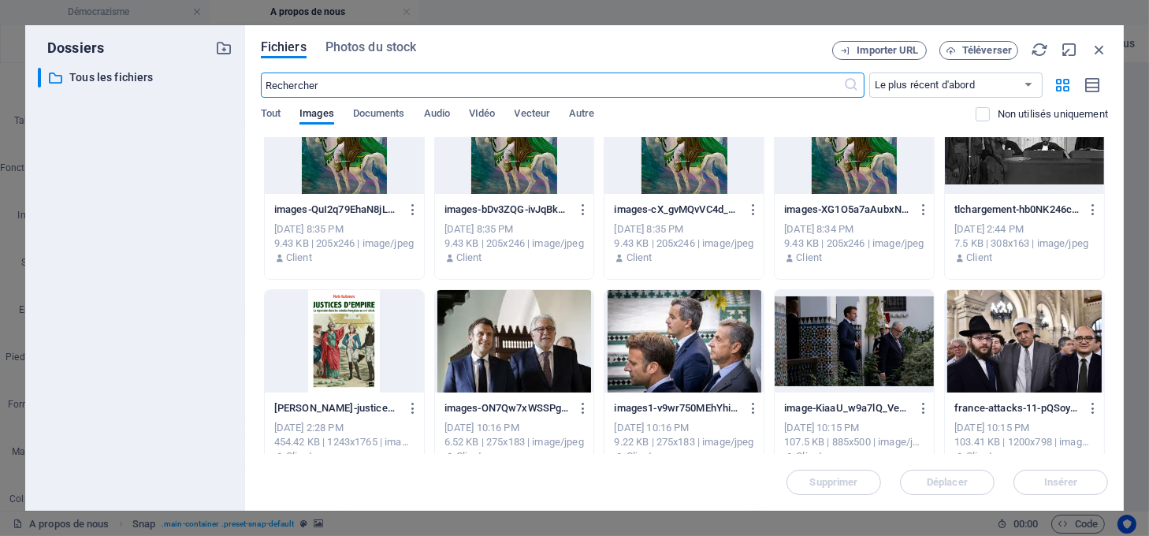
scroll to position [1366, 0]
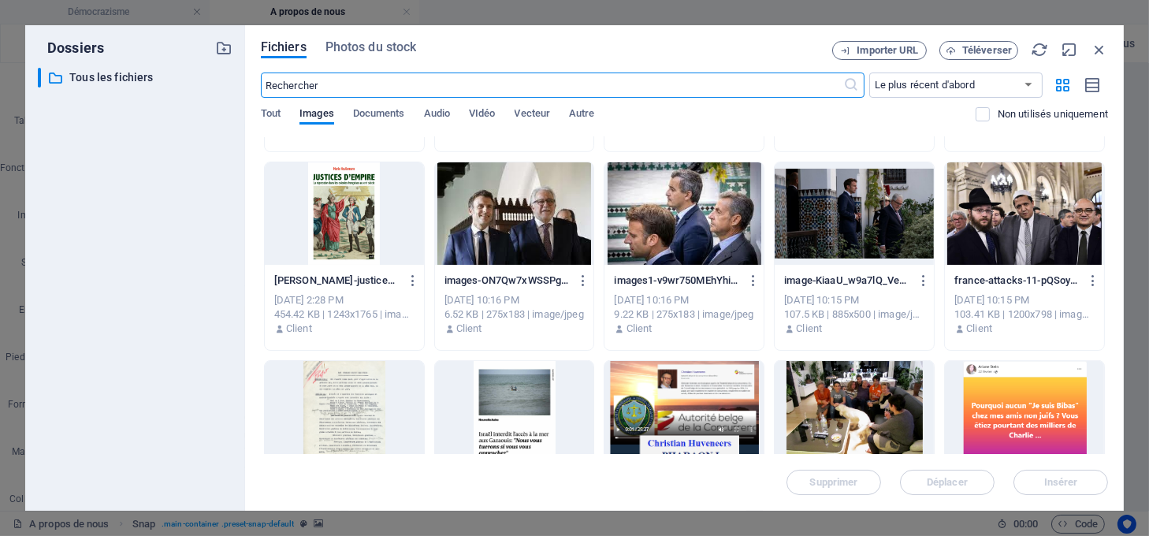
click at [338, 203] on div at bounding box center [344, 213] width 159 height 102
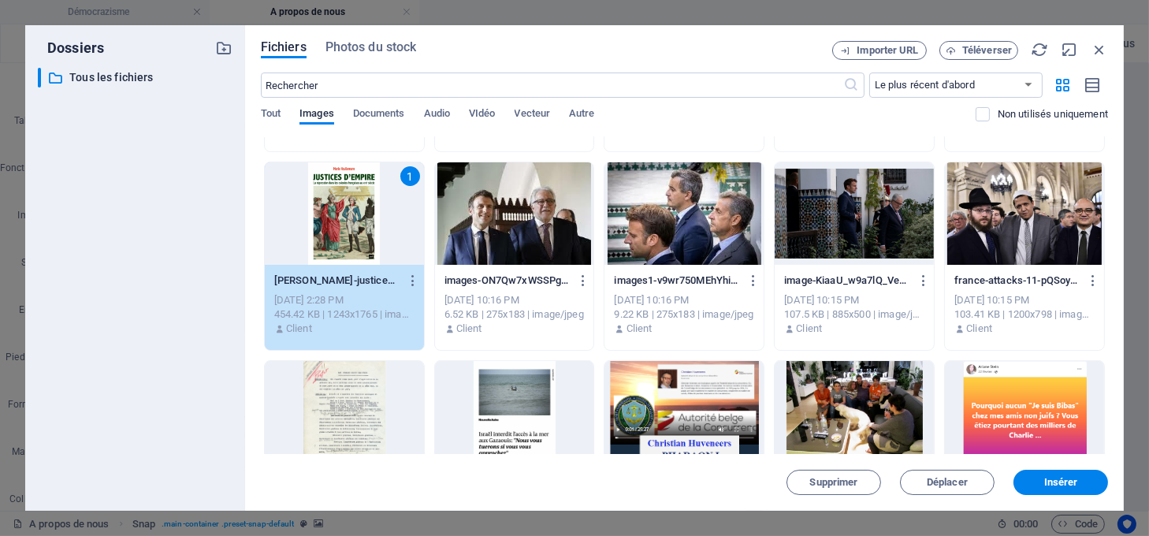
click at [338, 203] on div "1" at bounding box center [344, 213] width 159 height 102
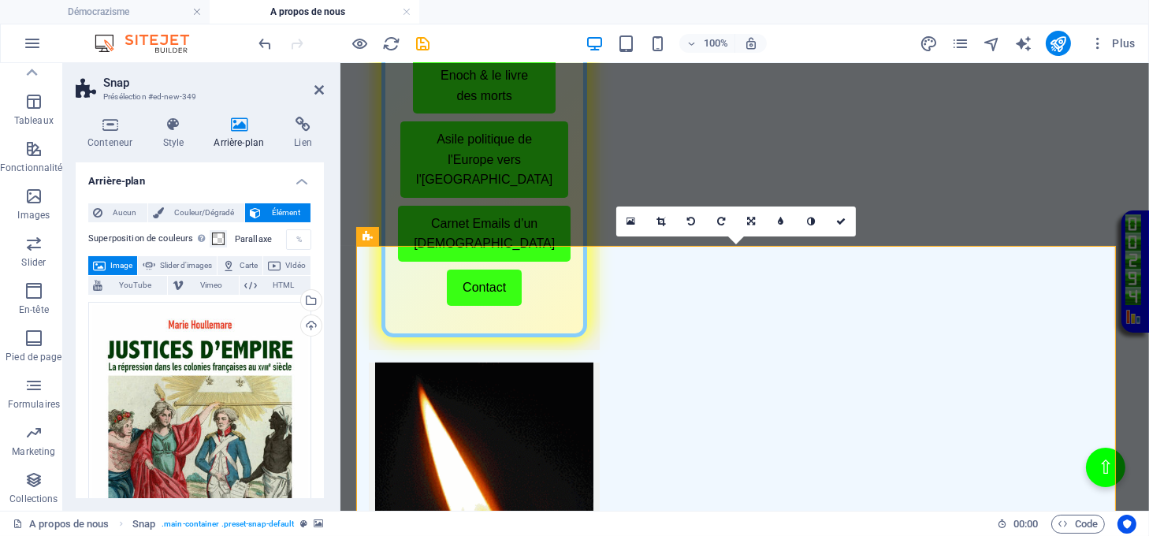
scroll to position [525, 0]
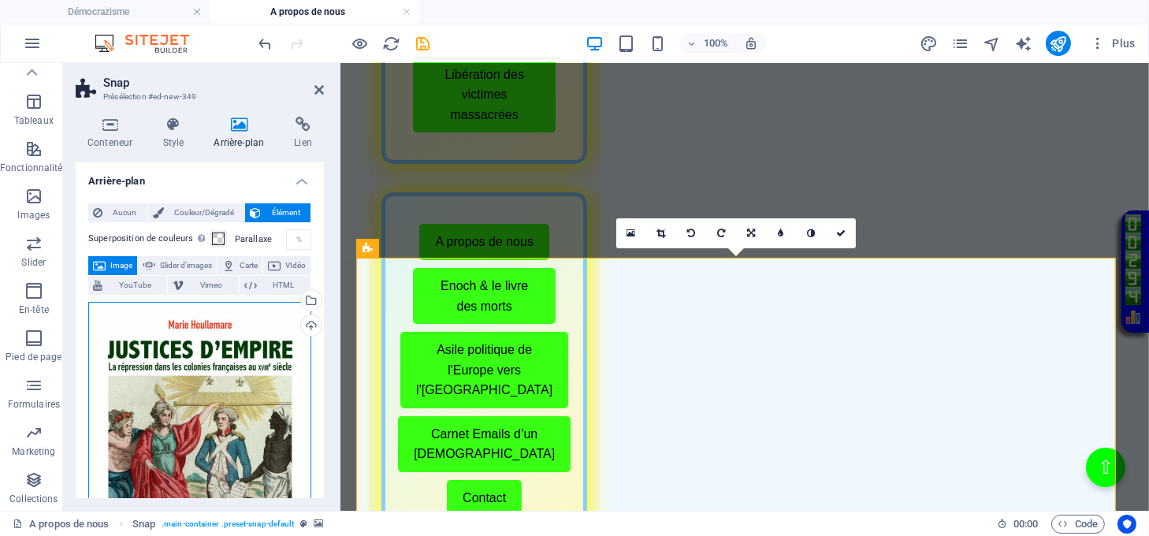
click at [167, 404] on div "Glissez les fichiers ici, cliquez pour choisir les fichiers ou sélectionnez les…" at bounding box center [199, 459] width 223 height 314
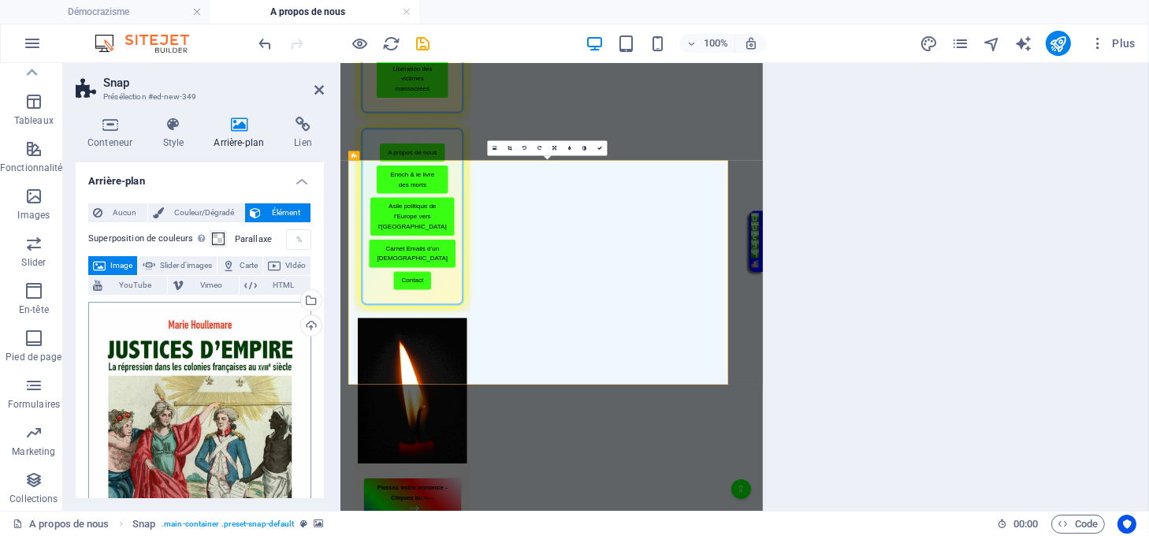
click at [167, 404] on body "[DOMAIN_NAME]@2025 Démocrazisme A propos de nous Favoris Éléments Colonnes Cont…" at bounding box center [574, 268] width 1149 height 536
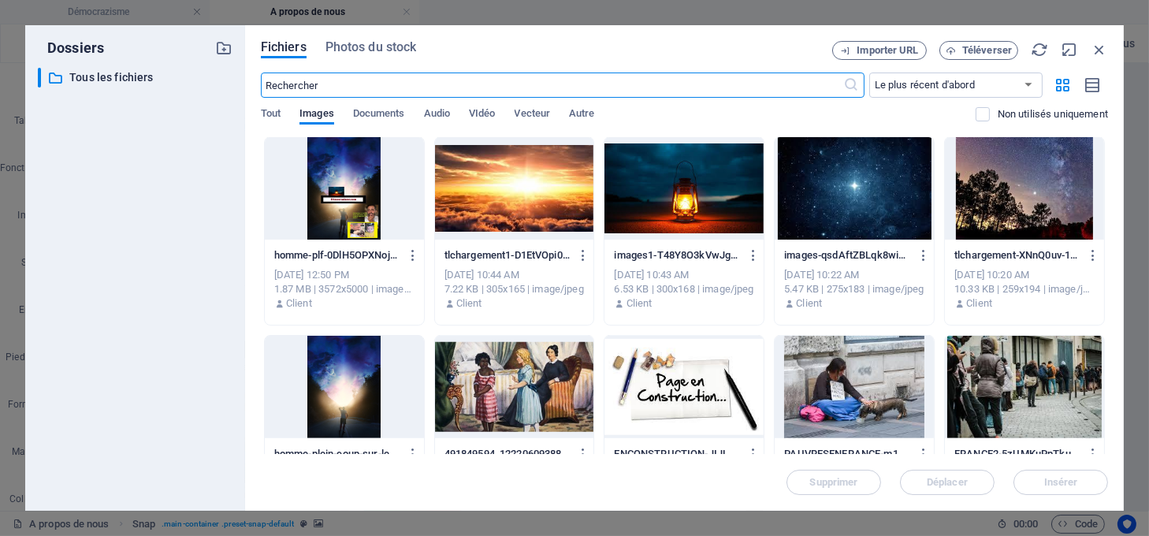
scroll to position [1997, 0]
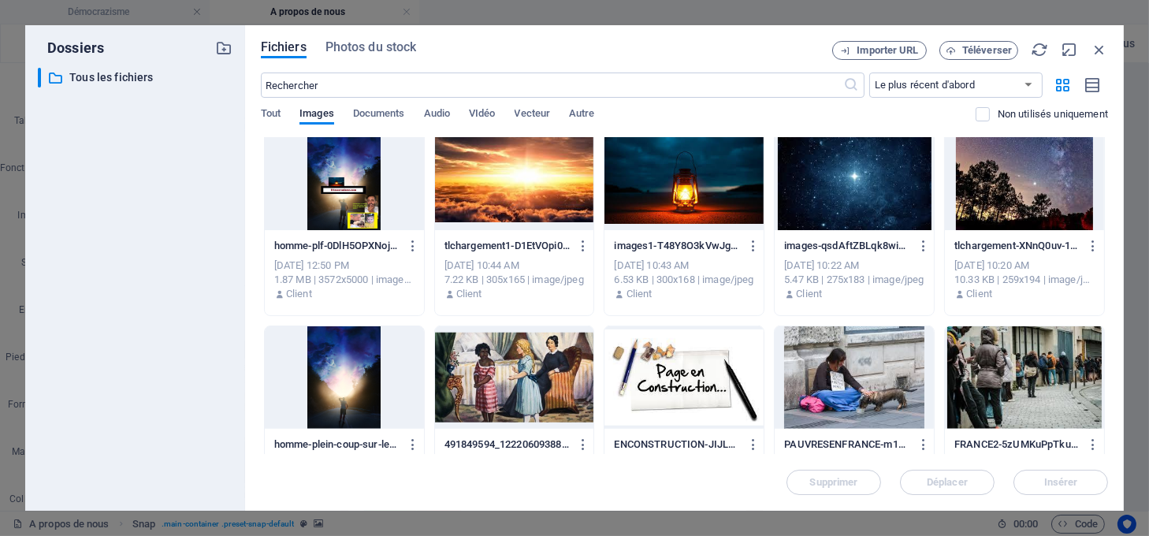
click at [675, 186] on div at bounding box center [684, 179] width 159 height 102
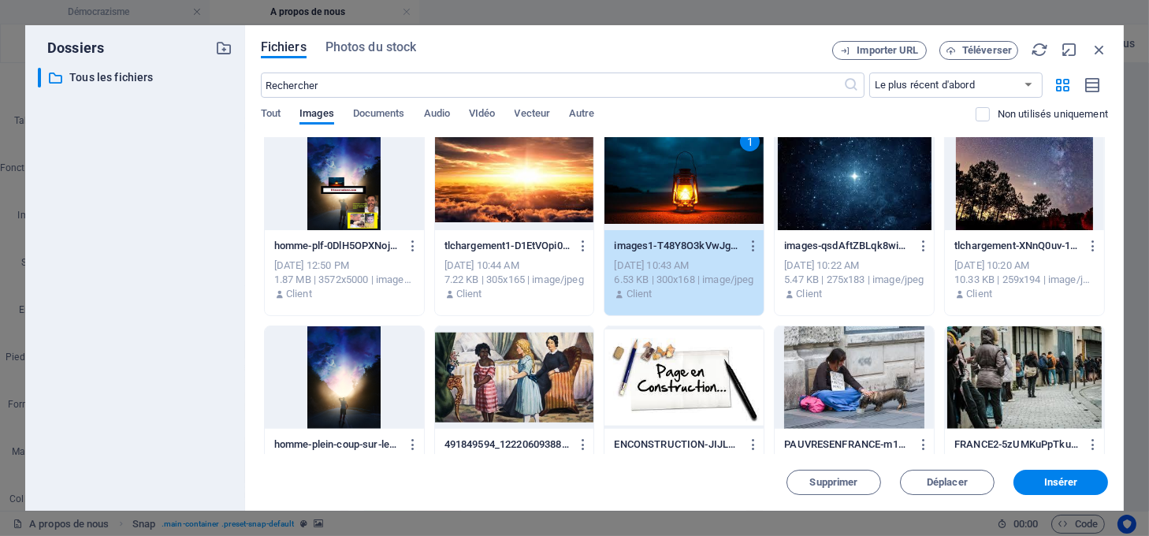
drag, startPoint x: 673, startPoint y: 188, endPoint x: 329, endPoint y: 143, distance: 347.5
click at [673, 188] on div "1" at bounding box center [684, 179] width 159 height 102
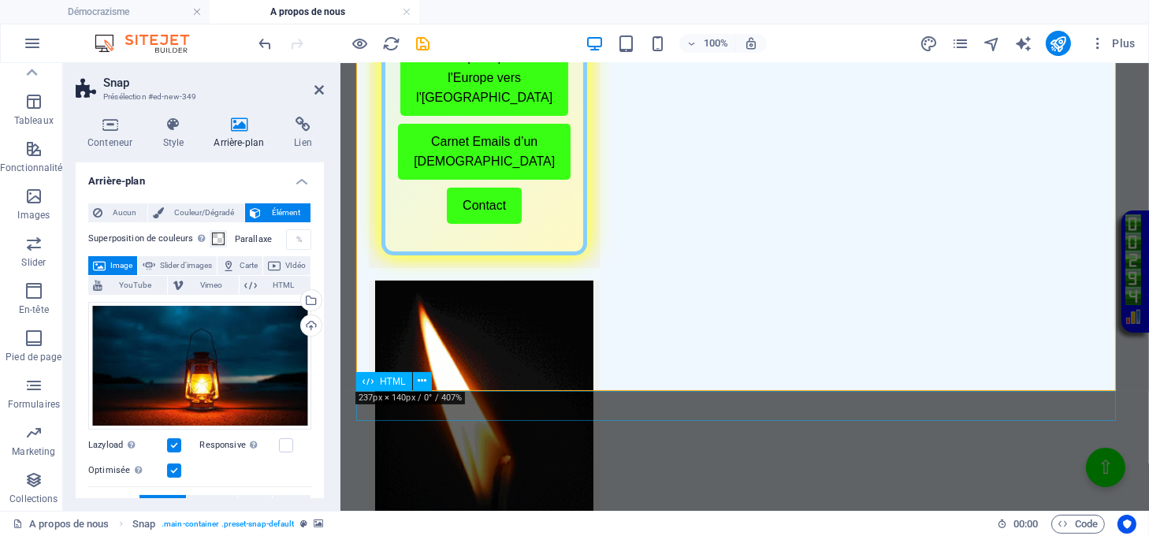
scroll to position [840, 0]
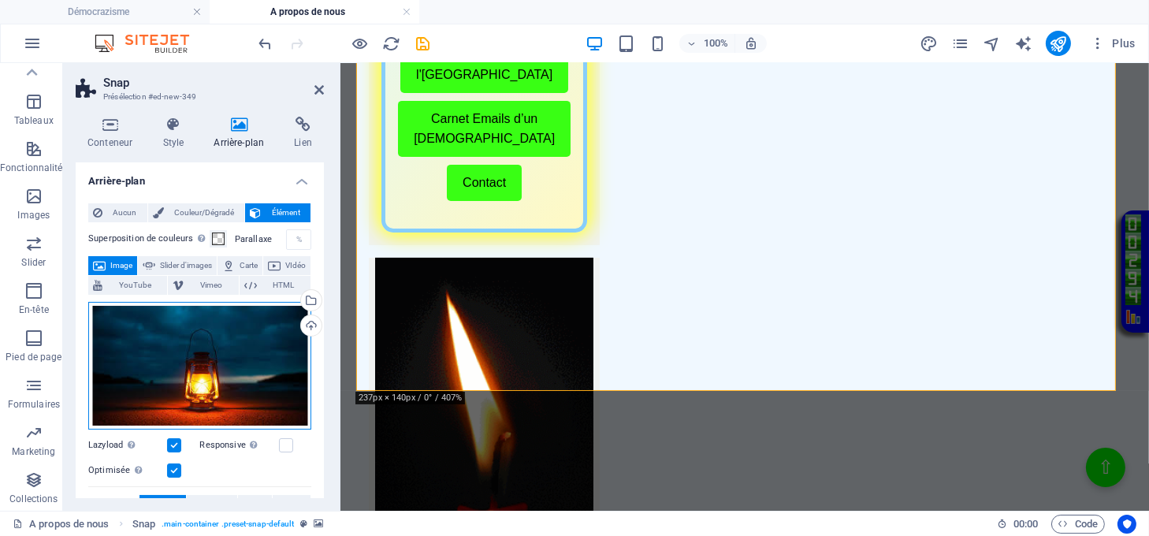
click at [272, 356] on div "Glissez les fichiers ici, cliquez pour choisir les fichiers ou sélectionnez les…" at bounding box center [199, 366] width 223 height 128
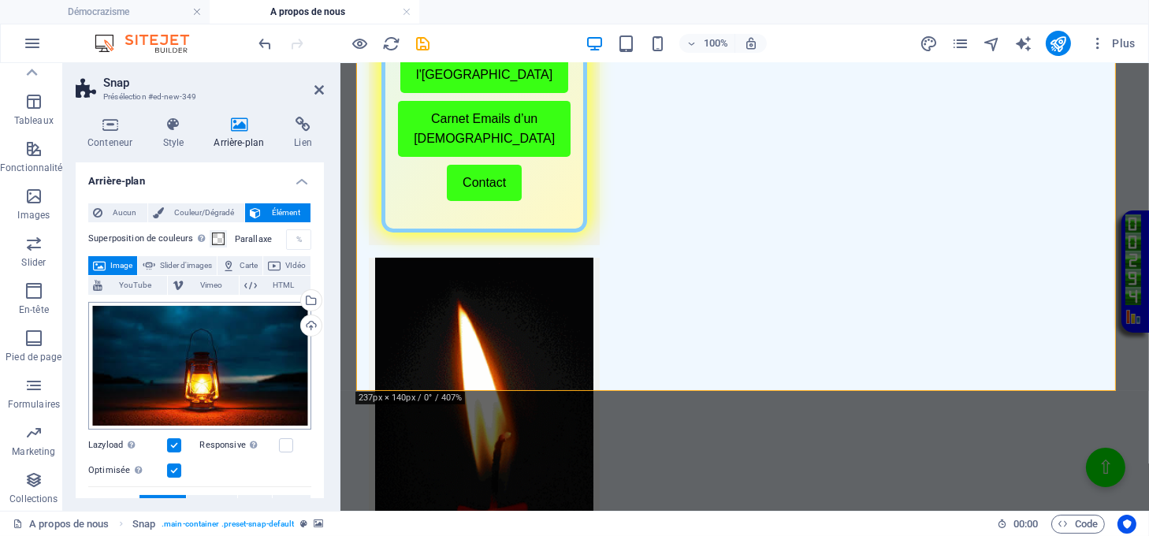
click at [272, 356] on body "[DOMAIN_NAME]@2025 Démocrazisme A propos de nous Favoris Éléments Colonnes Cont…" at bounding box center [574, 268] width 1149 height 536
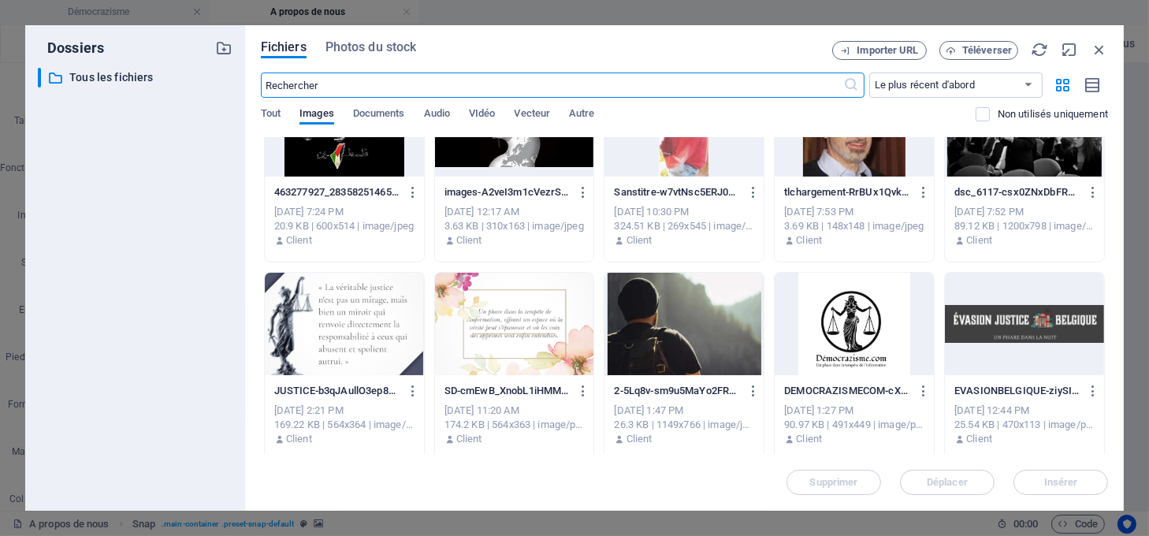
scroll to position [2943, 0]
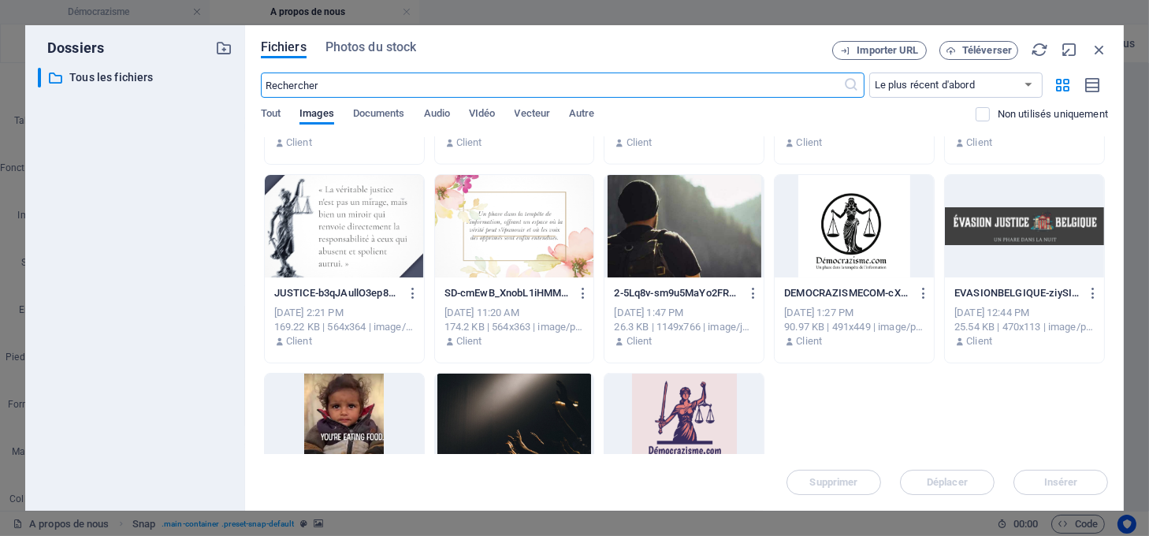
click at [375, 239] on div at bounding box center [344, 226] width 159 height 102
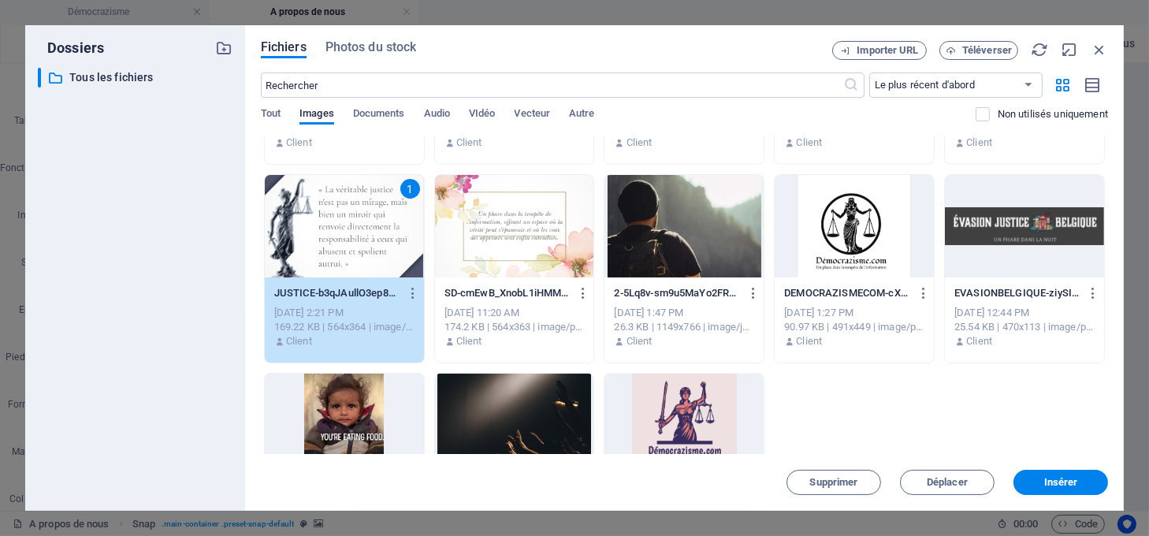
click at [375, 239] on div "1" at bounding box center [344, 226] width 159 height 102
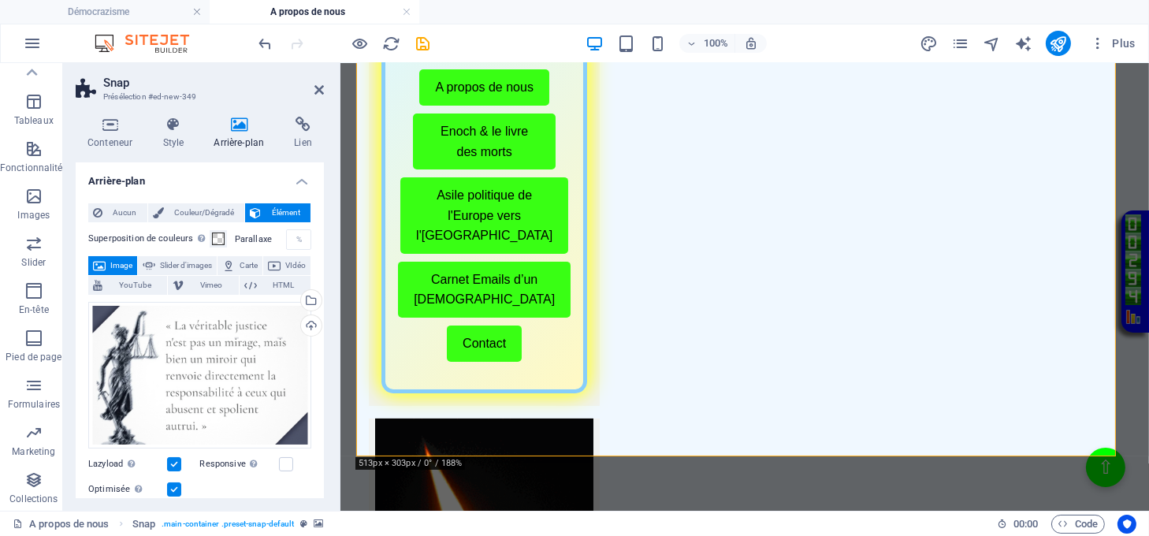
scroll to position [631, 0]
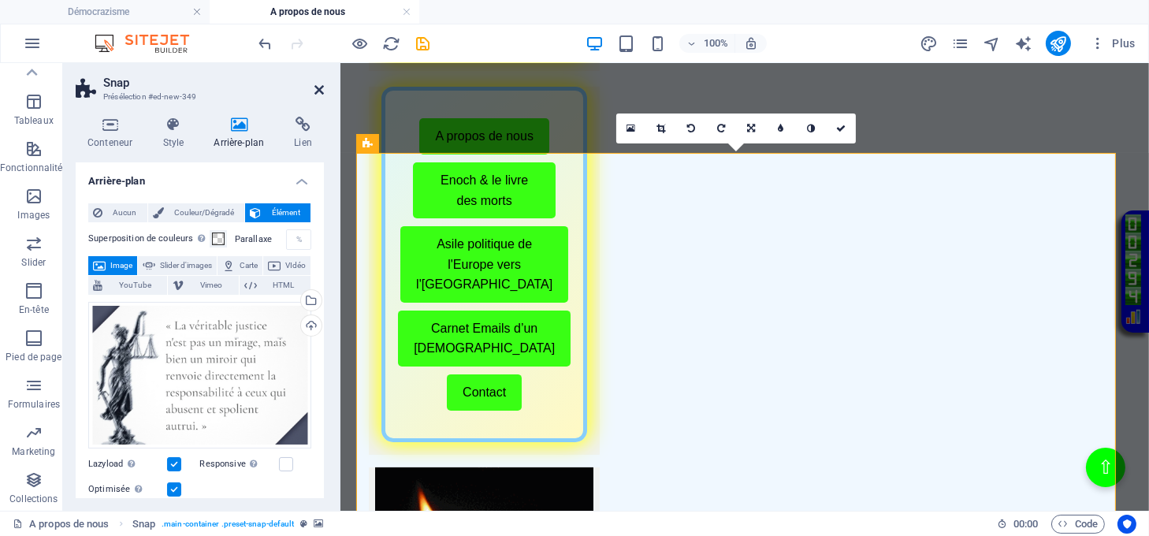
click at [319, 90] on icon at bounding box center [319, 90] width 9 height 13
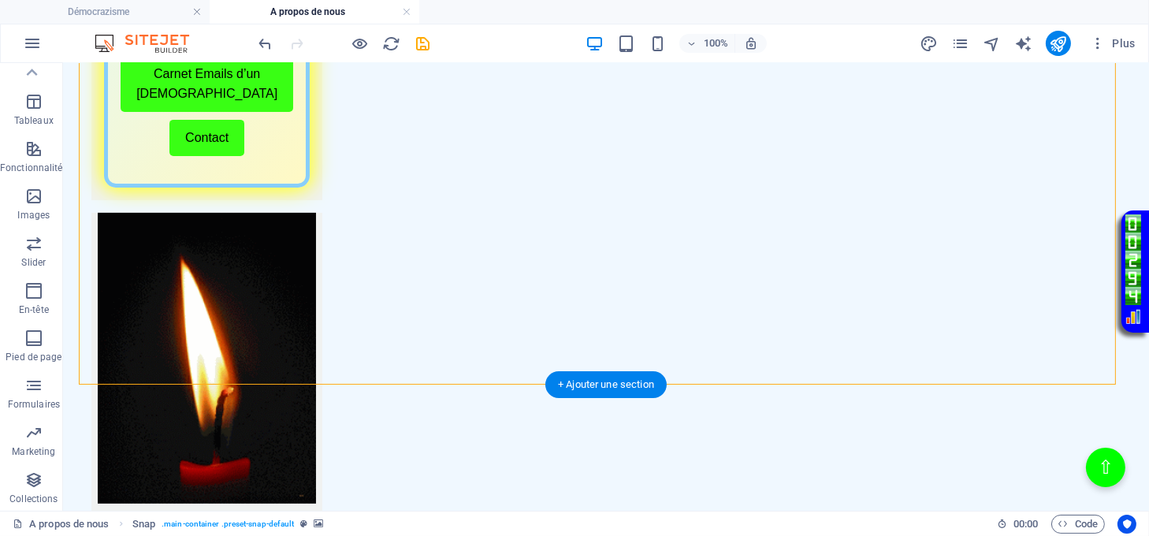
scroll to position [946, 0]
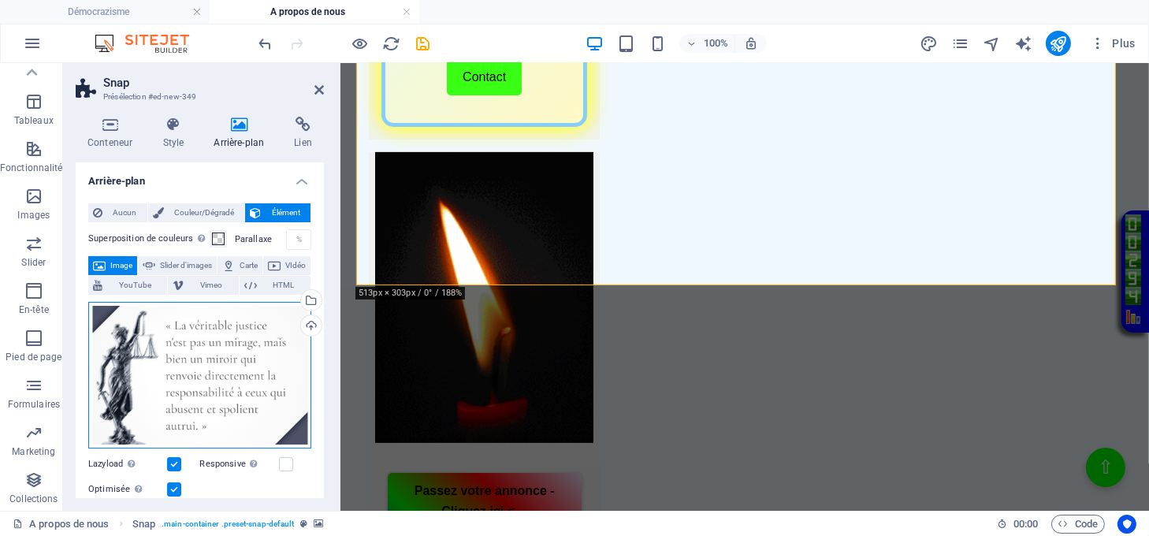
click at [210, 370] on div "Glissez les fichiers ici, cliquez pour choisir les fichiers ou sélectionnez les…" at bounding box center [199, 375] width 223 height 147
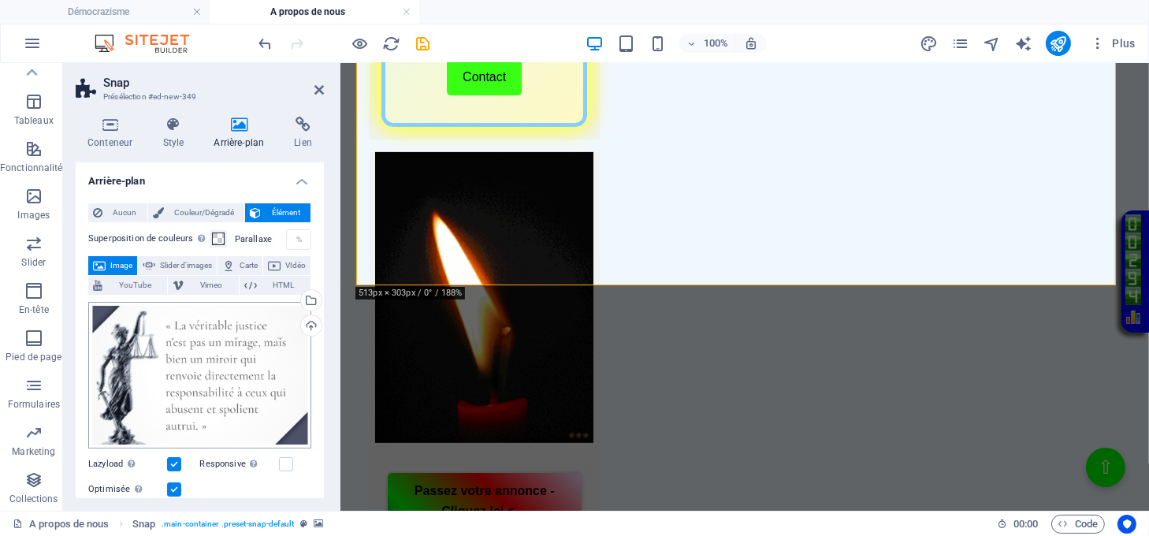
click at [210, 370] on body "[DOMAIN_NAME]@2025 Démocrazisme A propos de nous Favoris Éléments Colonnes Cont…" at bounding box center [574, 268] width 1149 height 536
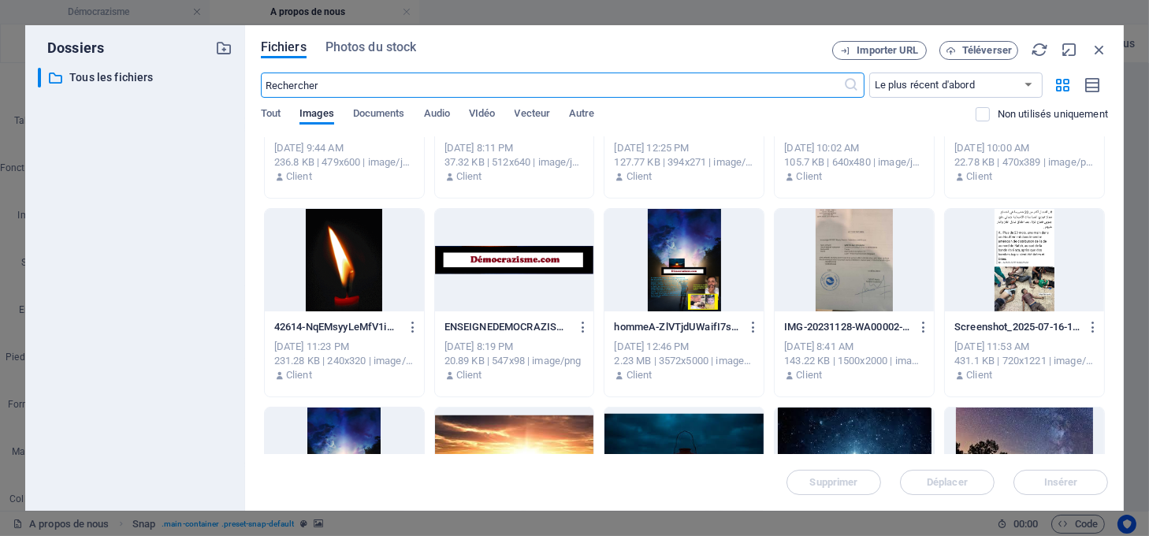
scroll to position [1997, 0]
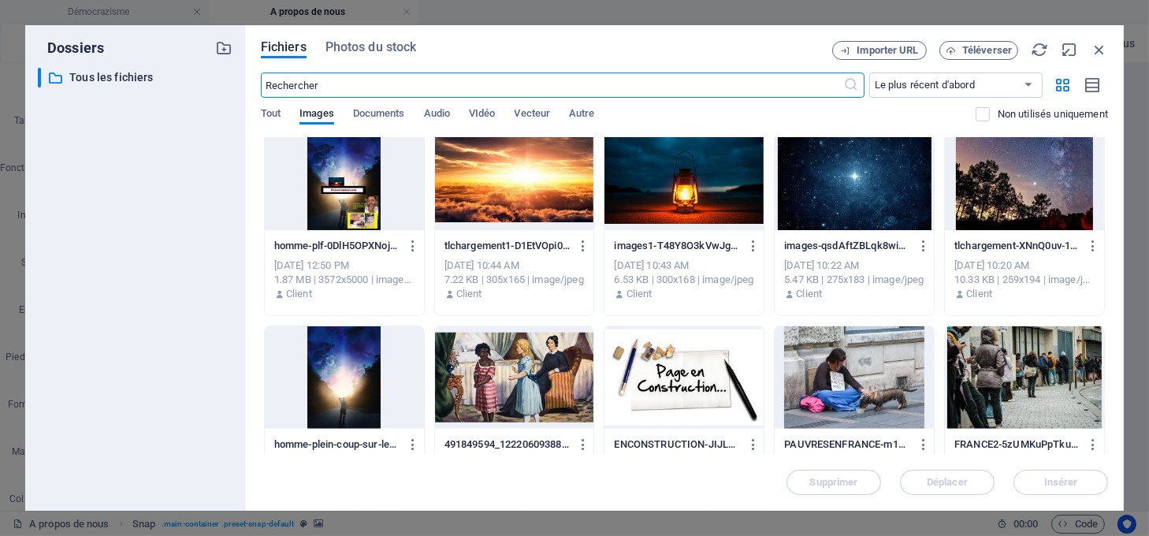
click at [508, 177] on div at bounding box center [514, 179] width 159 height 102
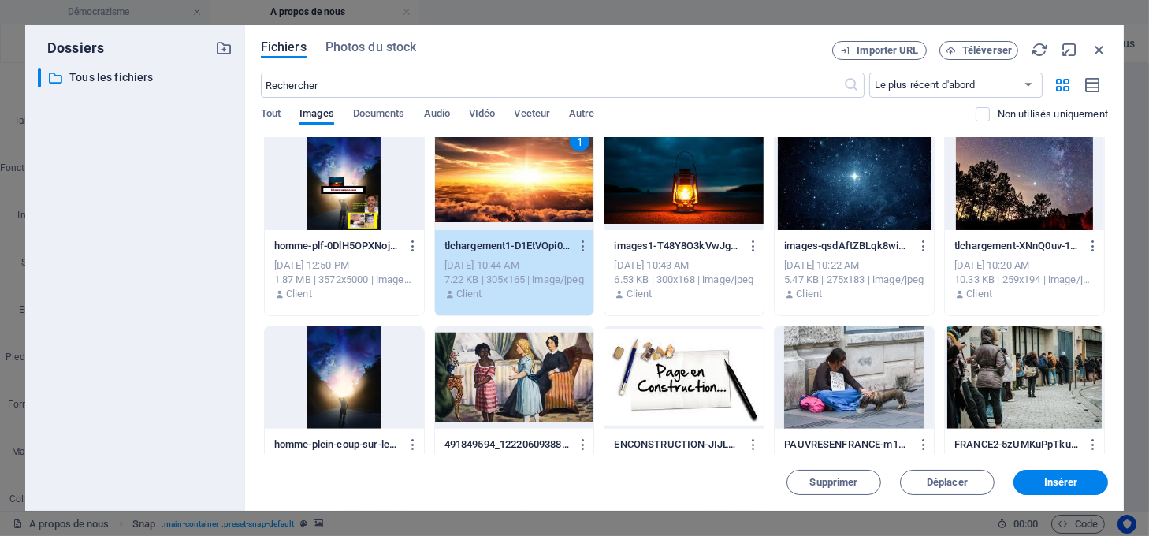
click at [508, 177] on div "1" at bounding box center [514, 179] width 159 height 102
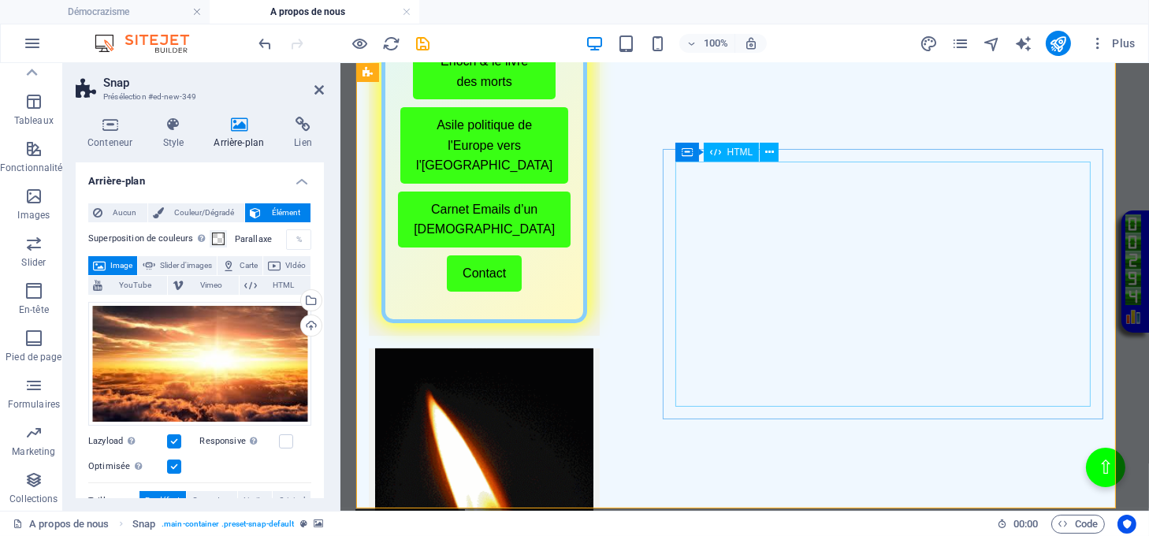
scroll to position [631, 0]
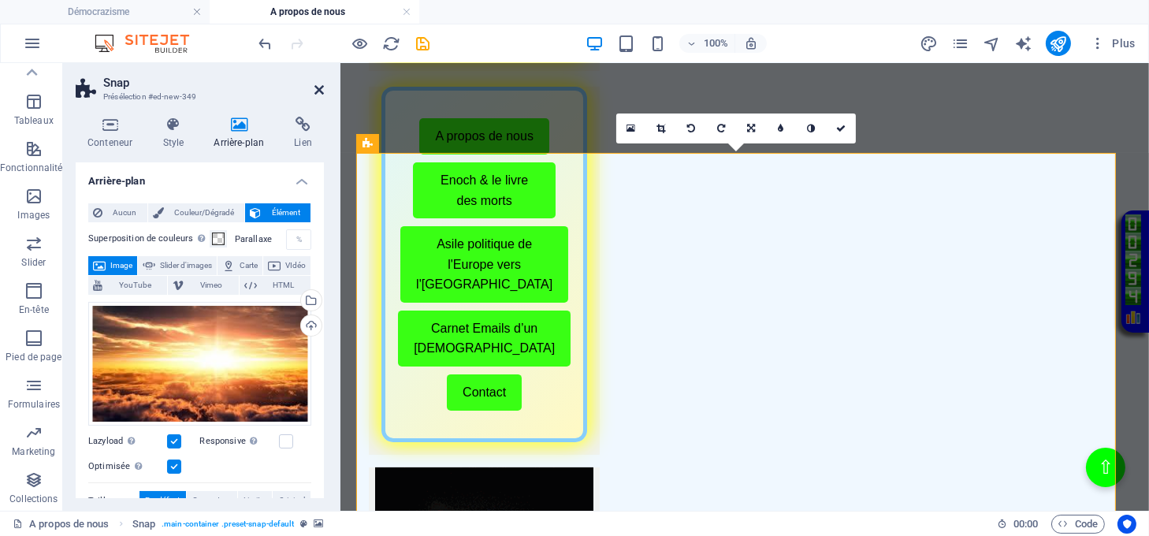
click at [318, 87] on icon at bounding box center [319, 90] width 9 height 13
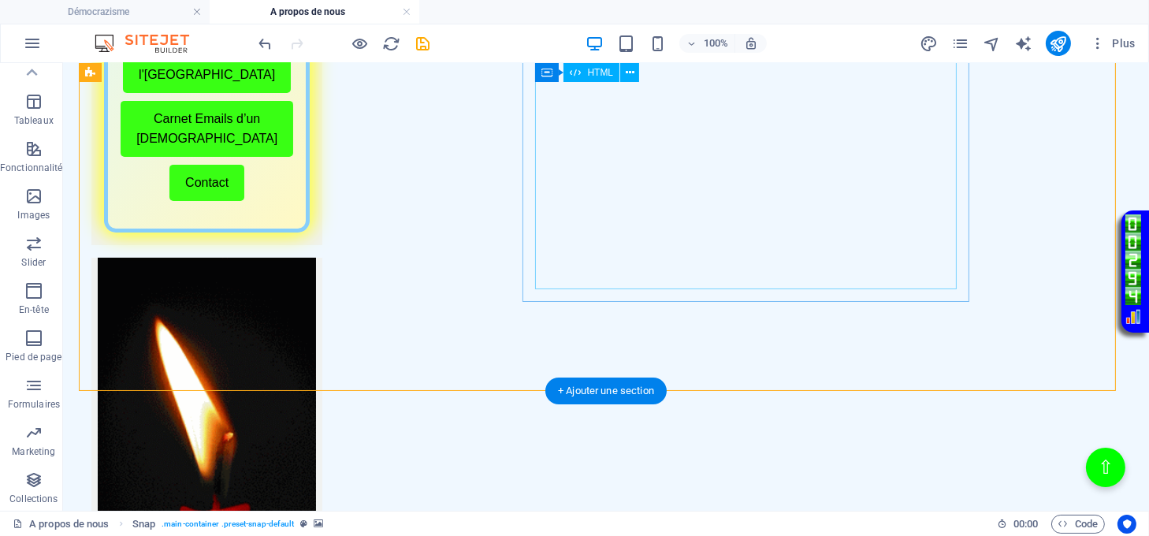
scroll to position [735, 0]
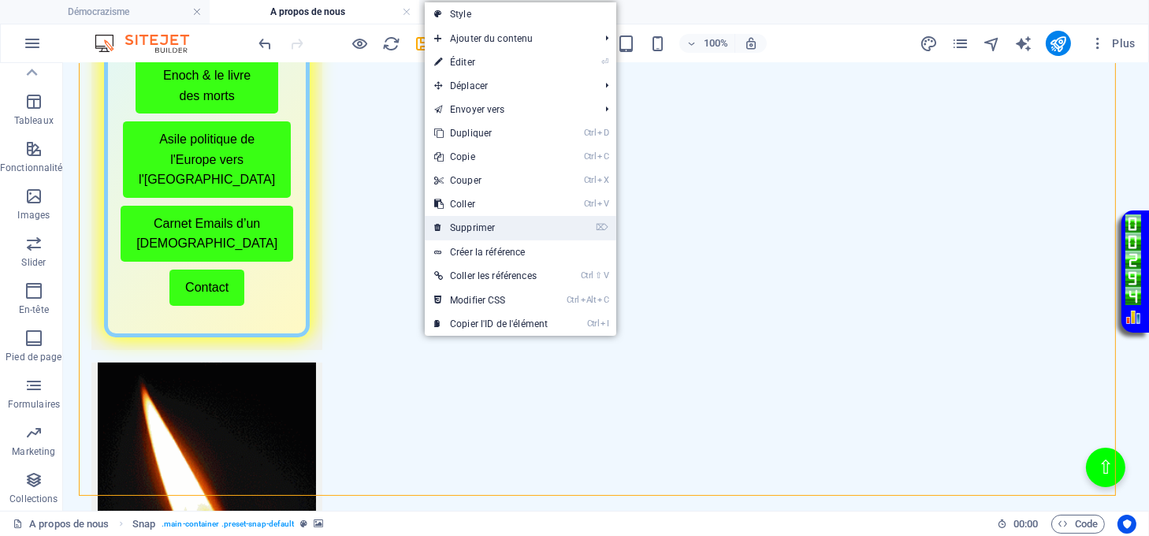
click at [460, 228] on link "⌦ Supprimer" at bounding box center [491, 228] width 132 height 24
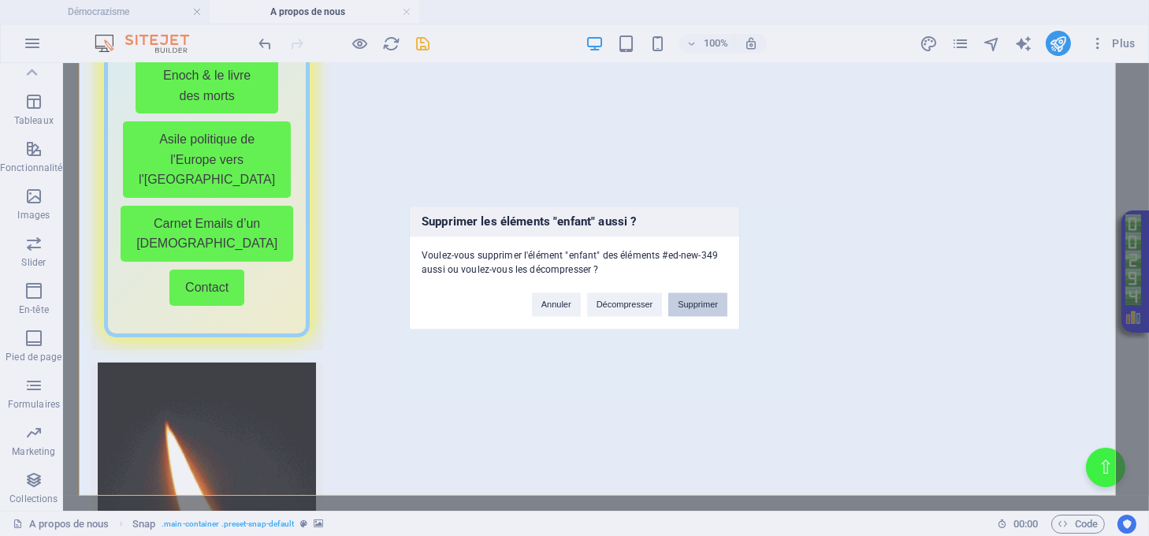
click at [679, 294] on button "Supprimer" at bounding box center [697, 305] width 59 height 24
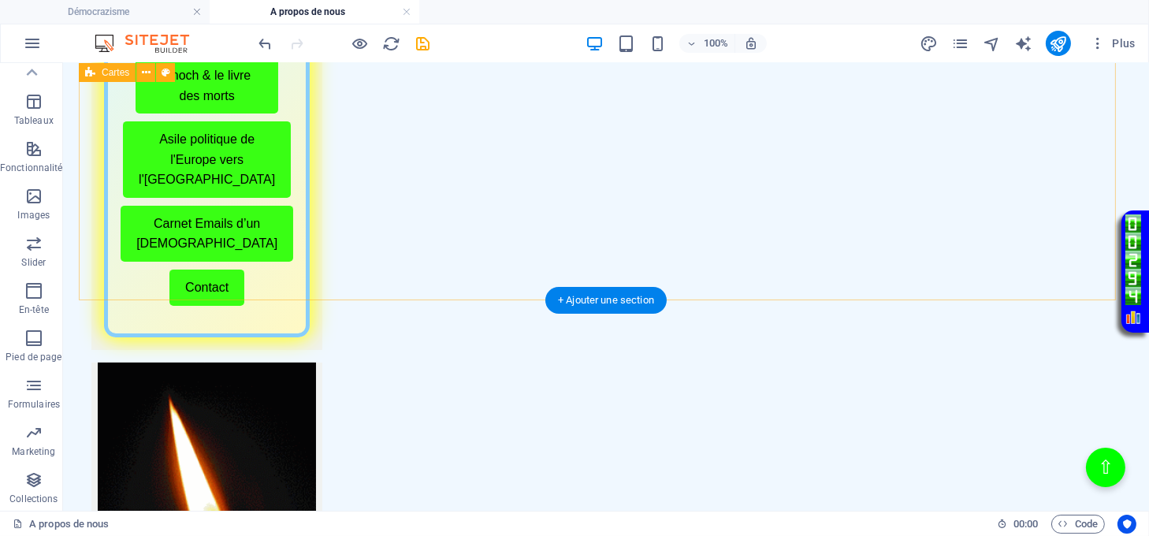
scroll to position [420, 0]
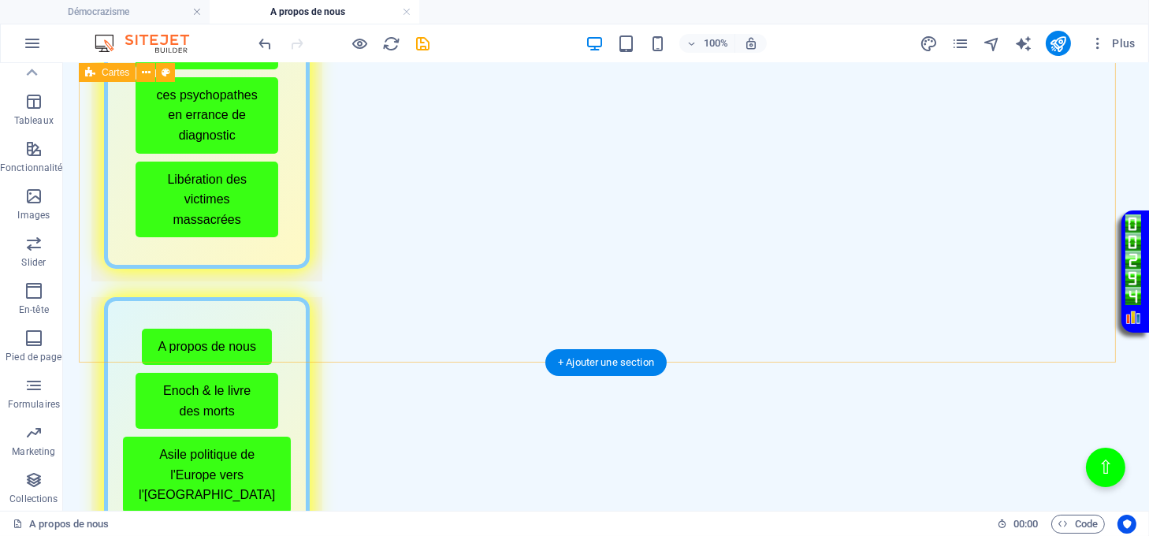
click at [433, 333] on div "Menu de boutons avec cadre scintillant Démocrazisme Conseils avant publication …" at bounding box center [606, 490] width 1055 height 1452
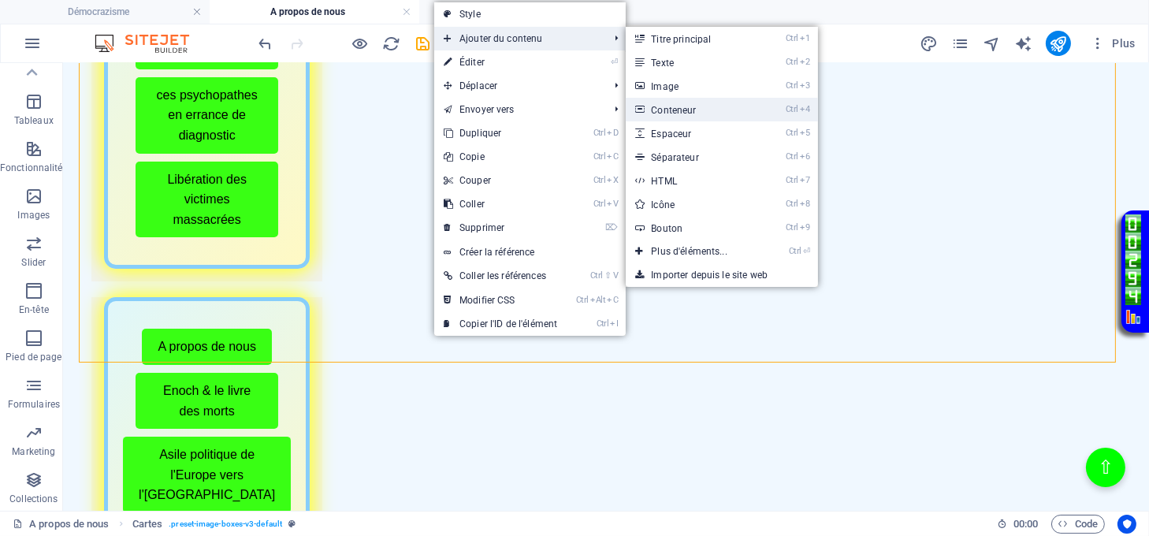
drag, startPoint x: 699, startPoint y: 102, endPoint x: 337, endPoint y: 61, distance: 364.2
click at [699, 102] on link "Ctrl 4 Conteneur" at bounding box center [692, 110] width 133 height 24
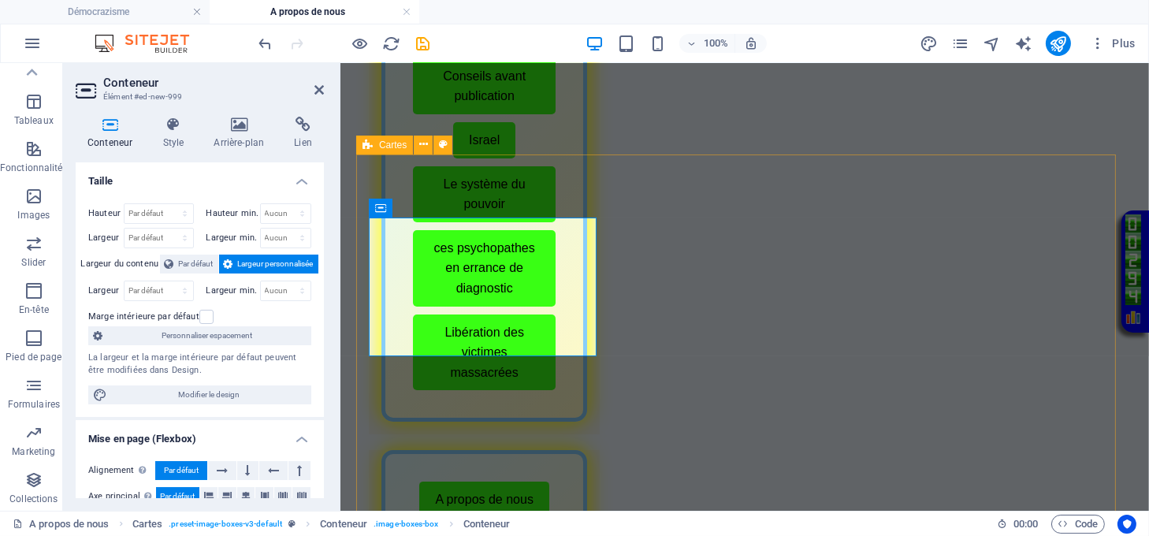
scroll to position [29, 0]
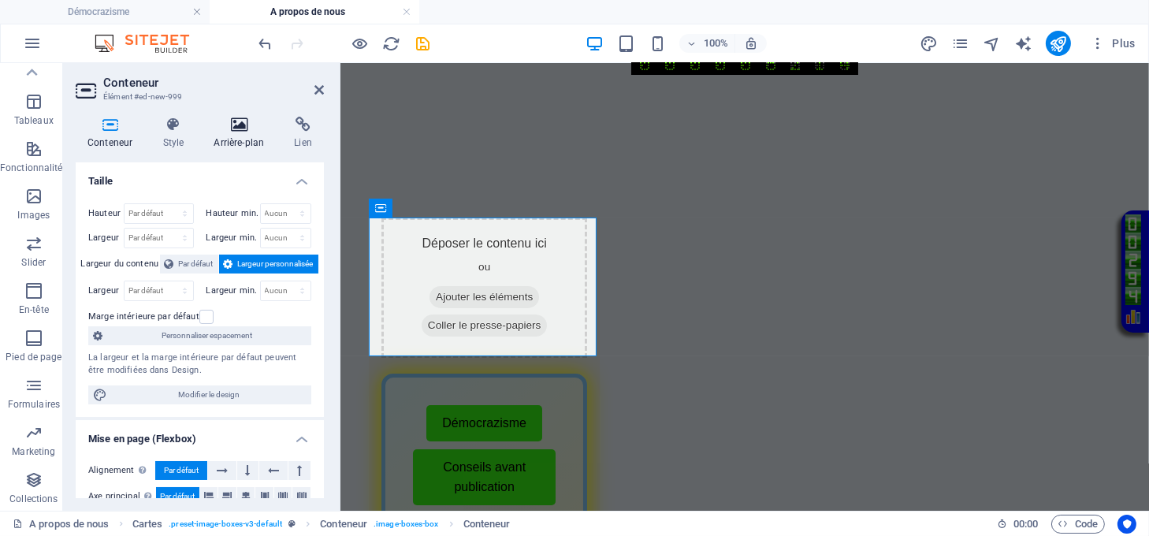
click at [235, 137] on h4 "Arrière-plan" at bounding box center [242, 133] width 80 height 33
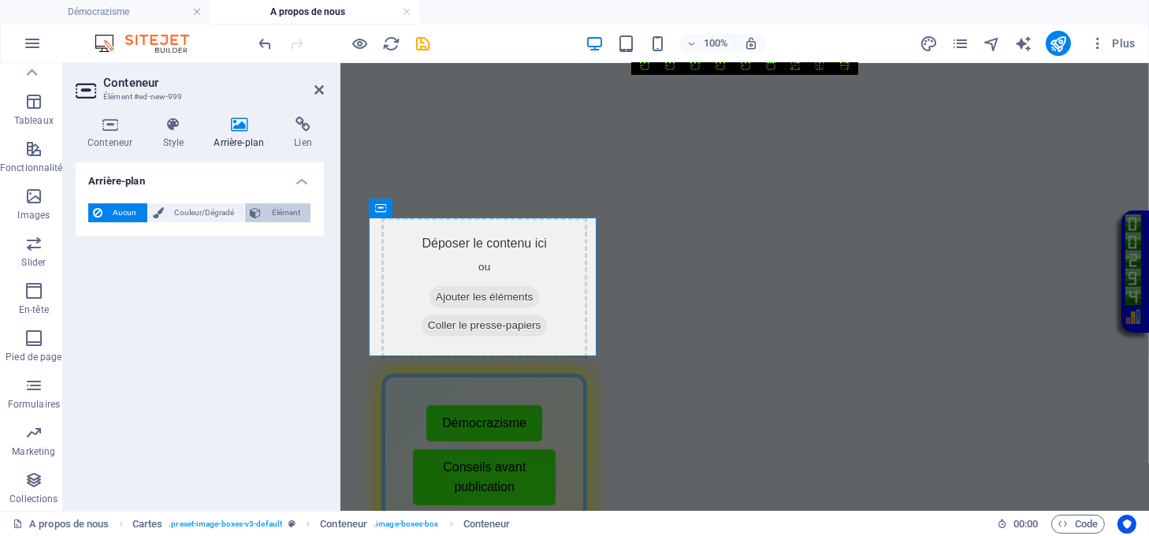
click at [266, 215] on span "Élément" at bounding box center [286, 212] width 40 height 19
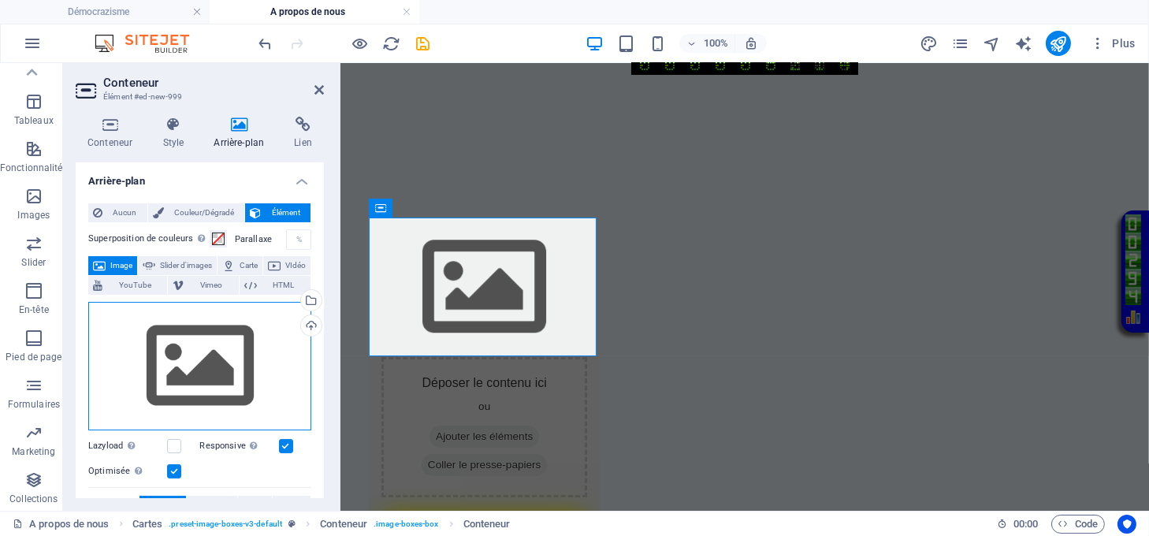
click at [195, 339] on div "Glissez les fichiers ici, cliquez pour choisir les fichiers ou sélectionnez les…" at bounding box center [199, 366] width 223 height 129
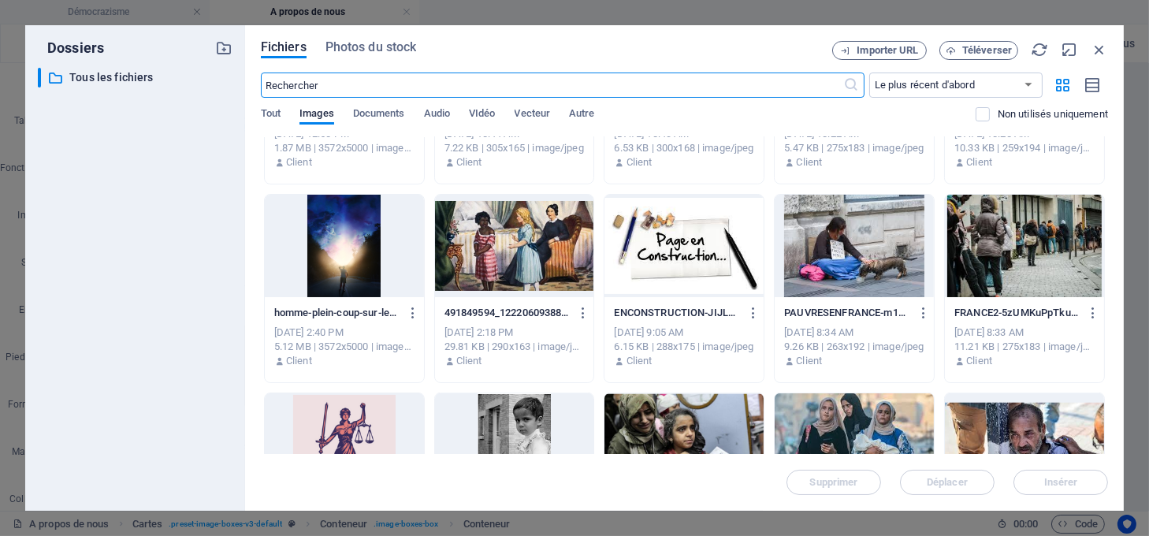
scroll to position [2102, 0]
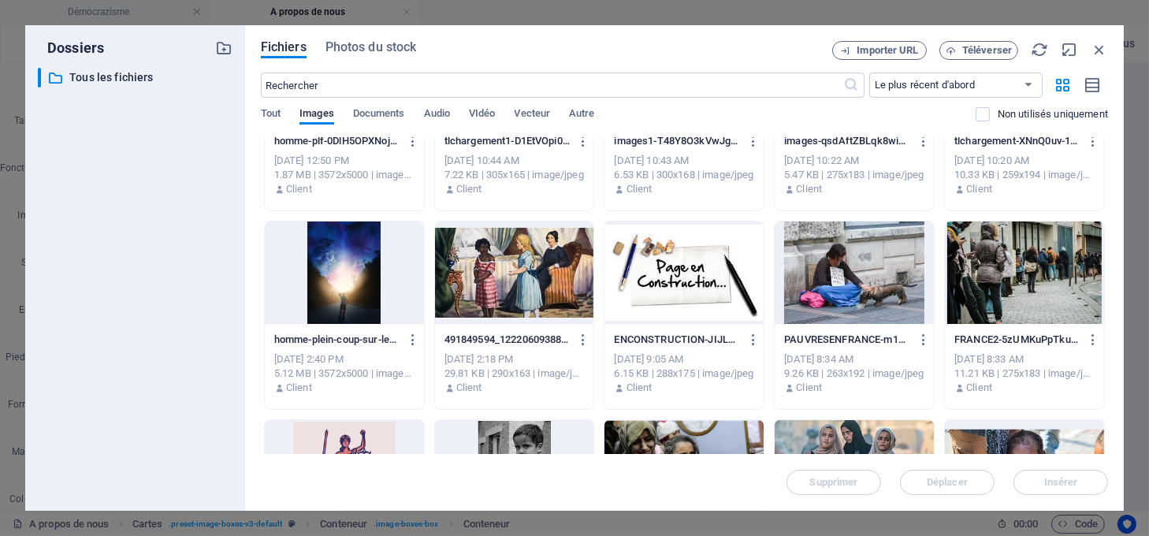
click at [329, 272] on div at bounding box center [344, 273] width 159 height 102
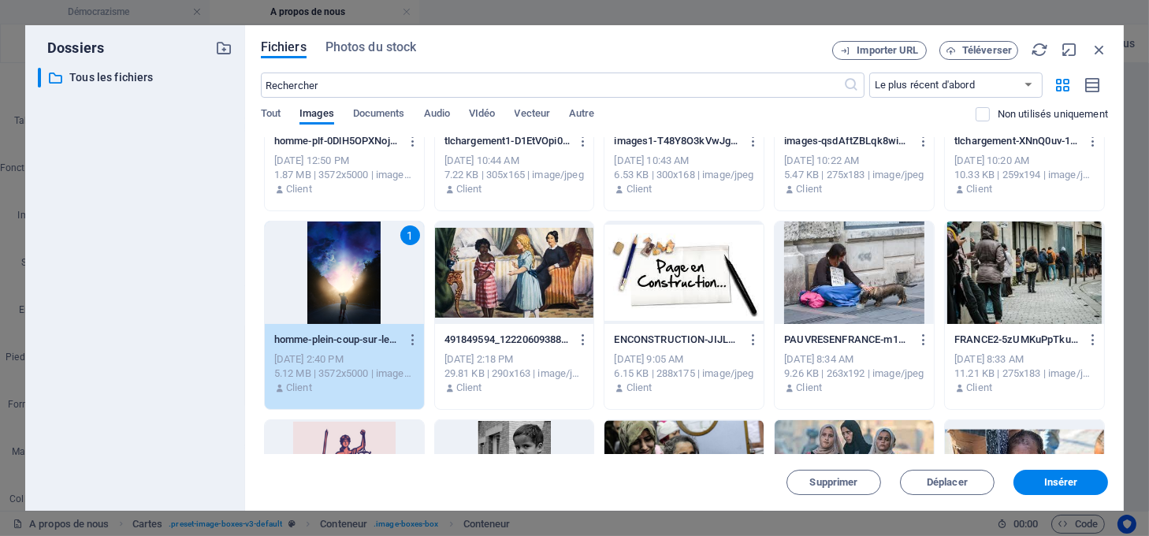
click at [329, 272] on div "1" at bounding box center [344, 273] width 159 height 102
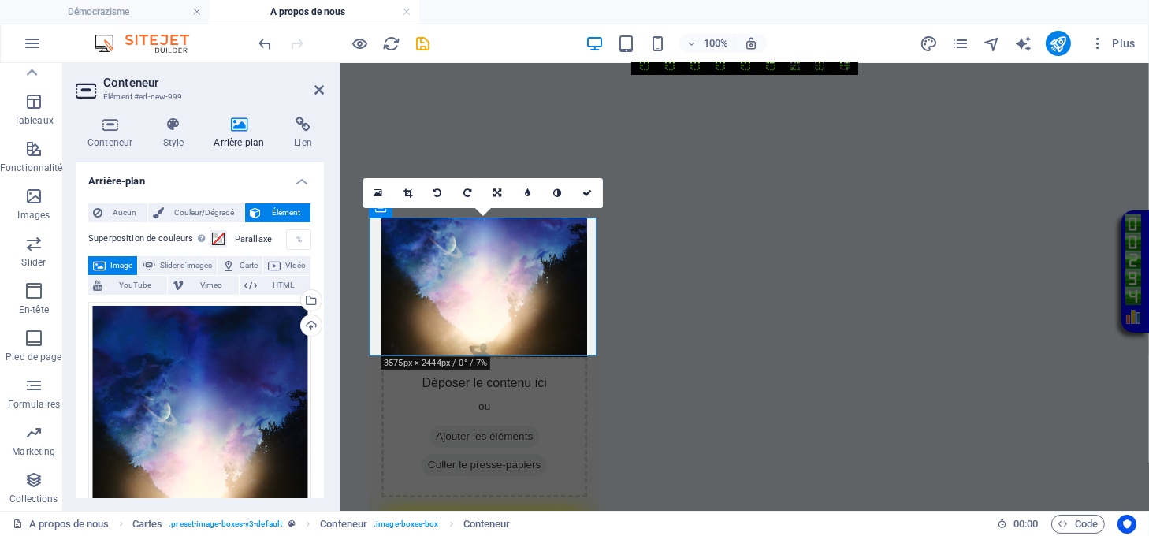
click at [316, 91] on icon at bounding box center [319, 90] width 9 height 13
